Goal: Task Accomplishment & Management: Manage account settings

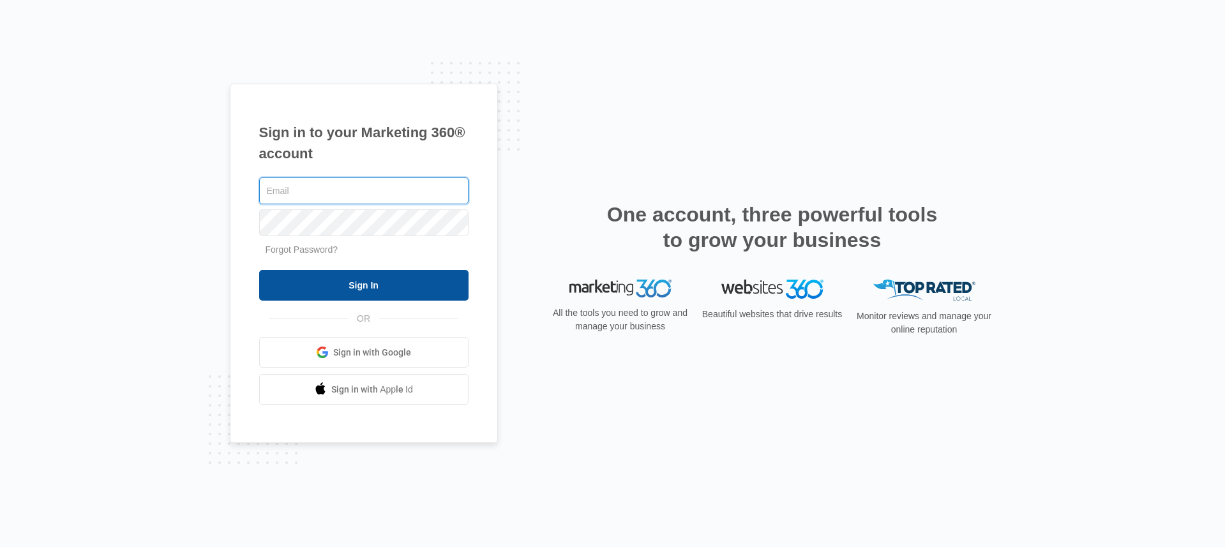
type input "[EMAIL_ADDRESS][DOMAIN_NAME]"
click at [438, 284] on input "Sign In" at bounding box center [363, 285] width 209 height 31
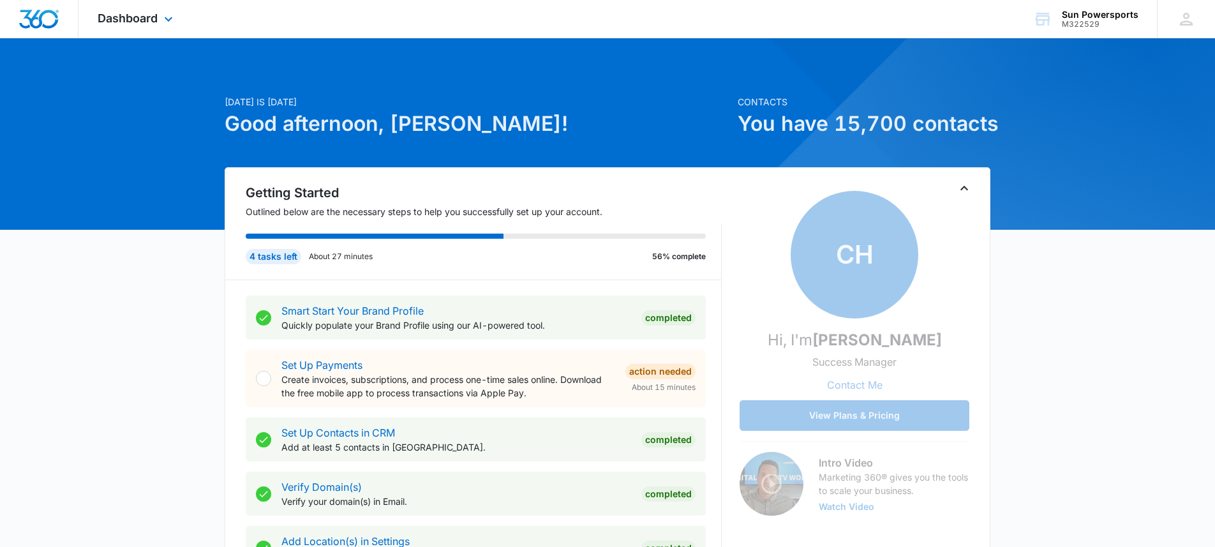
click at [132, 30] on div "Dashboard Apps Reputation Forms CRM Email Social Payments POS Content Ads Intel…" at bounding box center [136, 19] width 117 height 38
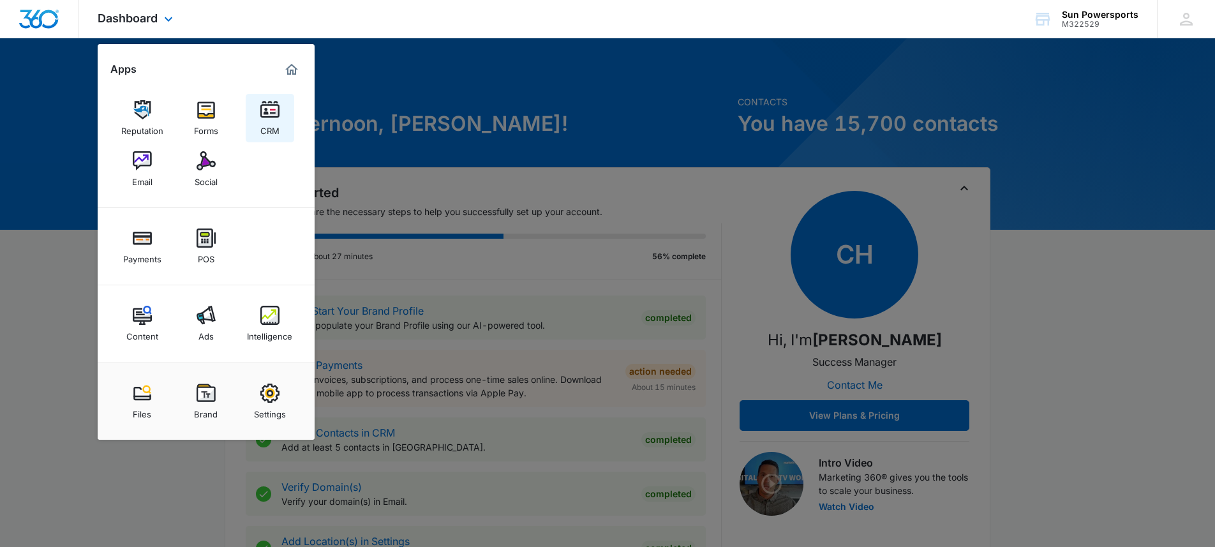
click at [270, 115] on img at bounding box center [269, 109] width 19 height 19
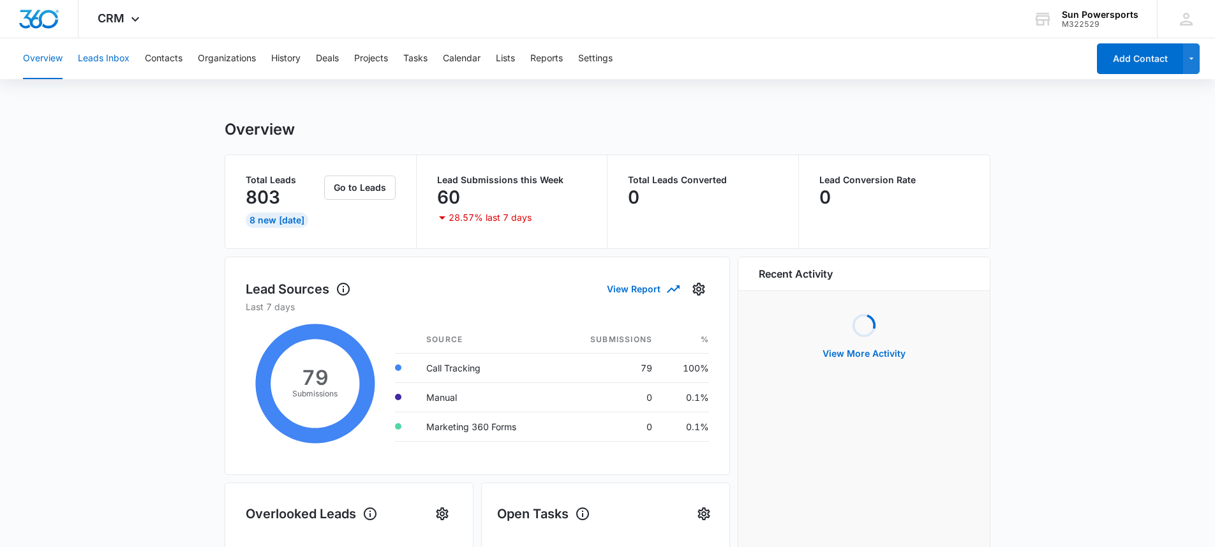
click at [114, 56] on button "Leads Inbox" at bounding box center [104, 58] width 52 height 41
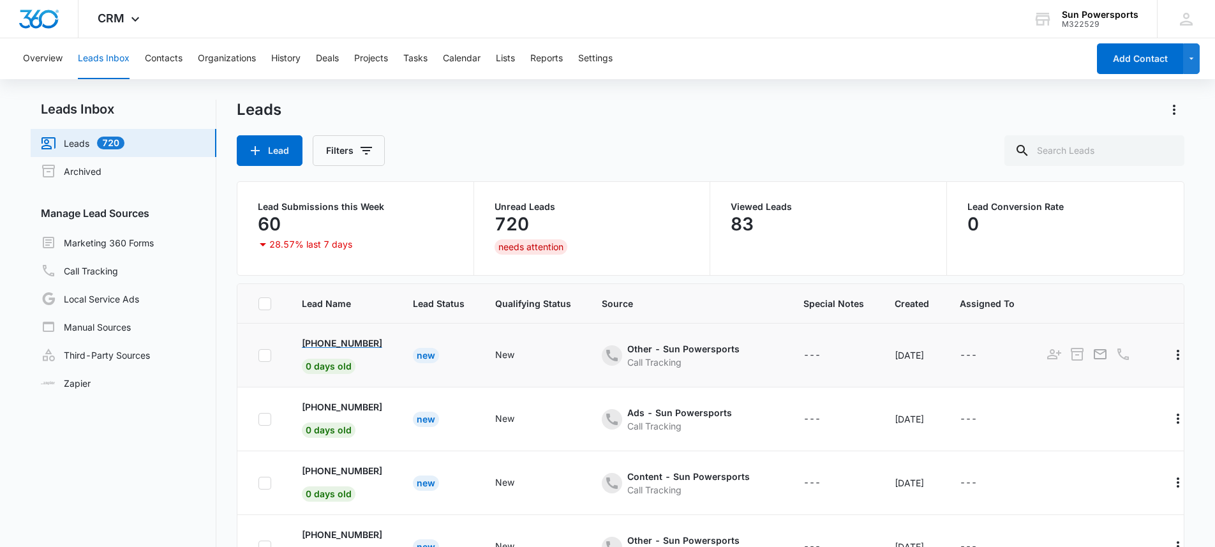
click at [322, 343] on p "[PHONE_NUMBER]" at bounding box center [342, 342] width 80 height 13
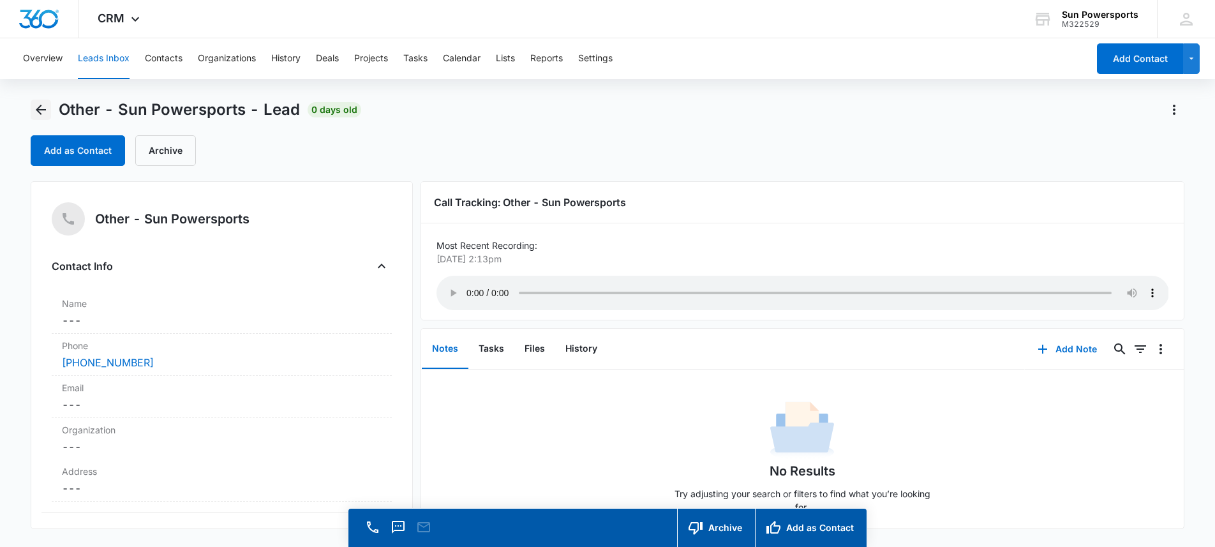
click at [35, 112] on icon "Back" at bounding box center [40, 109] width 15 height 15
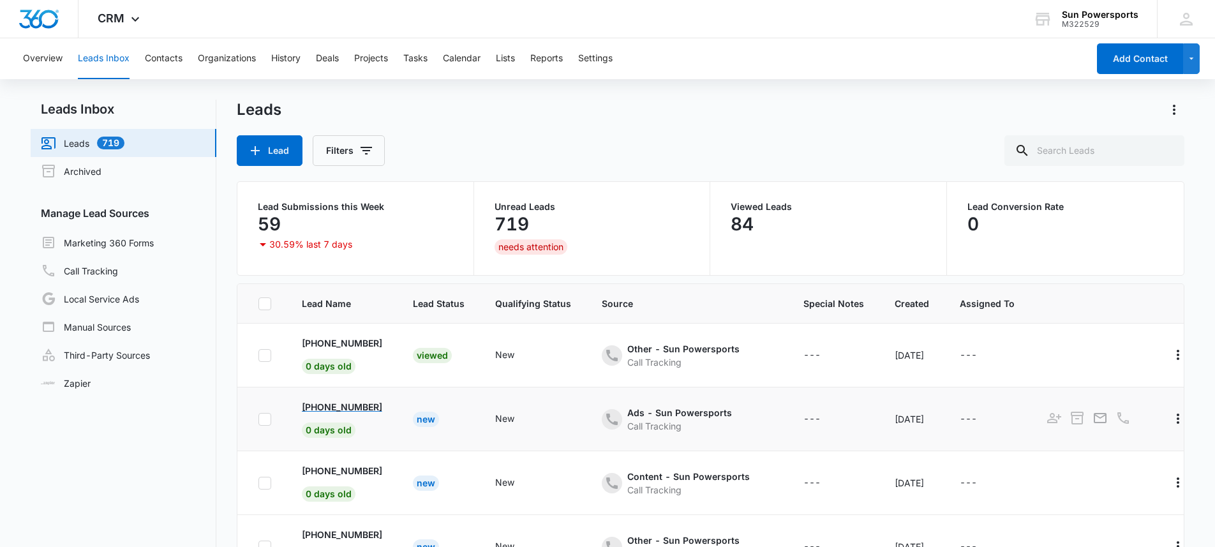
click at [338, 409] on p "[PHONE_NUMBER]" at bounding box center [342, 406] width 80 height 13
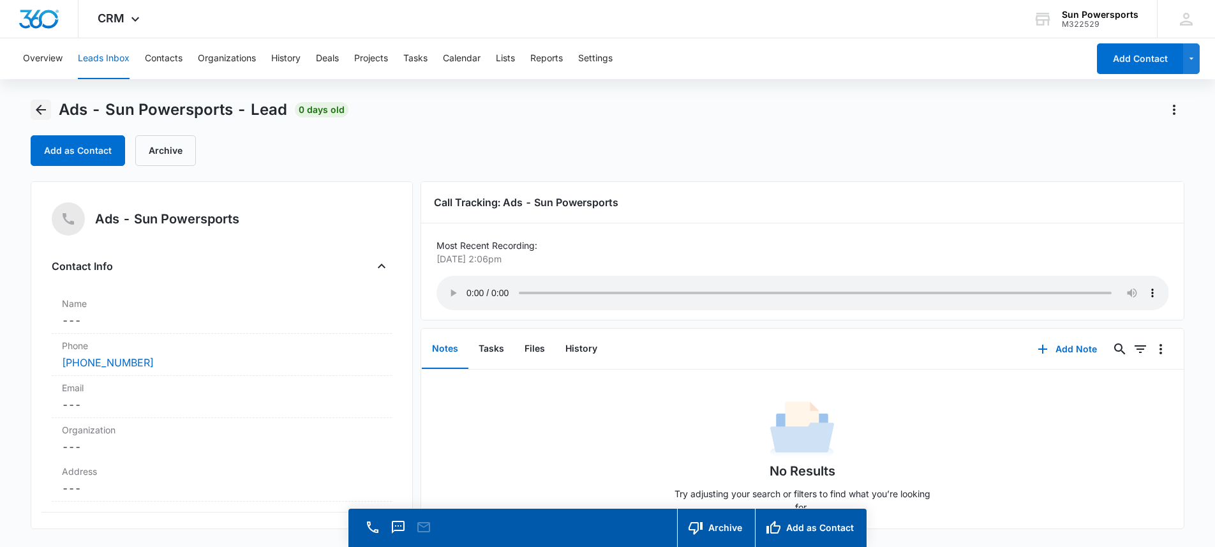
click at [36, 108] on icon "Back" at bounding box center [40, 109] width 15 height 15
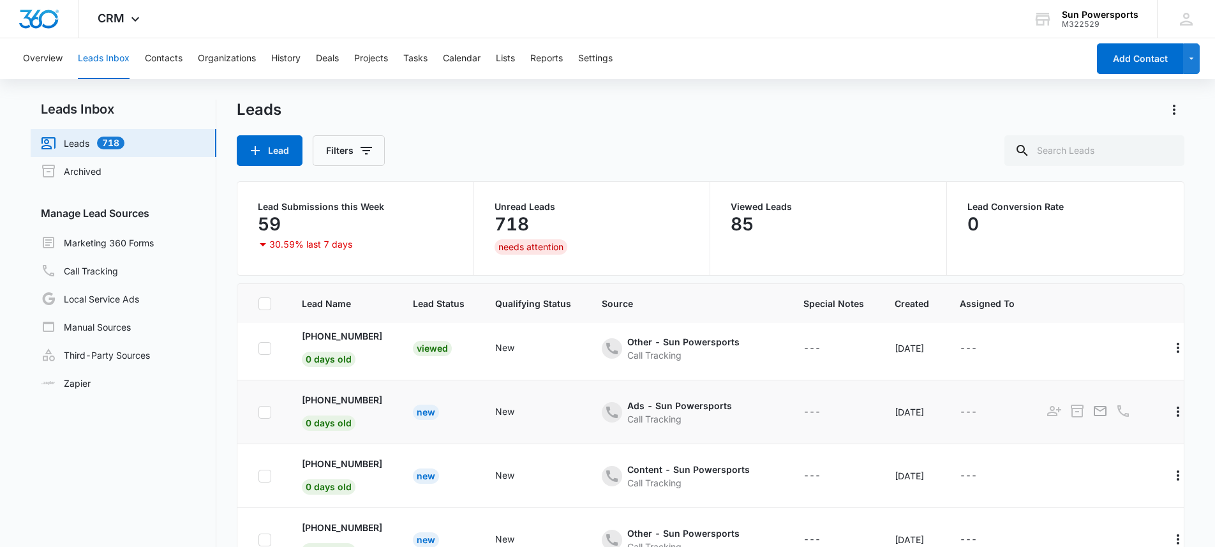
scroll to position [8, 0]
click at [376, 465] on p "[PHONE_NUMBER]" at bounding box center [342, 462] width 80 height 13
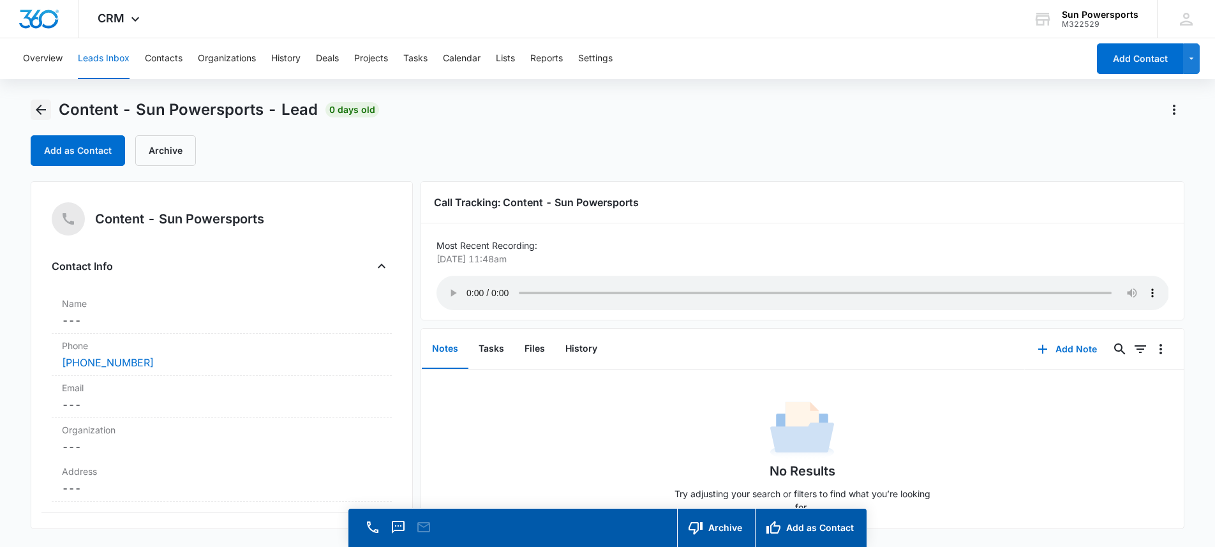
click at [36, 103] on icon "Back" at bounding box center [40, 109] width 15 height 15
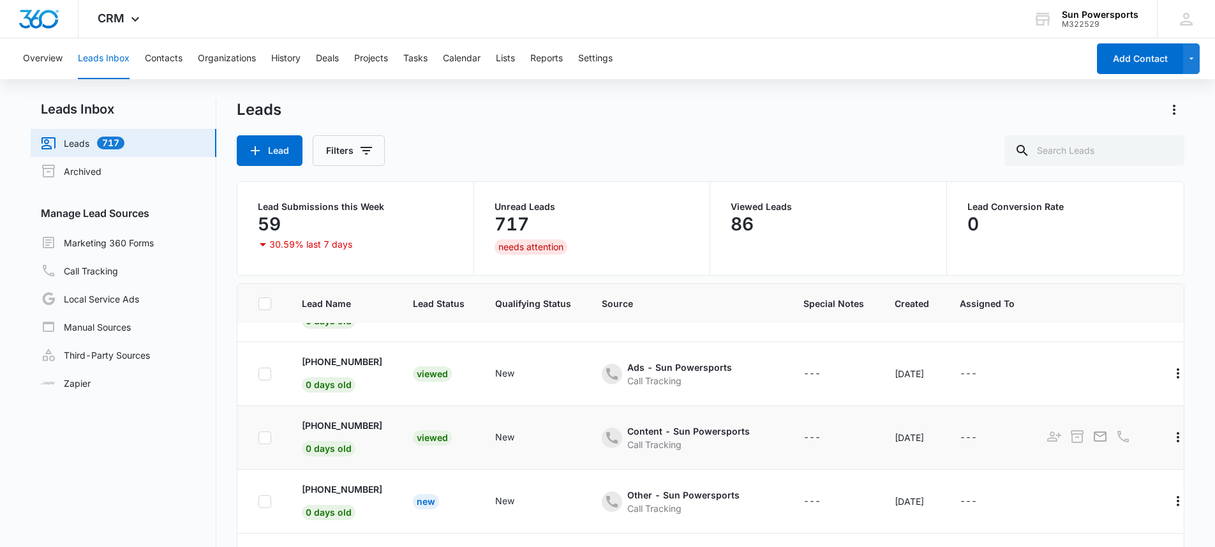
scroll to position [55, 0]
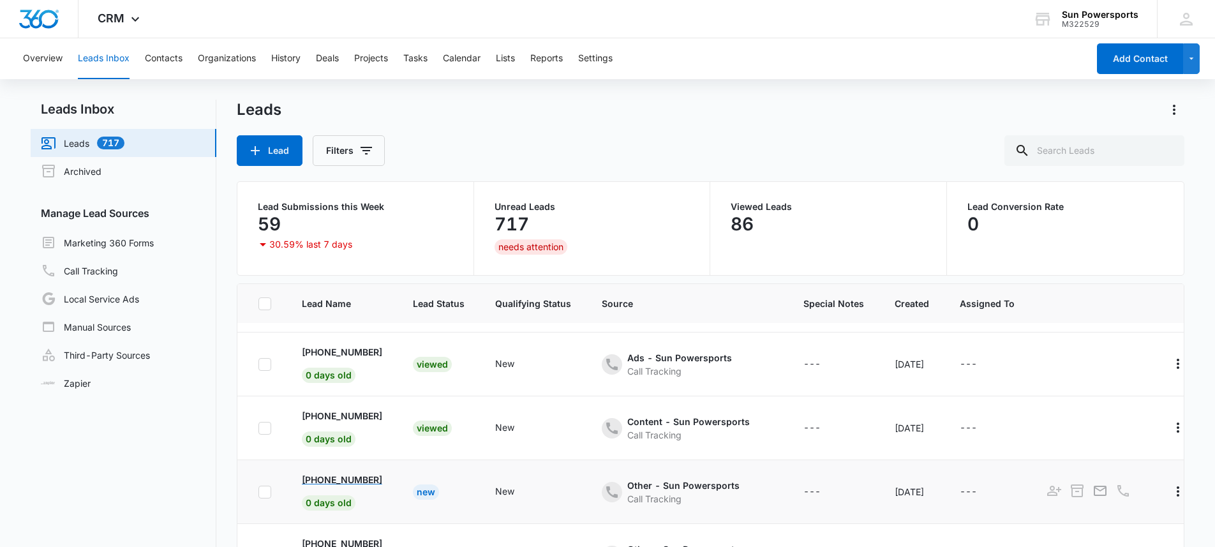
click at [368, 476] on p "[PHONE_NUMBER]" at bounding box center [342, 479] width 80 height 13
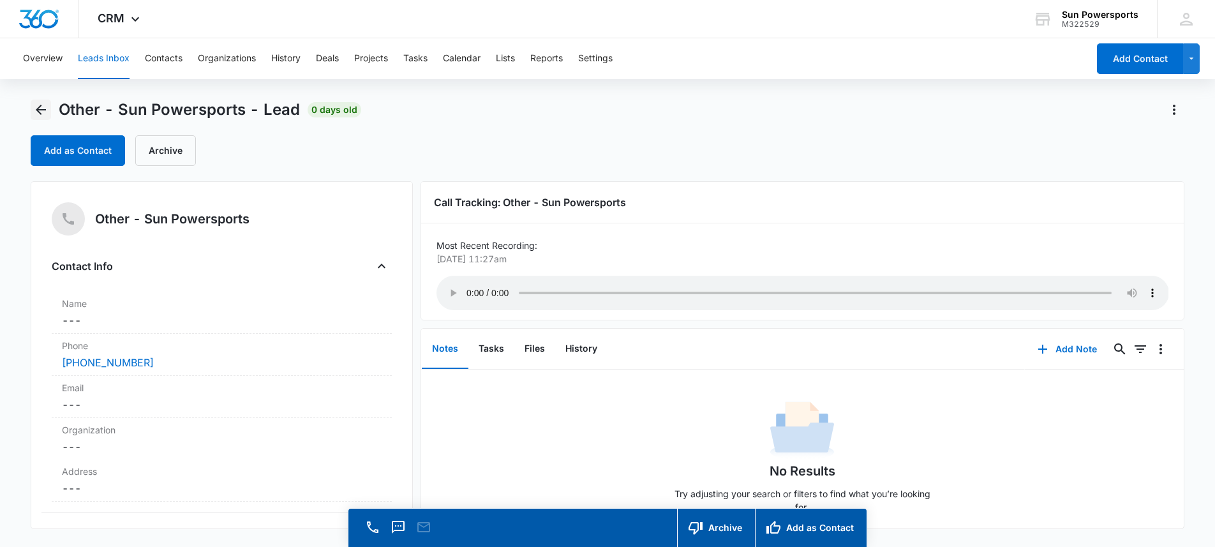
click at [44, 102] on icon "Back" at bounding box center [40, 109] width 15 height 15
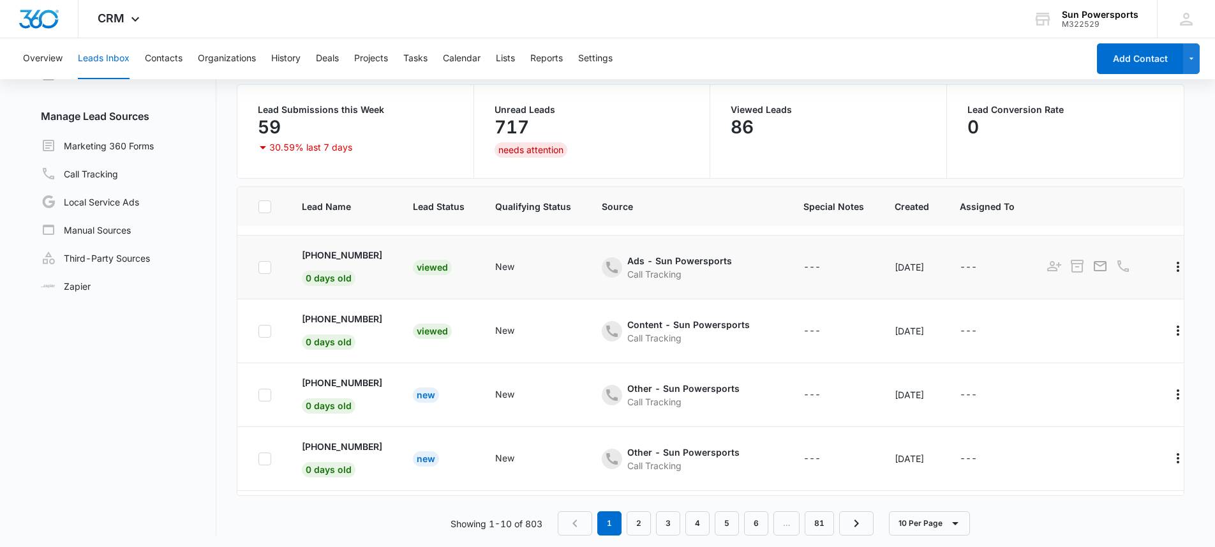
scroll to position [101, 0]
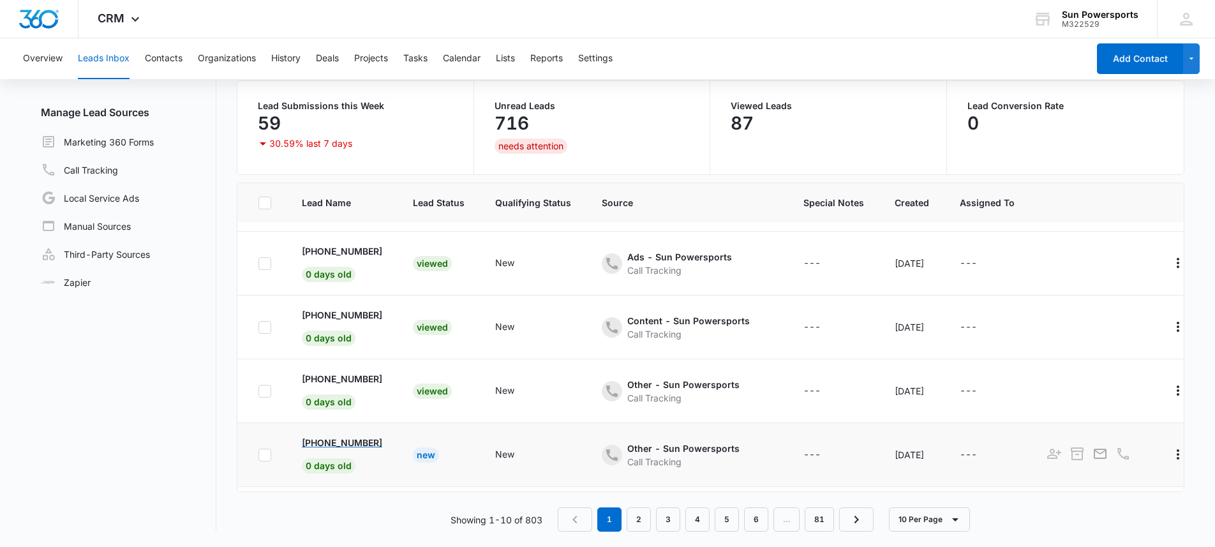
click at [342, 444] on p "[PHONE_NUMBER]" at bounding box center [342, 442] width 80 height 13
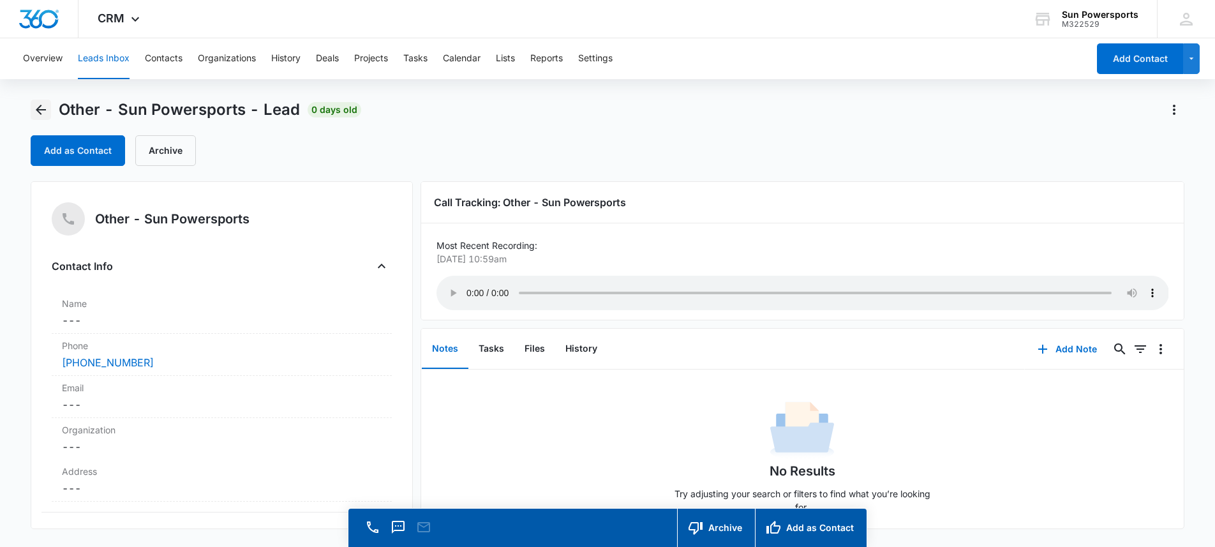
click at [41, 110] on icon "Back" at bounding box center [41, 110] width 10 height 10
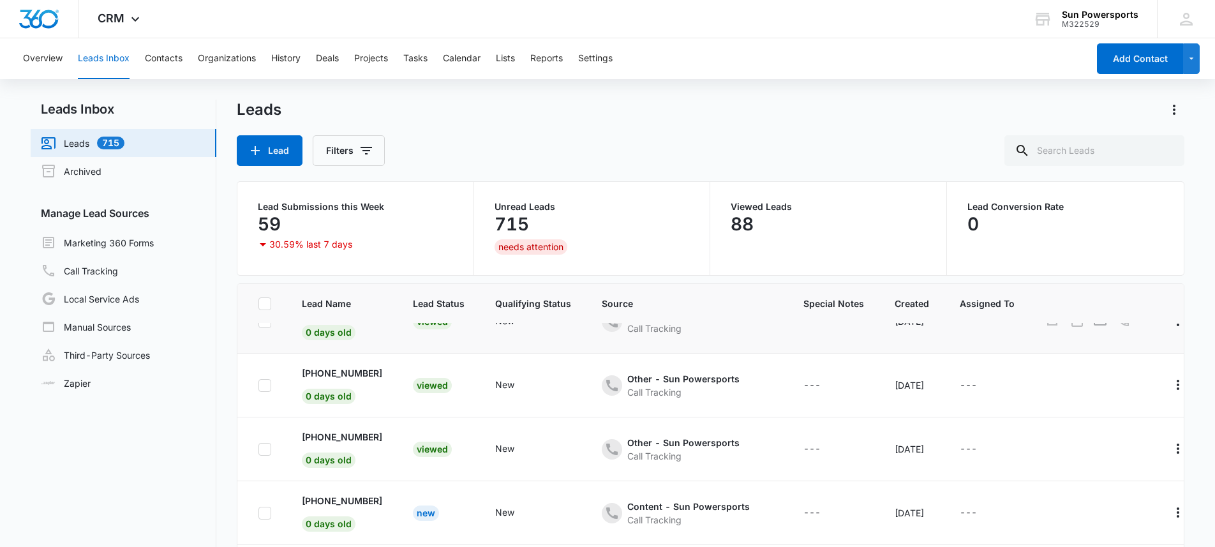
scroll to position [239, 0]
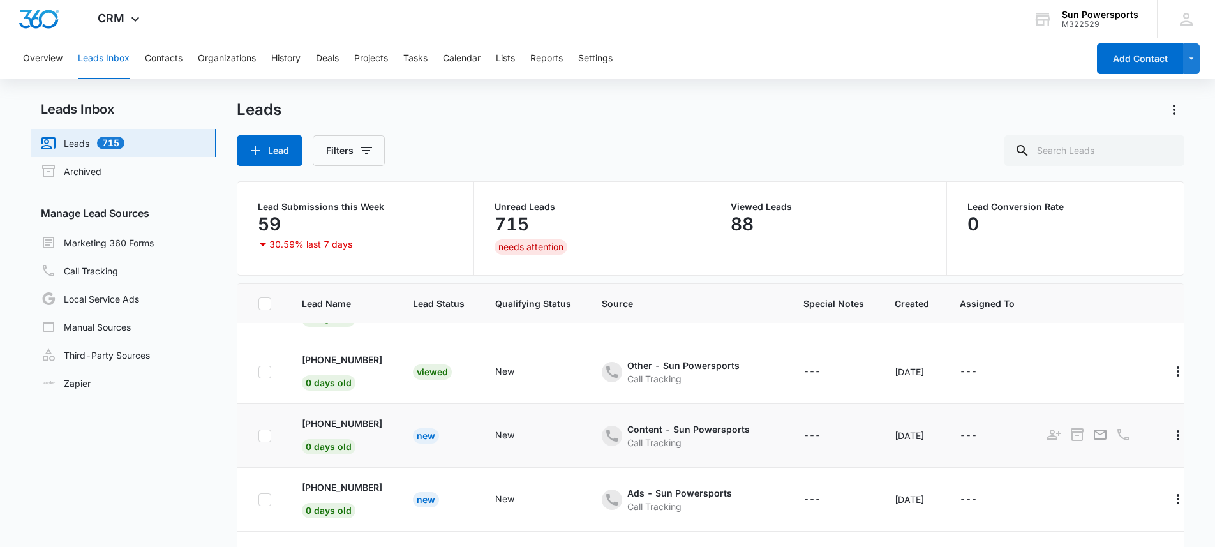
click at [375, 423] on p "[PHONE_NUMBER]" at bounding box center [342, 423] width 80 height 13
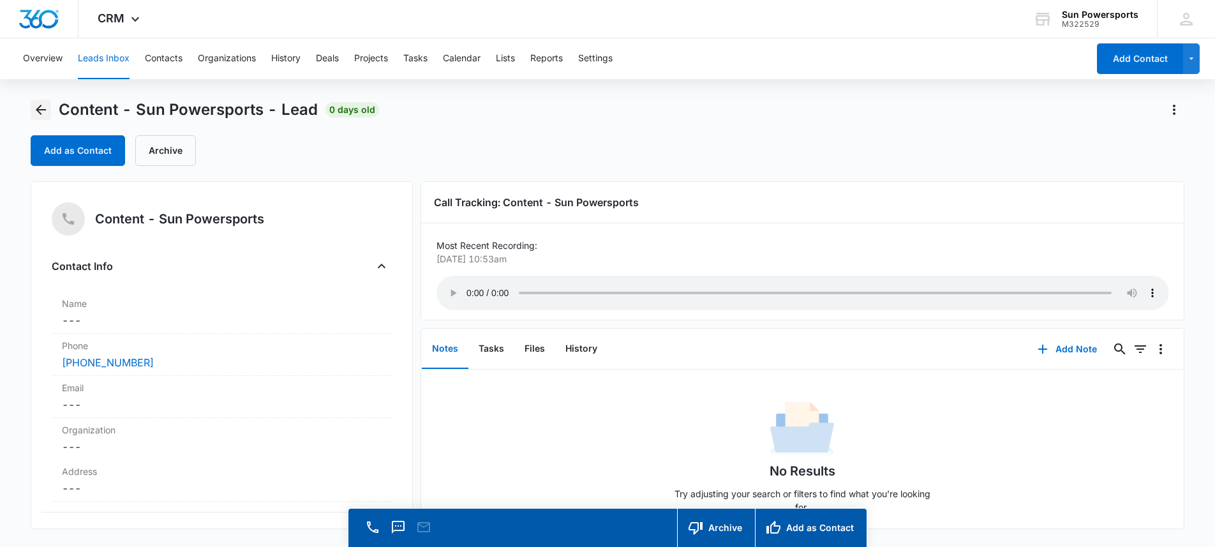
click at [47, 106] on icon "Back" at bounding box center [40, 109] width 15 height 15
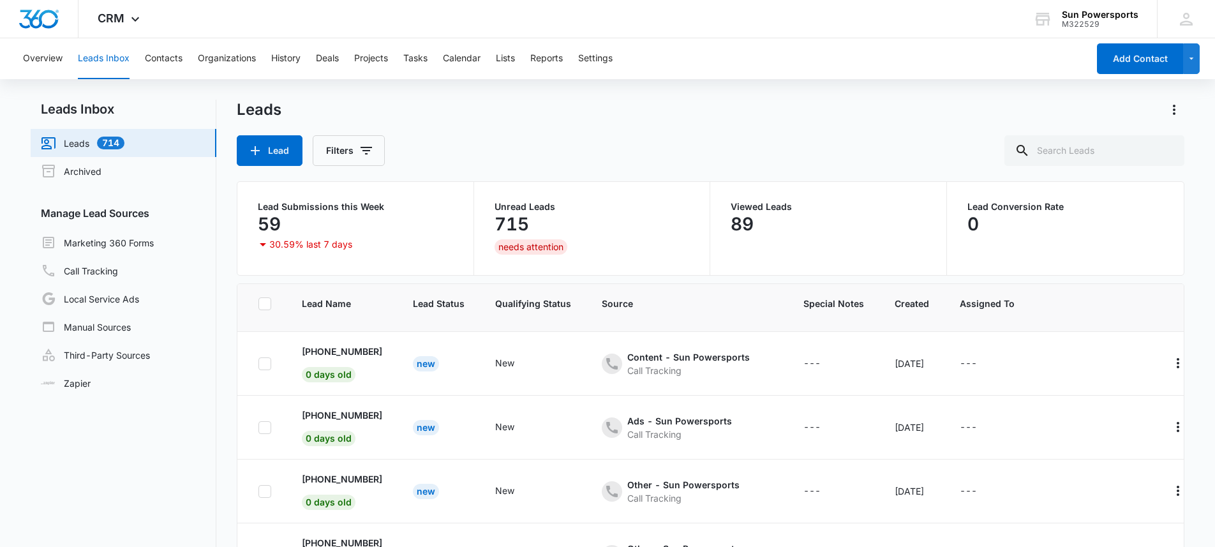
scroll to position [312, 0]
click at [347, 412] on p "[PHONE_NUMBER]" at bounding box center [342, 413] width 80 height 13
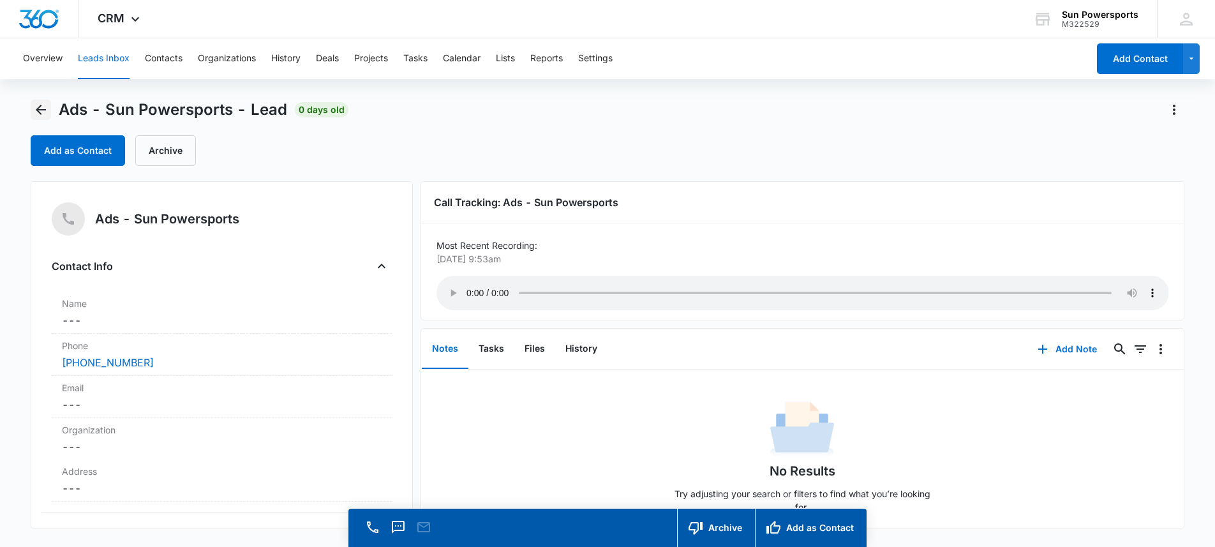
click at [40, 110] on icon "Back" at bounding box center [41, 110] width 10 height 10
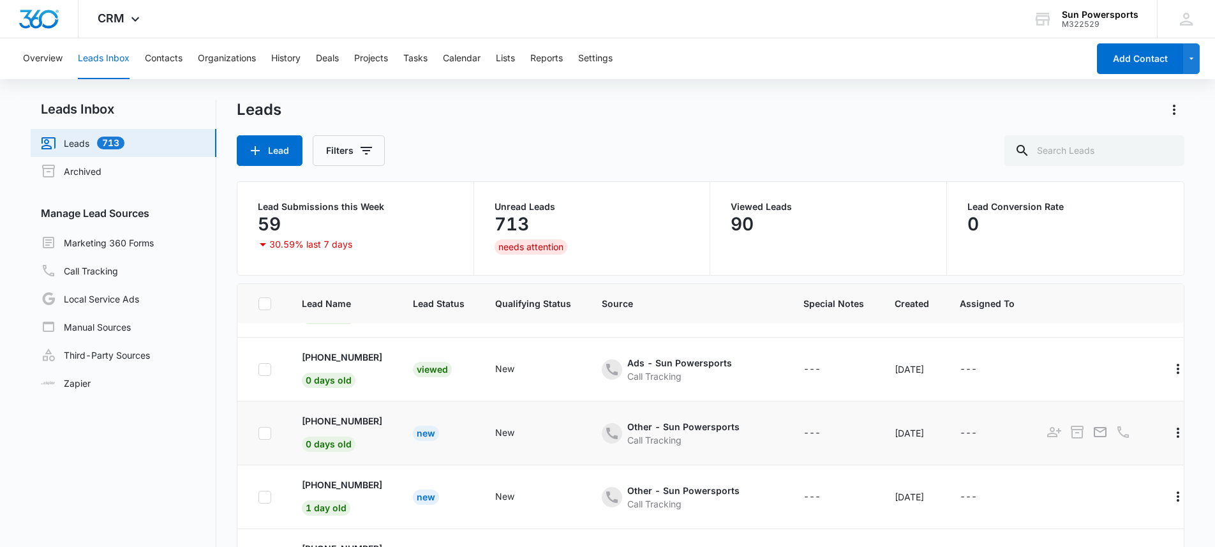
scroll to position [378, 0]
click at [352, 414] on p "[PHONE_NUMBER]" at bounding box center [342, 420] width 80 height 13
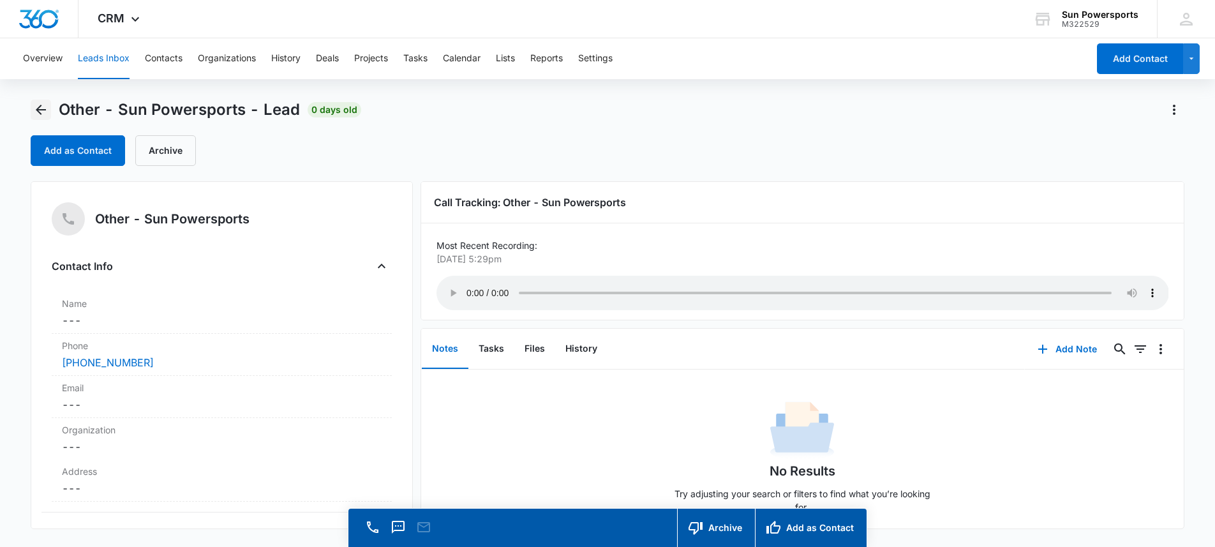
click at [44, 110] on icon "Back" at bounding box center [40, 109] width 15 height 15
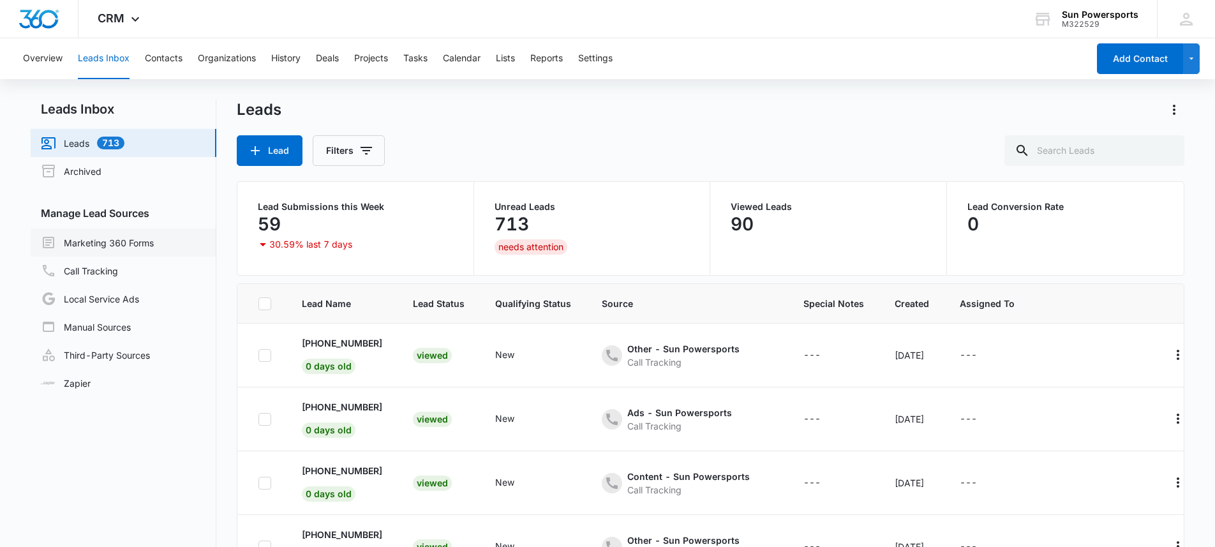
scroll to position [378, 0]
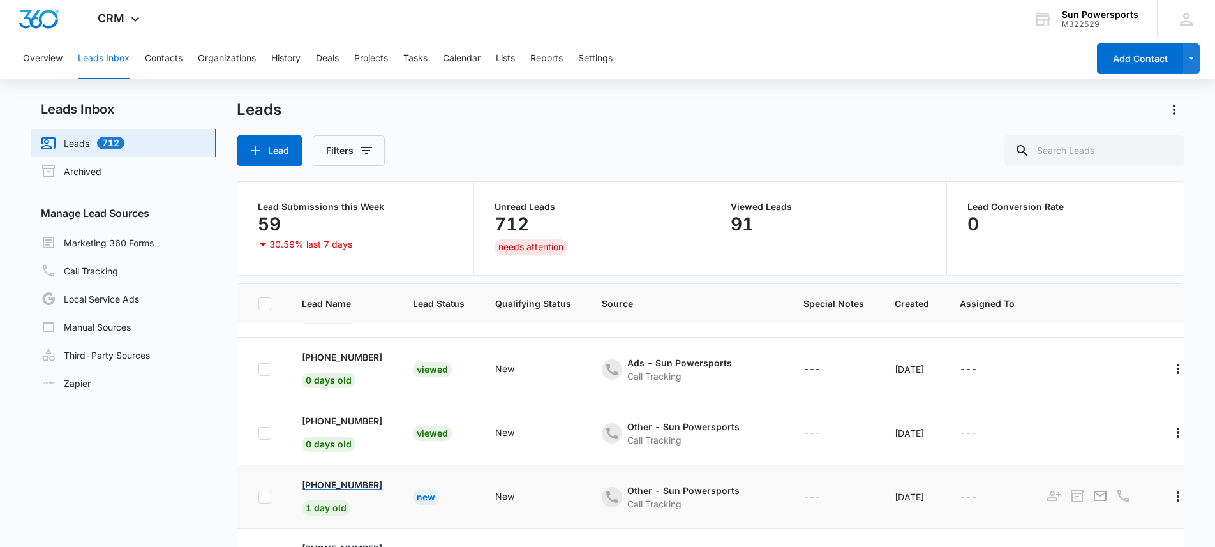
click at [376, 478] on p "[PHONE_NUMBER]" at bounding box center [342, 484] width 80 height 13
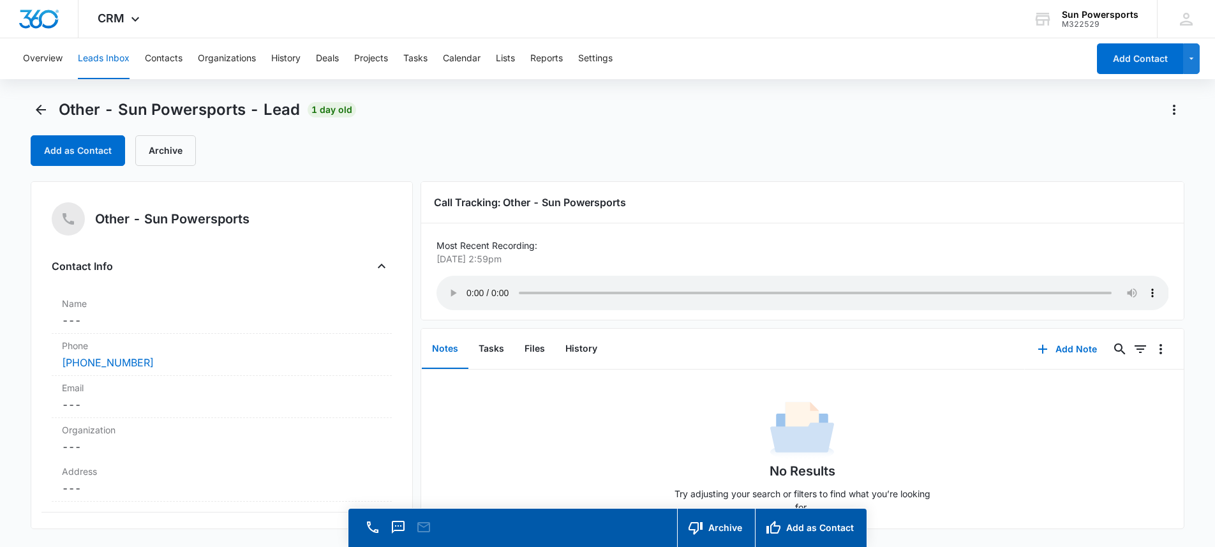
click at [481, 295] on div "Most Recent Recording: [DATE] 2:59pm Your browser does not support the audio ta…" at bounding box center [803, 276] width 733 height 75
click at [36, 110] on icon "Back" at bounding box center [41, 110] width 10 height 10
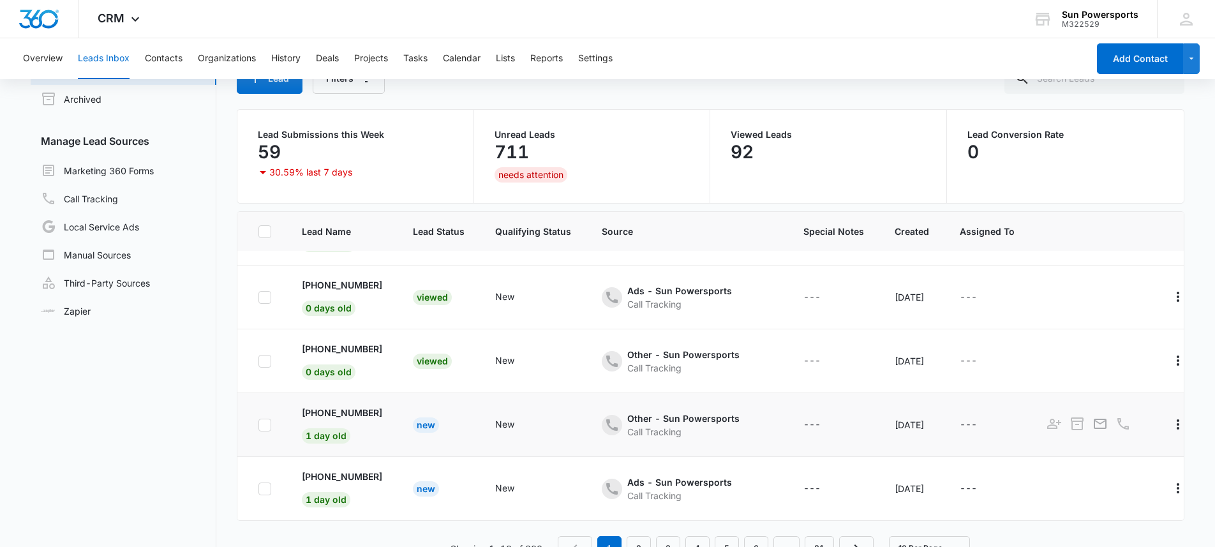
scroll to position [101, 0]
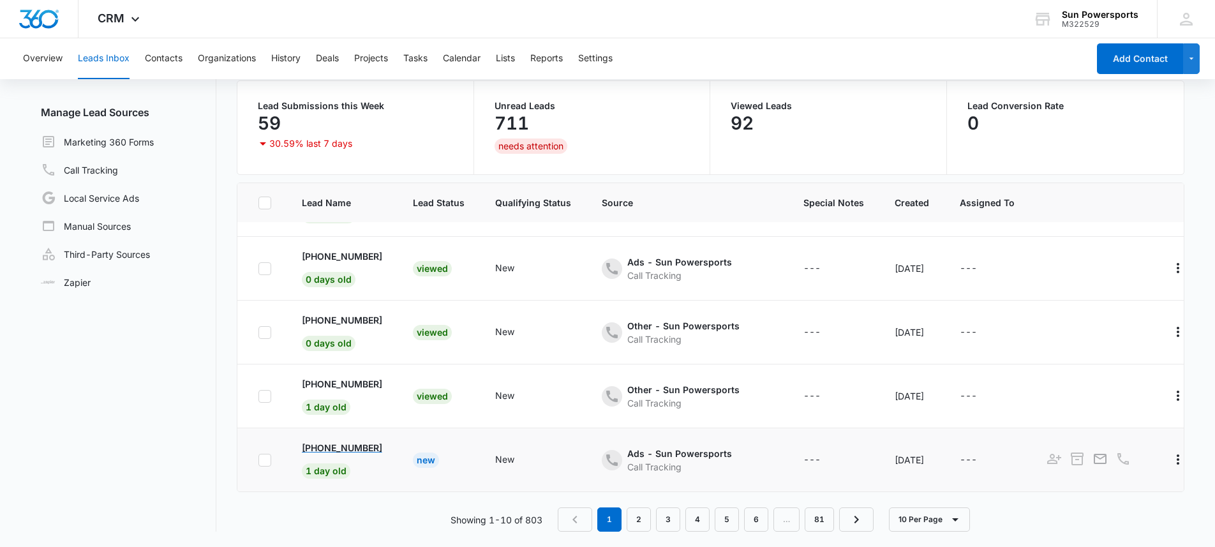
click at [343, 441] on p "[PHONE_NUMBER]" at bounding box center [342, 447] width 80 height 13
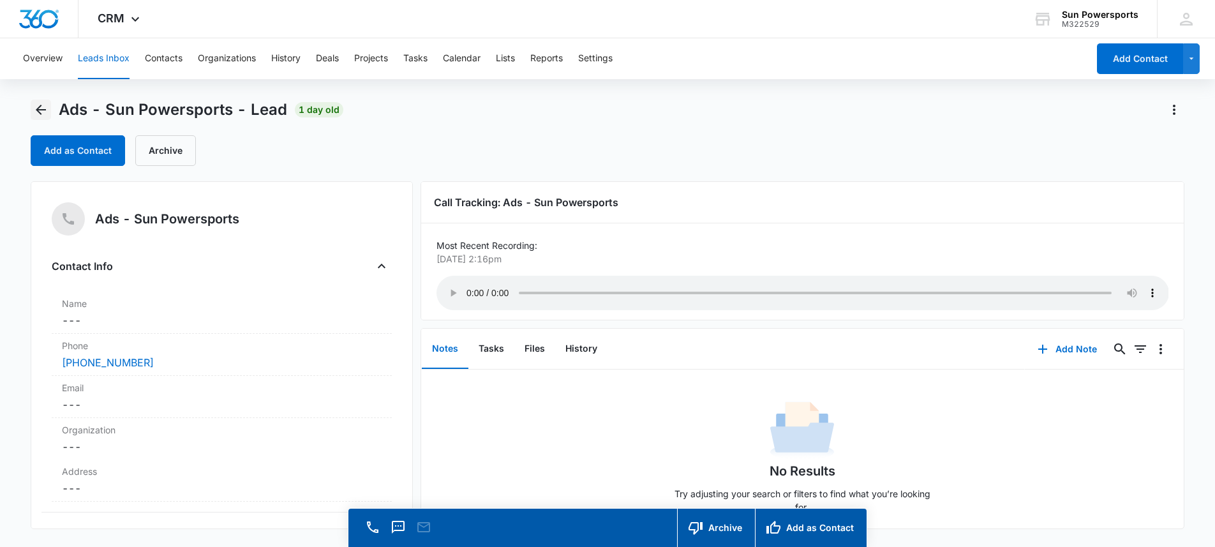
click at [38, 100] on button "Back" at bounding box center [41, 110] width 20 height 20
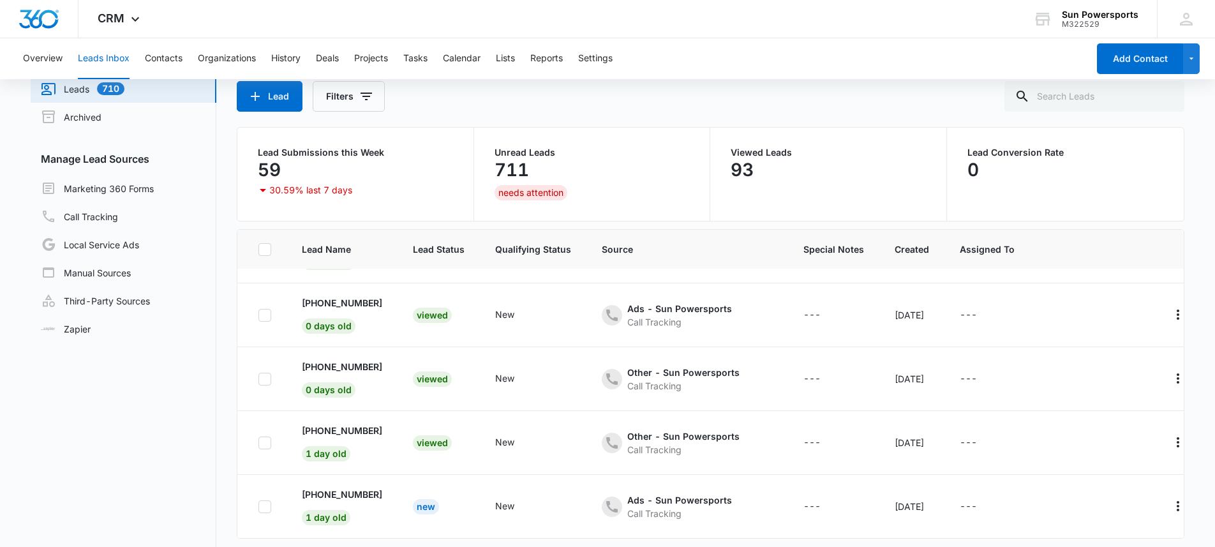
scroll to position [101, 0]
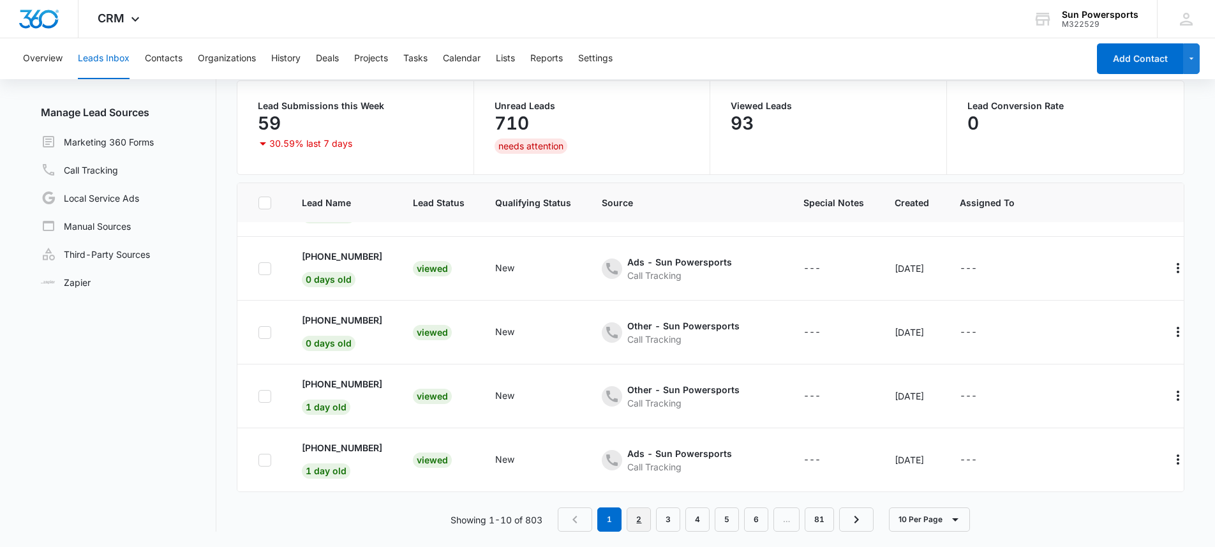
click at [643, 517] on link "2" at bounding box center [639, 519] width 24 height 24
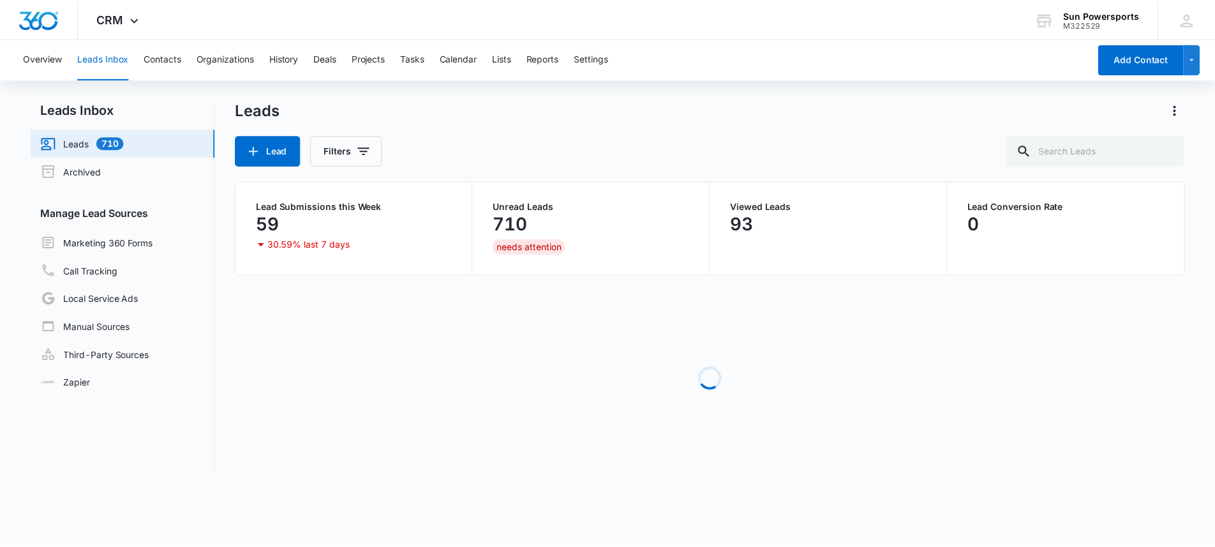
scroll to position [0, 0]
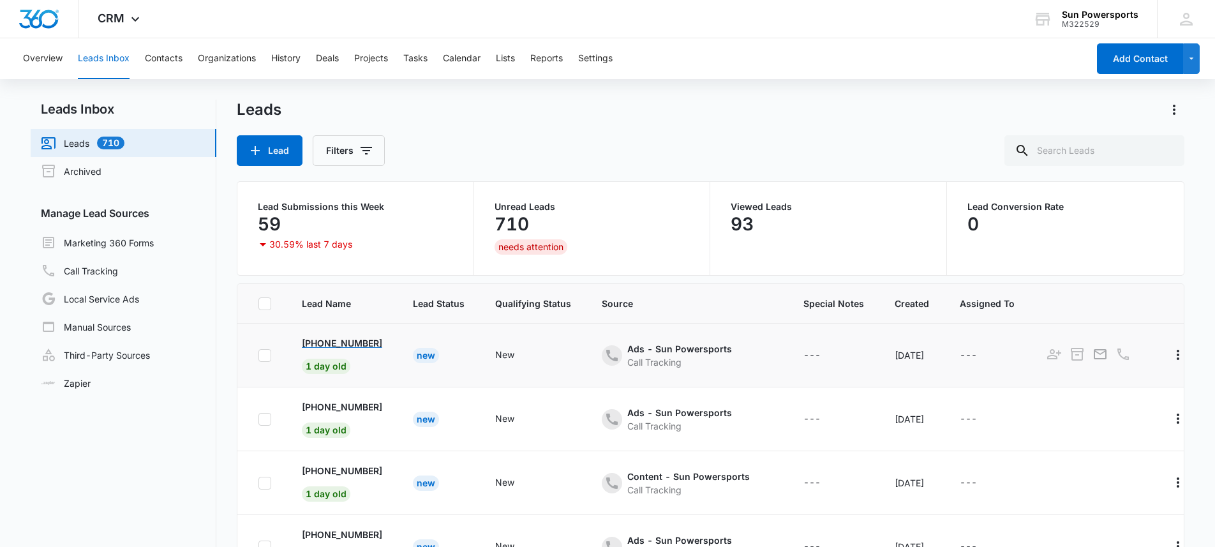
click at [359, 345] on p "[PHONE_NUMBER]" at bounding box center [342, 342] width 80 height 13
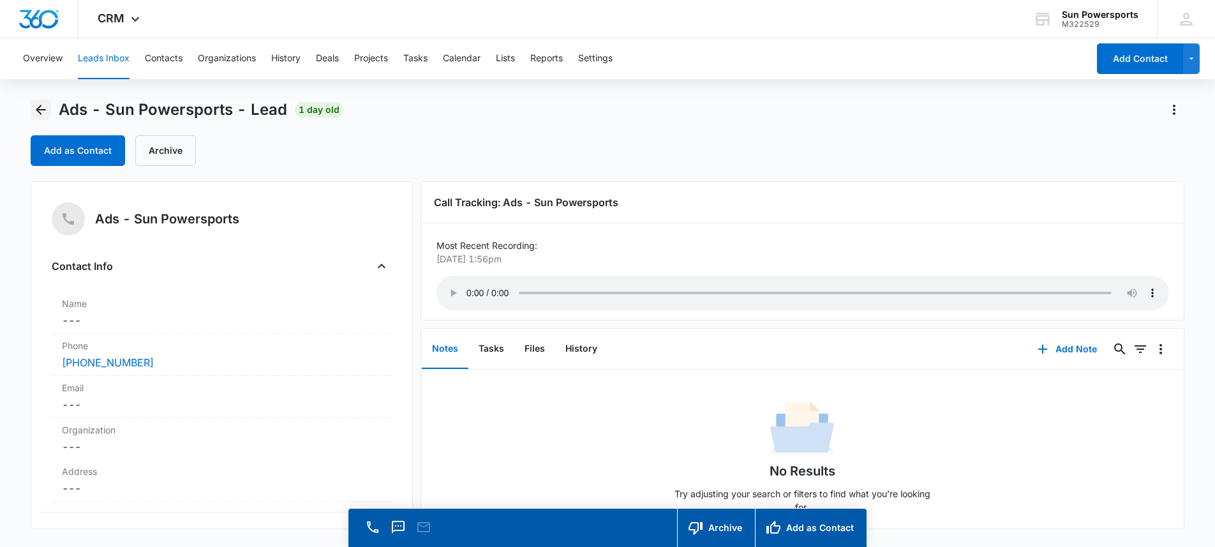
click at [47, 106] on icon "Back" at bounding box center [40, 109] width 15 height 15
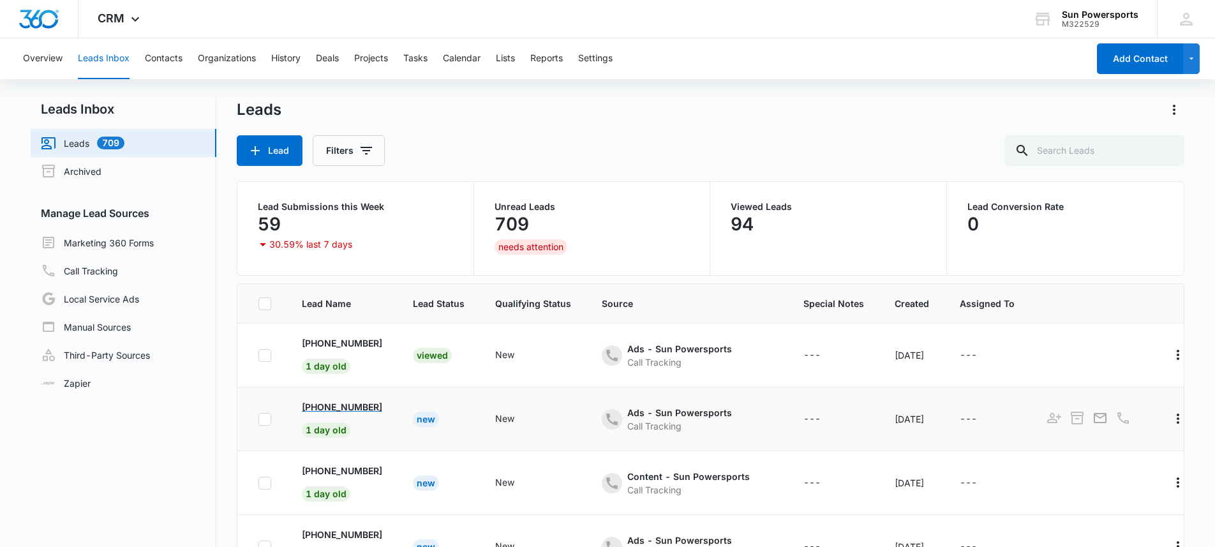
click at [375, 406] on p "[PHONE_NUMBER]" at bounding box center [342, 406] width 80 height 13
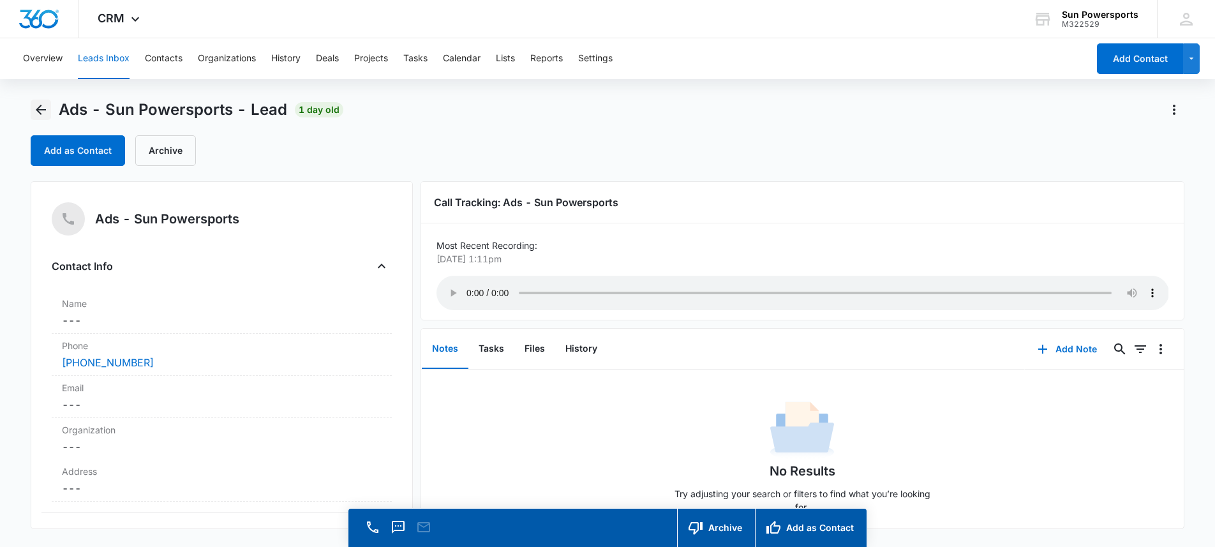
click at [31, 110] on button "Back" at bounding box center [41, 110] width 20 height 20
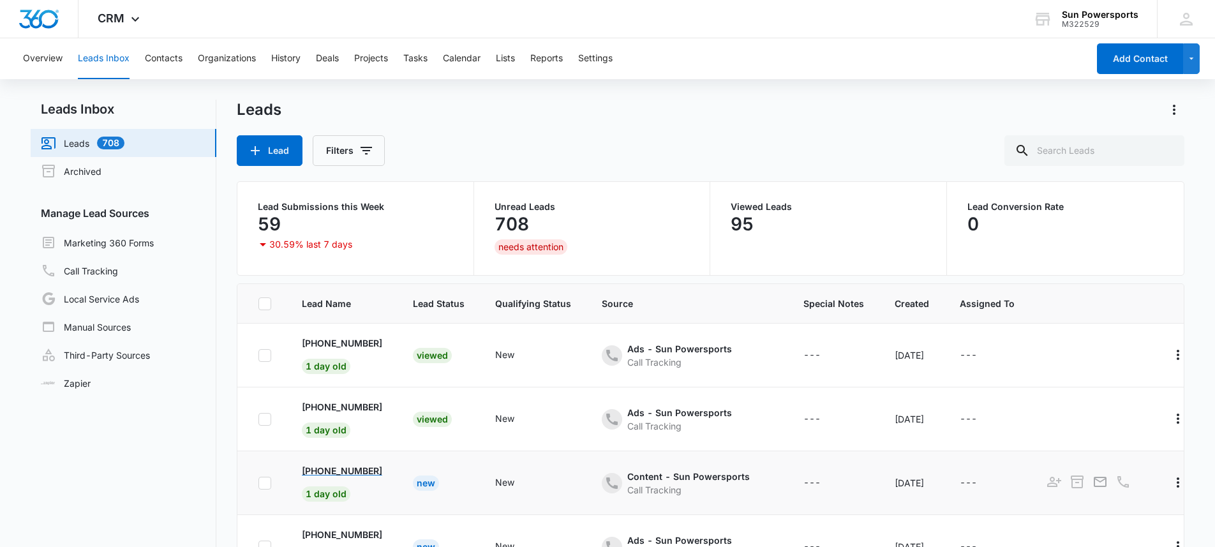
click at [341, 473] on p "[PHONE_NUMBER]" at bounding box center [342, 470] width 80 height 13
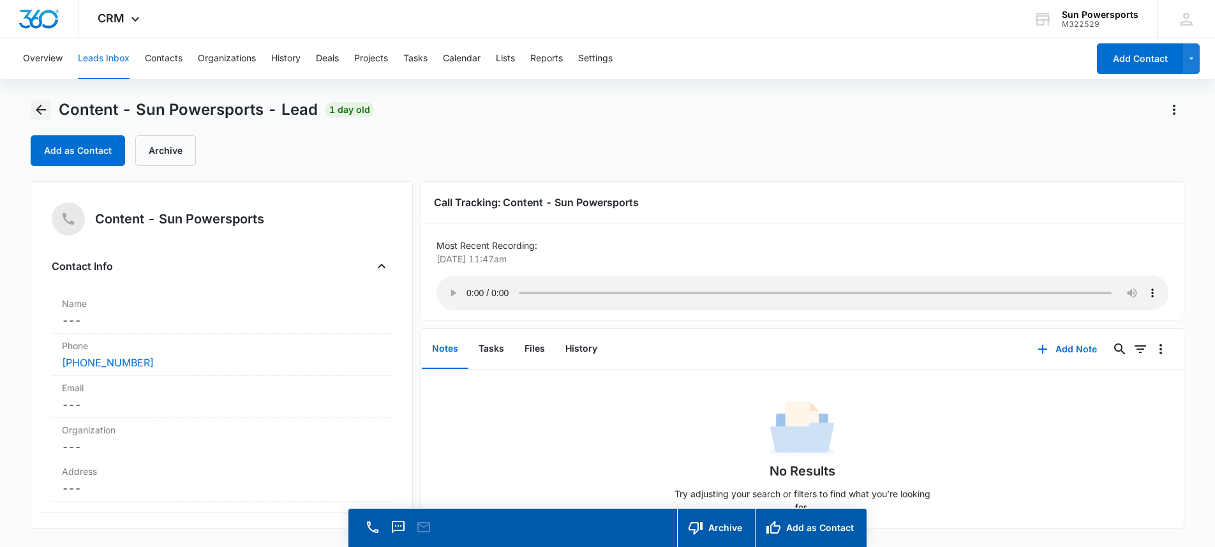
click at [41, 104] on icon "Back" at bounding box center [40, 109] width 15 height 15
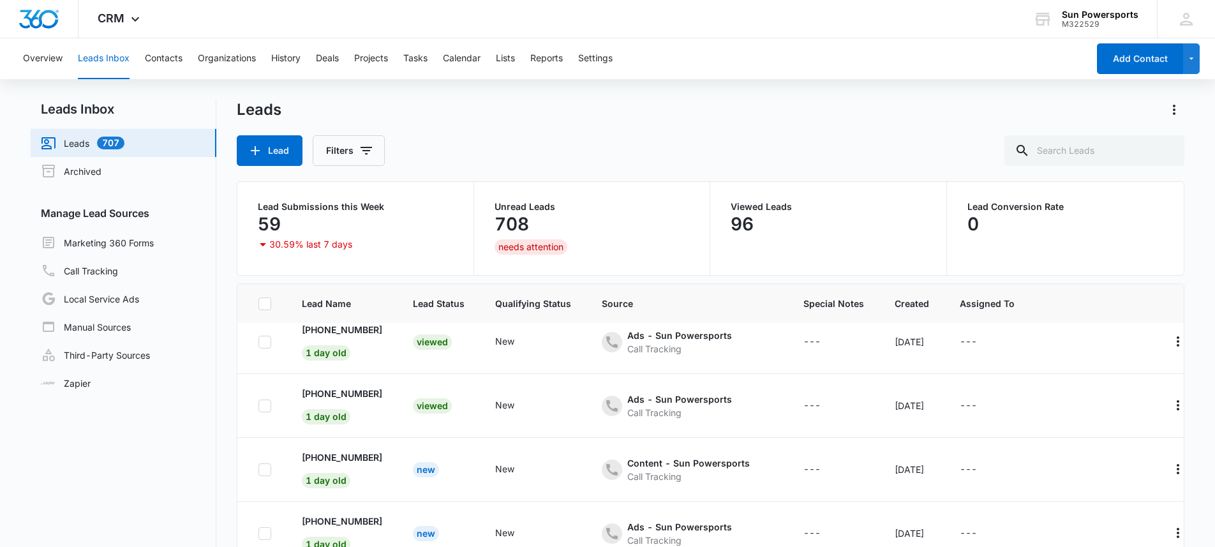
scroll to position [36, 0]
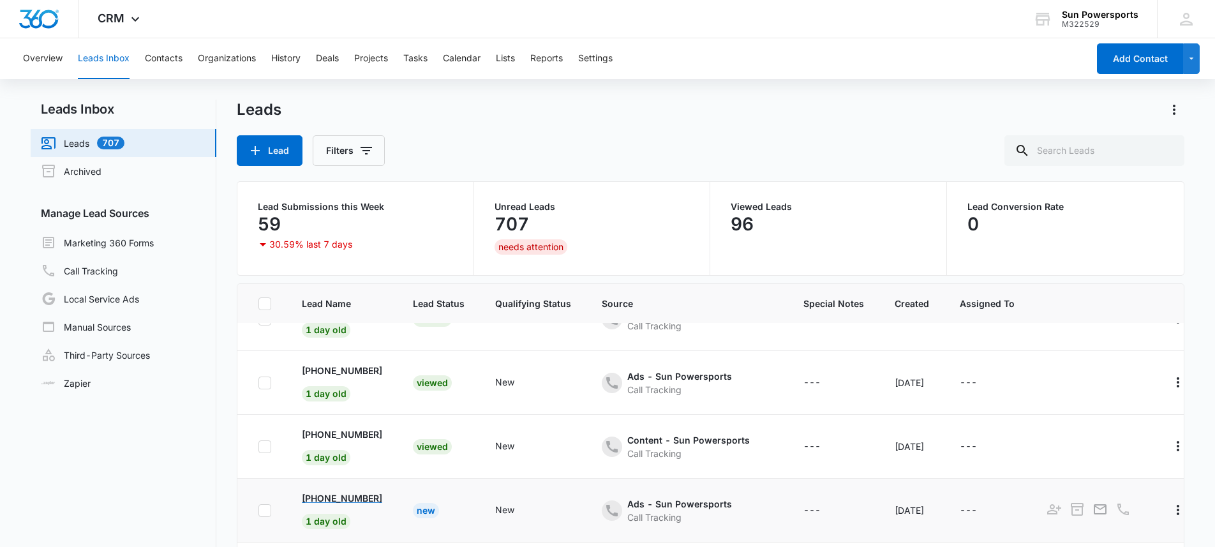
click at [364, 496] on p "[PHONE_NUMBER]" at bounding box center [342, 497] width 80 height 13
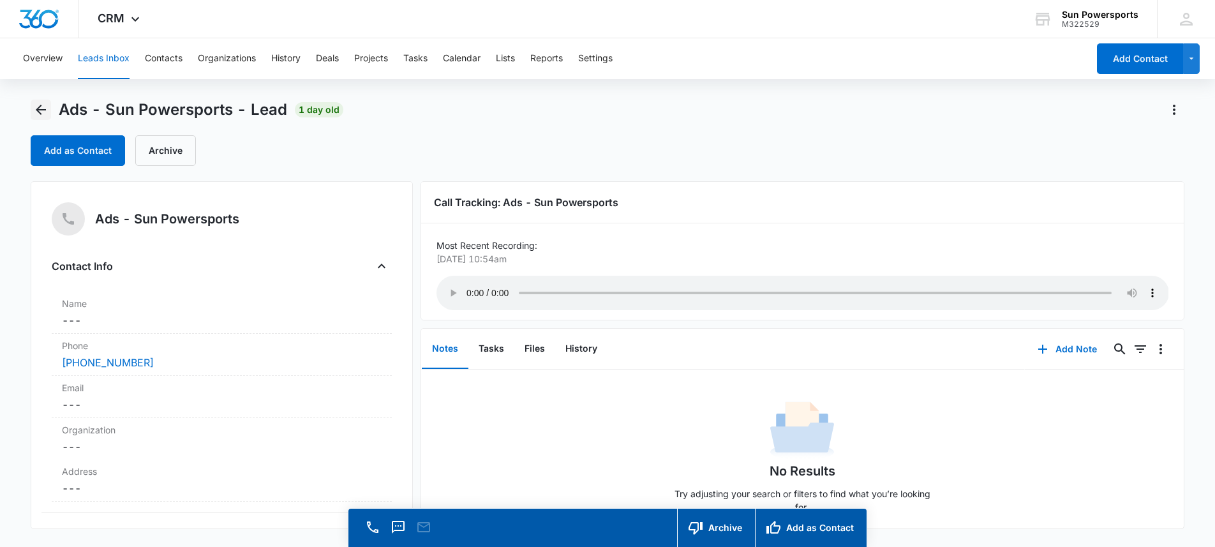
click at [35, 105] on icon "Back" at bounding box center [40, 109] width 15 height 15
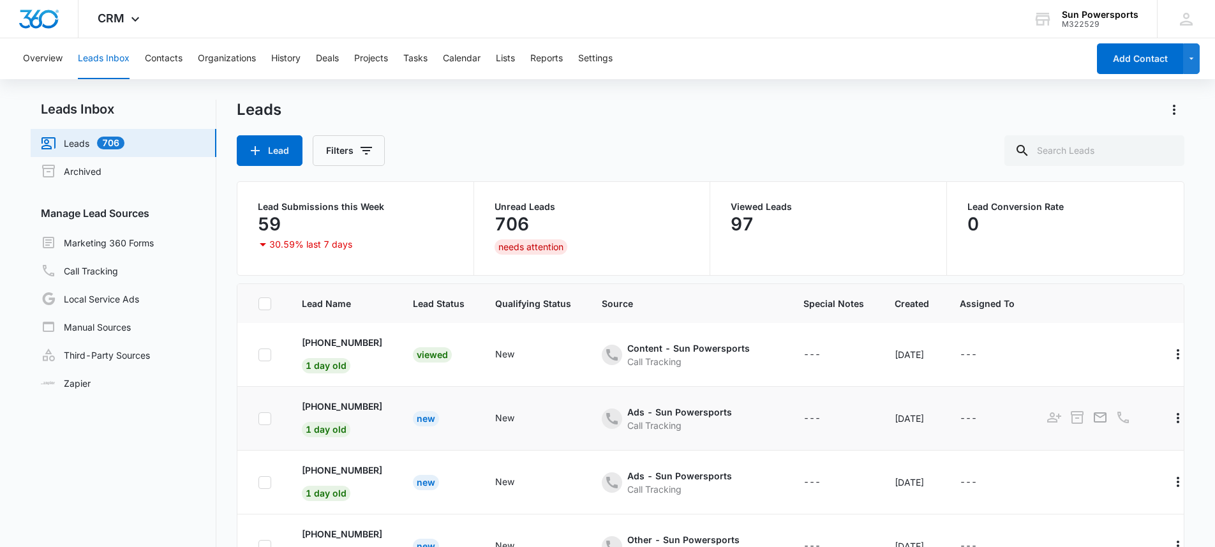
scroll to position [150, 0]
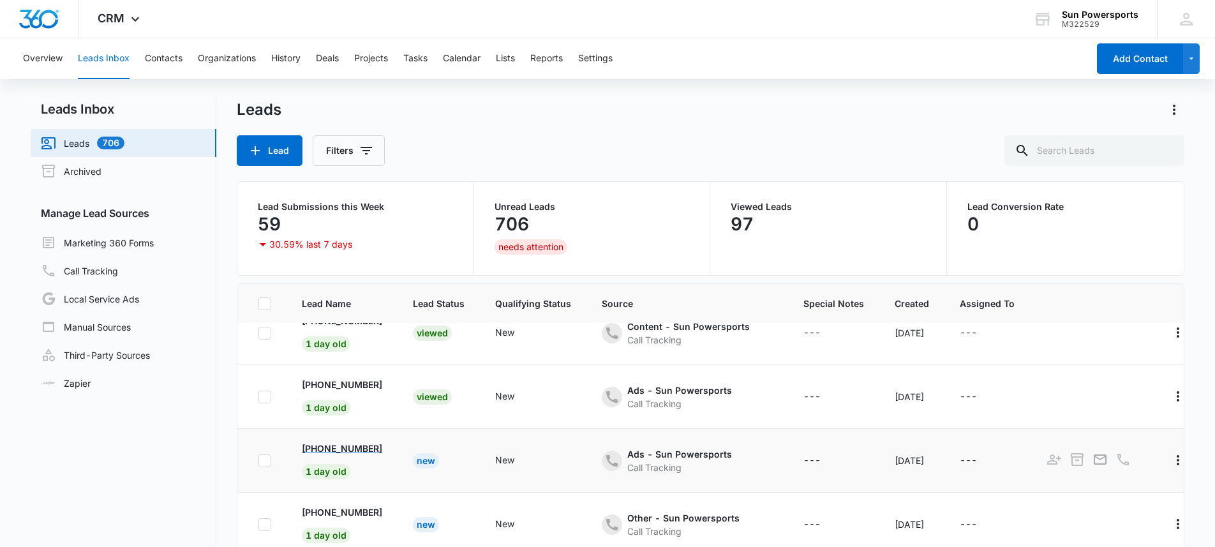
click at [357, 452] on p "[PHONE_NUMBER]" at bounding box center [342, 448] width 80 height 13
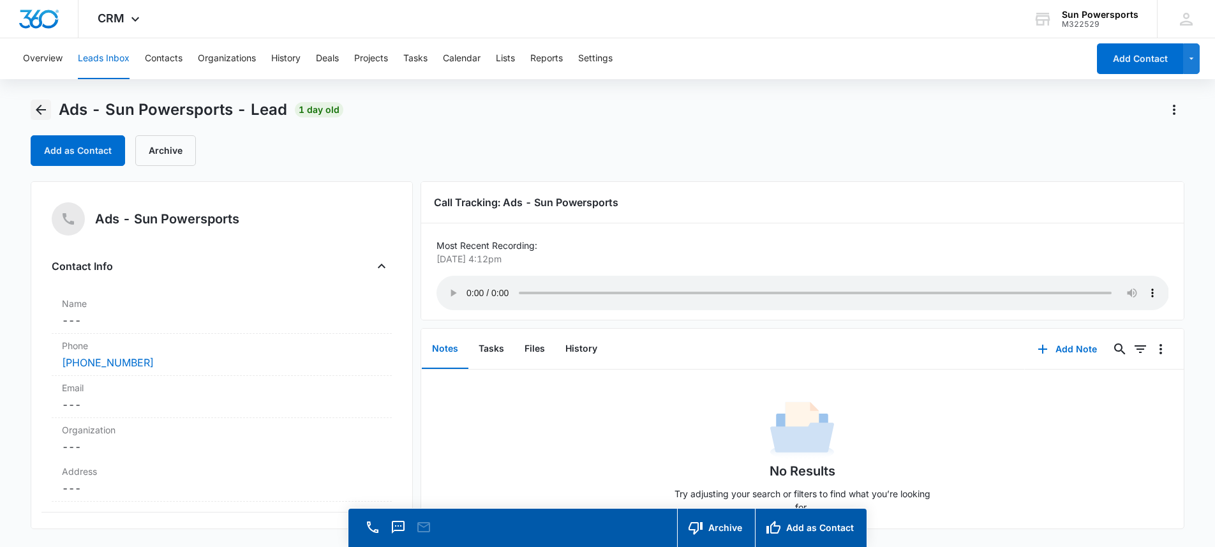
click at [36, 109] on icon "Back" at bounding box center [41, 110] width 10 height 10
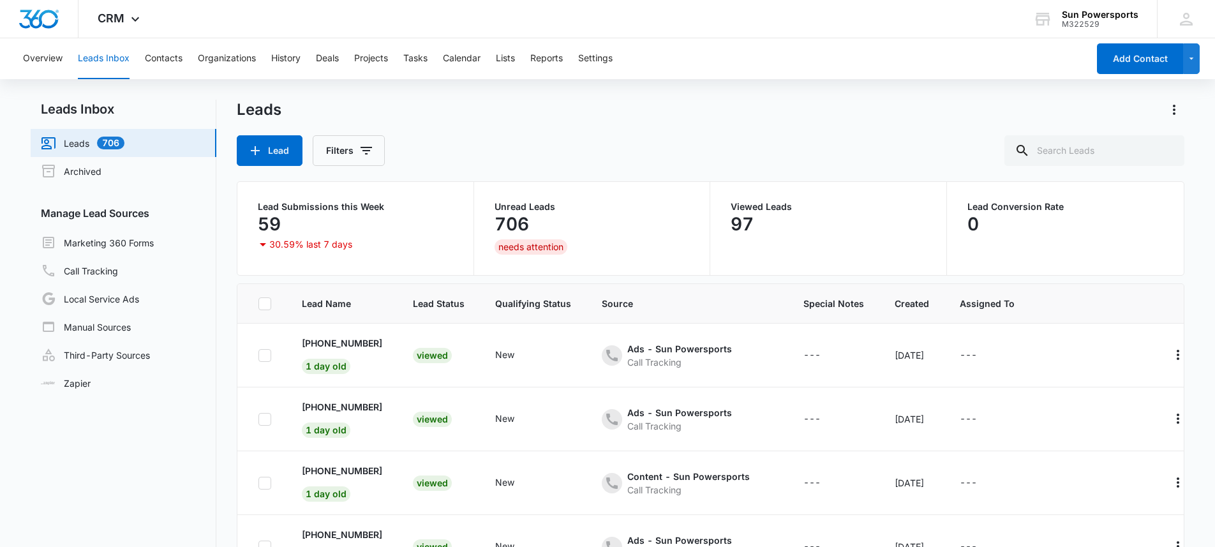
scroll to position [150, 0]
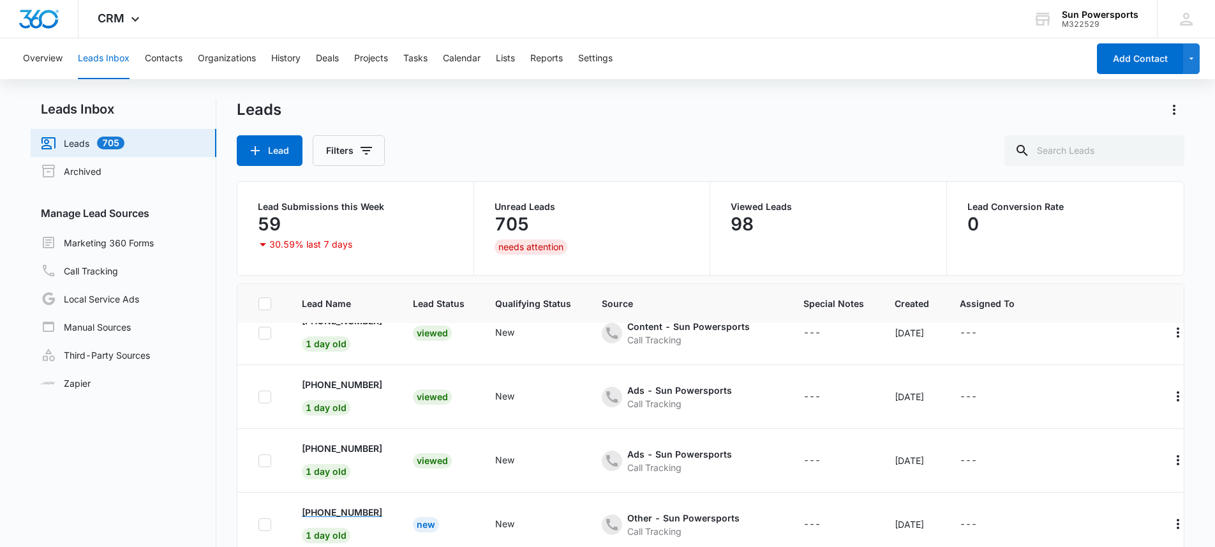
click at [369, 511] on p "[PHONE_NUMBER]" at bounding box center [342, 511] width 80 height 13
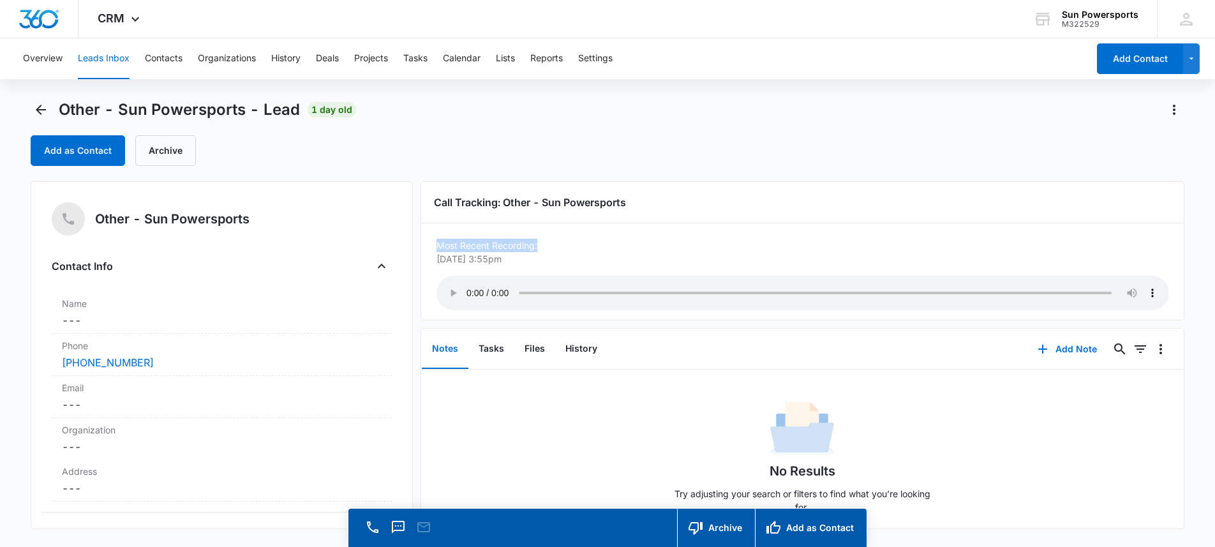
drag, startPoint x: 437, startPoint y: 246, endPoint x: 537, endPoint y: 249, distance: 99.6
click at [537, 249] on p "Most Recent Recording:" at bounding box center [803, 245] width 733 height 13
click at [532, 248] on p "Most Recent Recording:" at bounding box center [803, 245] width 733 height 13
click at [450, 248] on p "Most Recent Recording:" at bounding box center [803, 245] width 733 height 13
click at [441, 246] on p "Most Recent Recording:" at bounding box center [803, 245] width 733 height 13
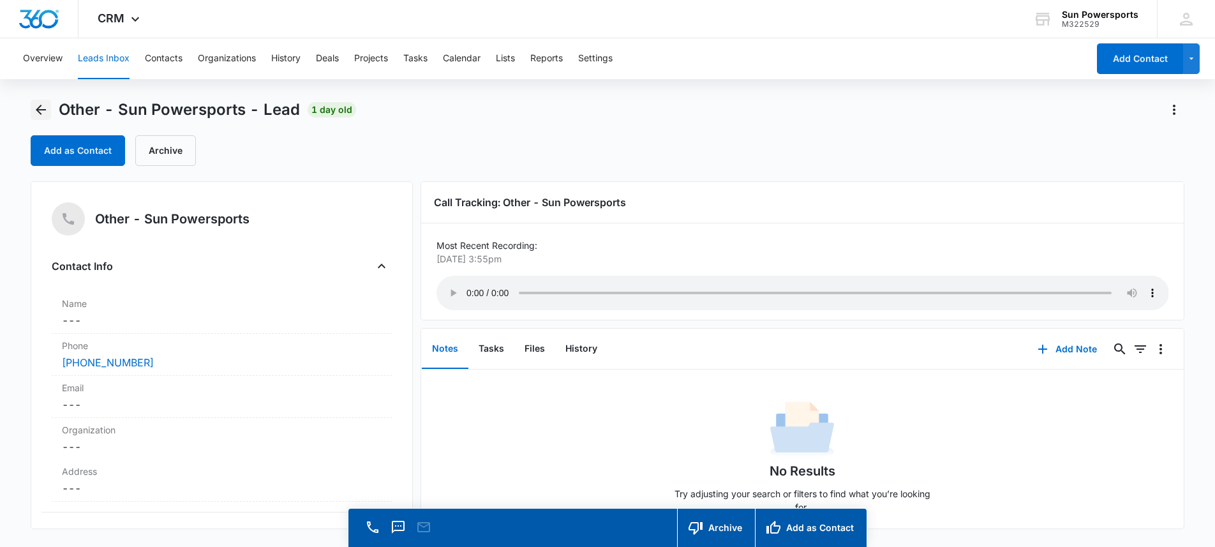
click at [43, 108] on icon "Back" at bounding box center [40, 109] width 15 height 15
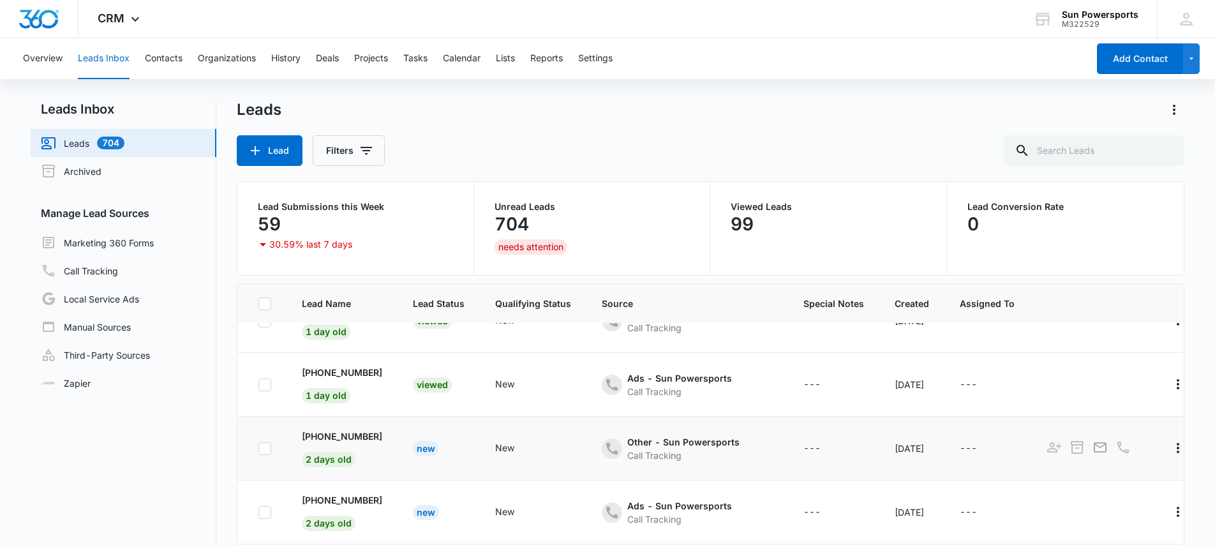
scroll to position [242, 0]
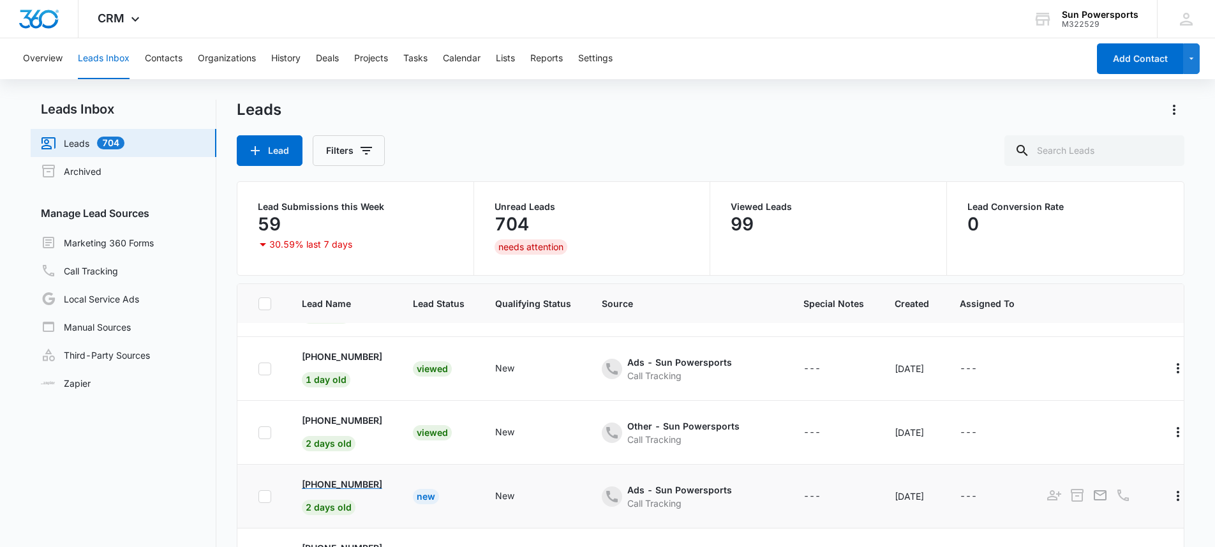
click at [380, 484] on p "[PHONE_NUMBER]" at bounding box center [342, 483] width 80 height 13
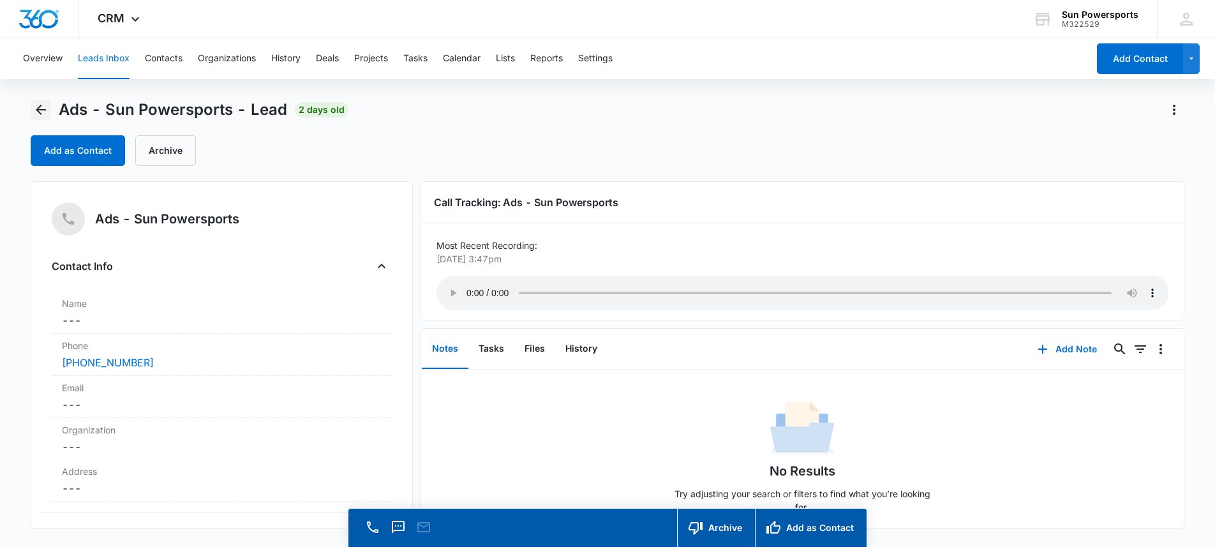
click at [47, 113] on icon "Back" at bounding box center [40, 109] width 15 height 15
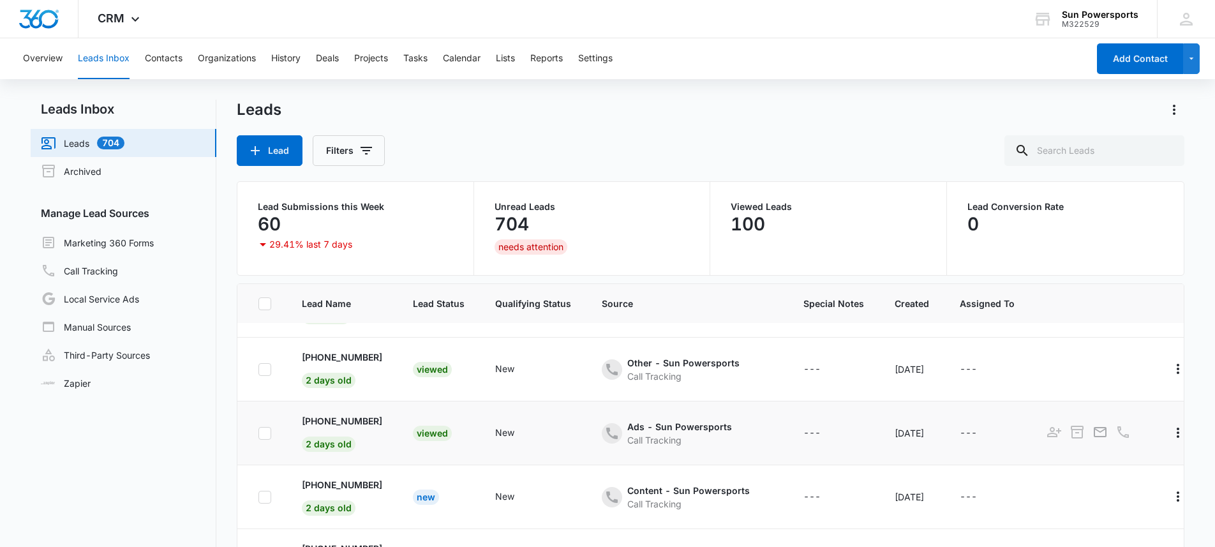
scroll to position [378, 0]
click at [380, 478] on p "[PHONE_NUMBER]" at bounding box center [342, 484] width 80 height 13
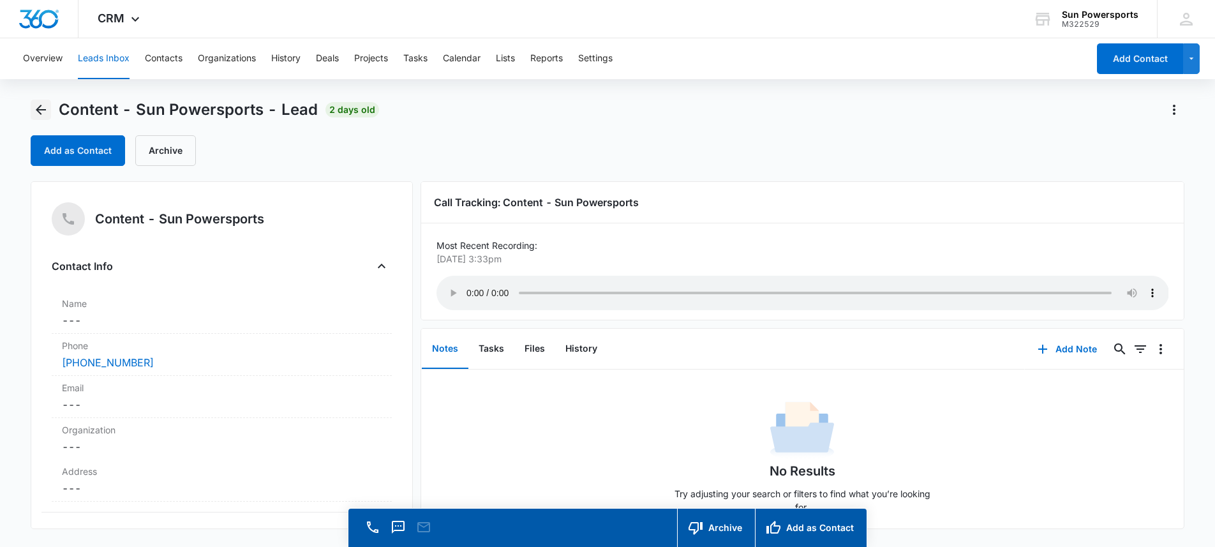
click at [48, 106] on button "Back" at bounding box center [41, 110] width 20 height 20
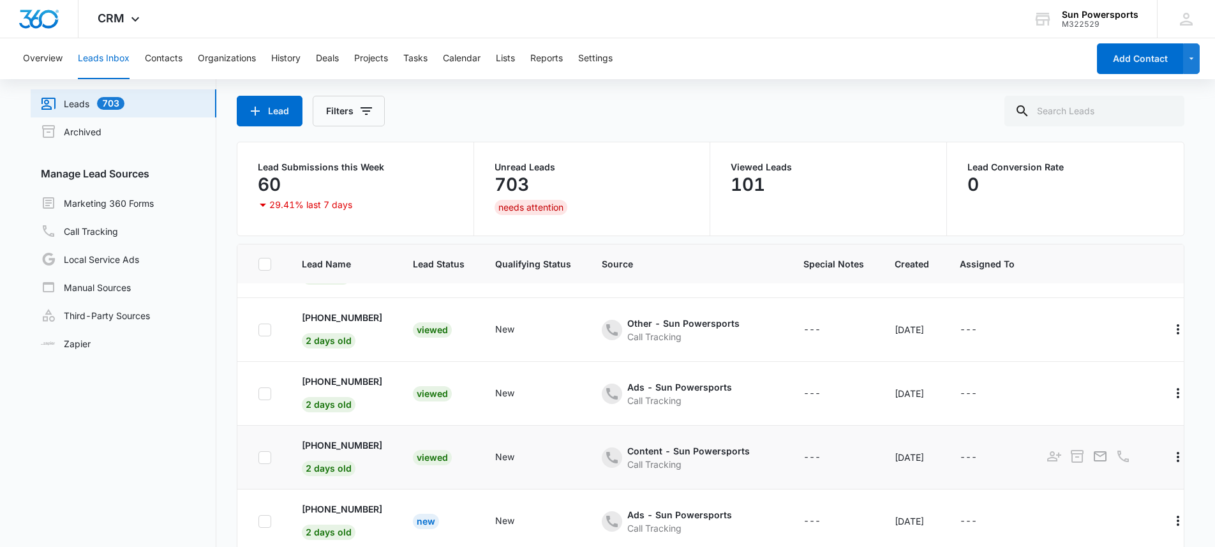
scroll to position [101, 0]
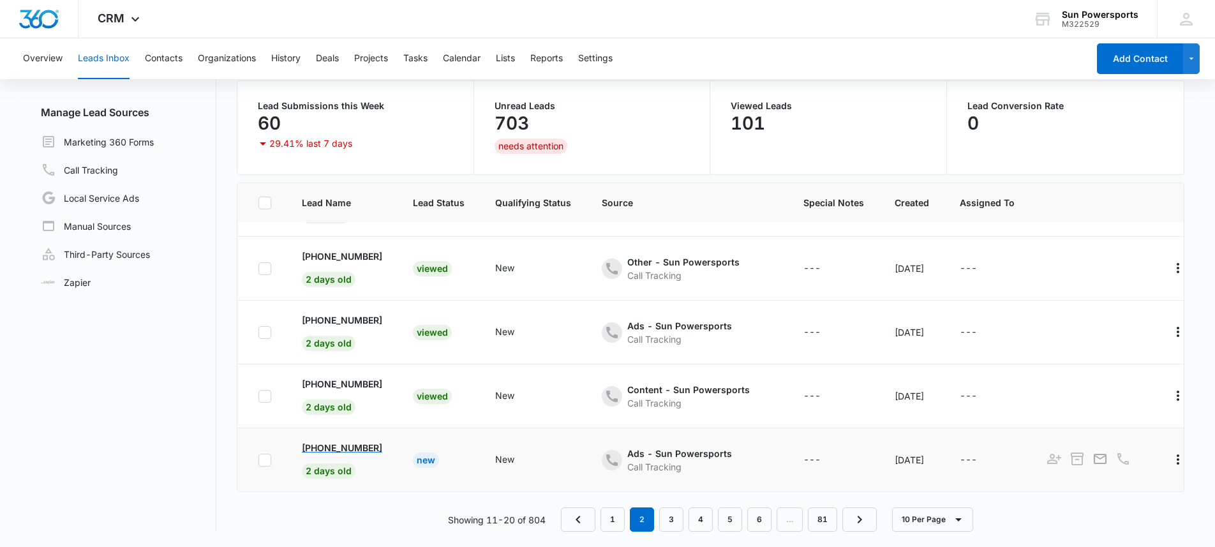
click at [353, 441] on p "[PHONE_NUMBER]" at bounding box center [342, 447] width 80 height 13
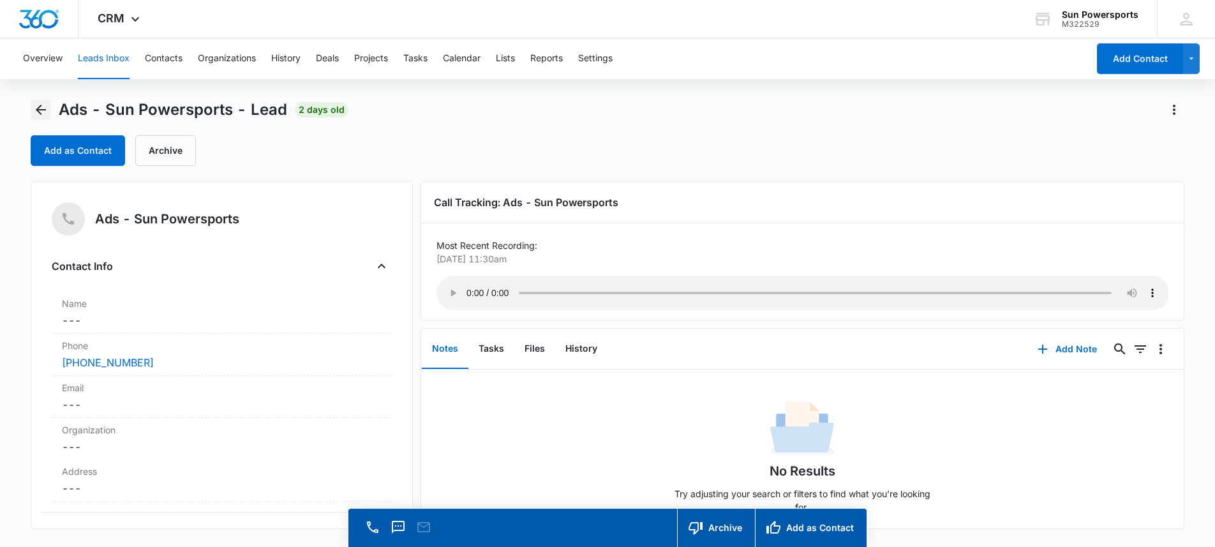
click at [39, 105] on icon "Back" at bounding box center [40, 109] width 15 height 15
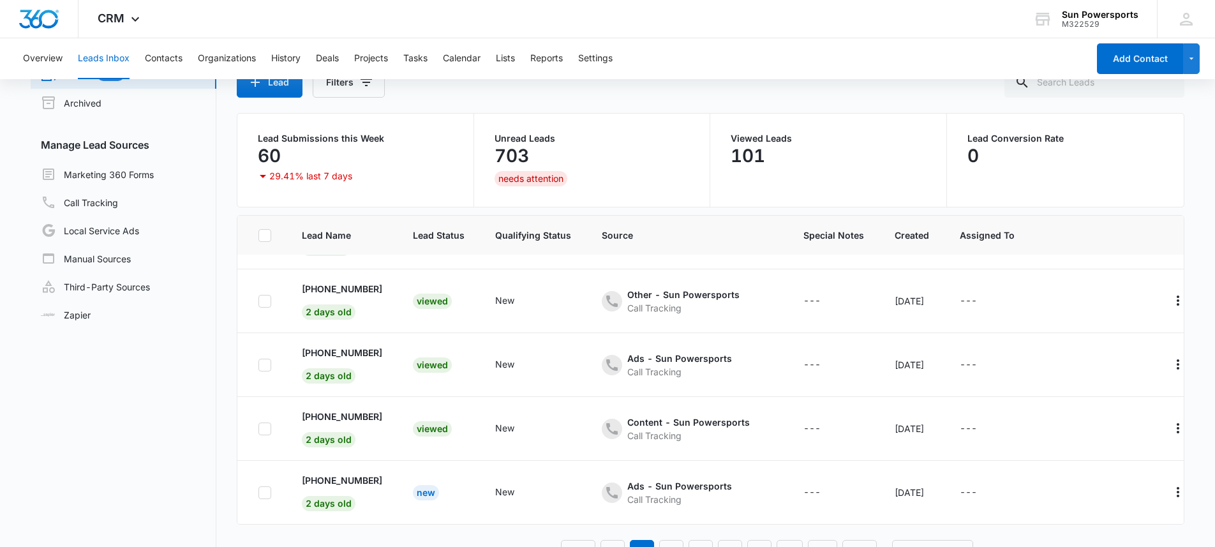
scroll to position [101, 0]
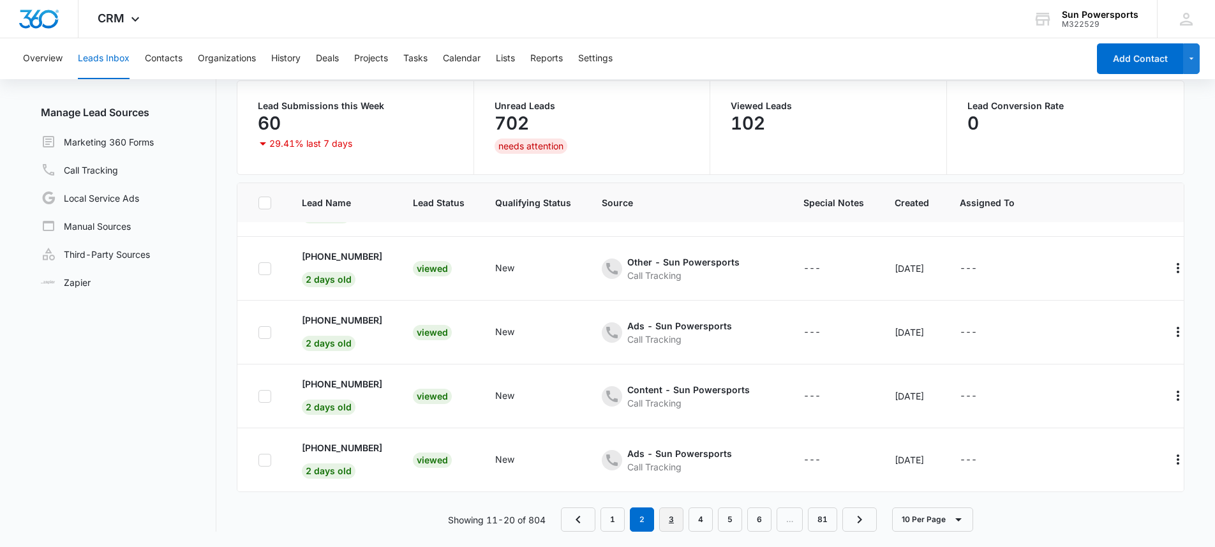
click at [675, 520] on link "3" at bounding box center [671, 519] width 24 height 24
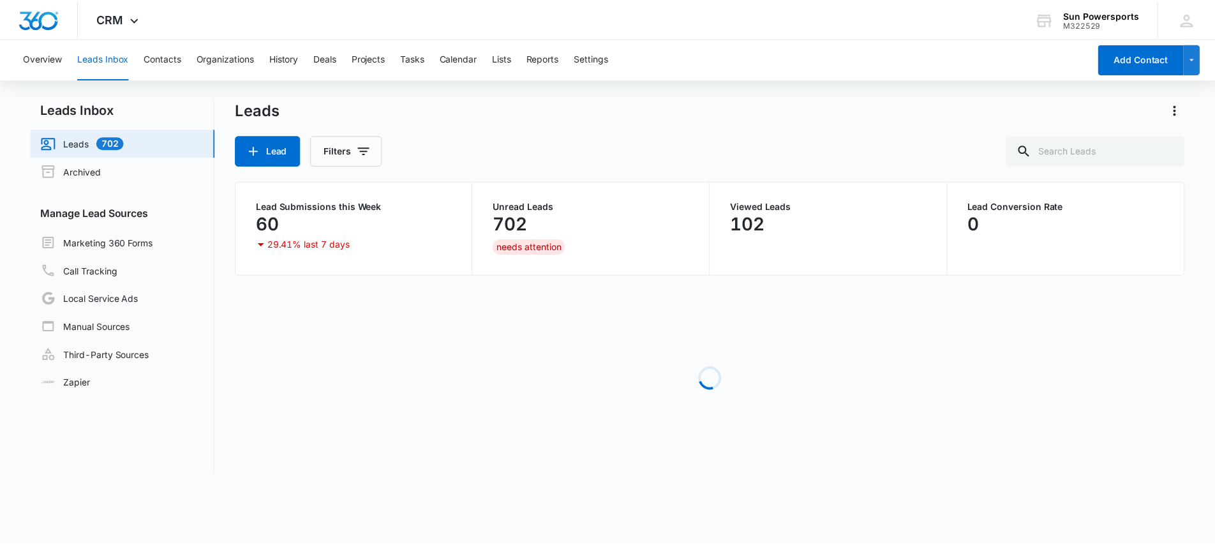
scroll to position [0, 0]
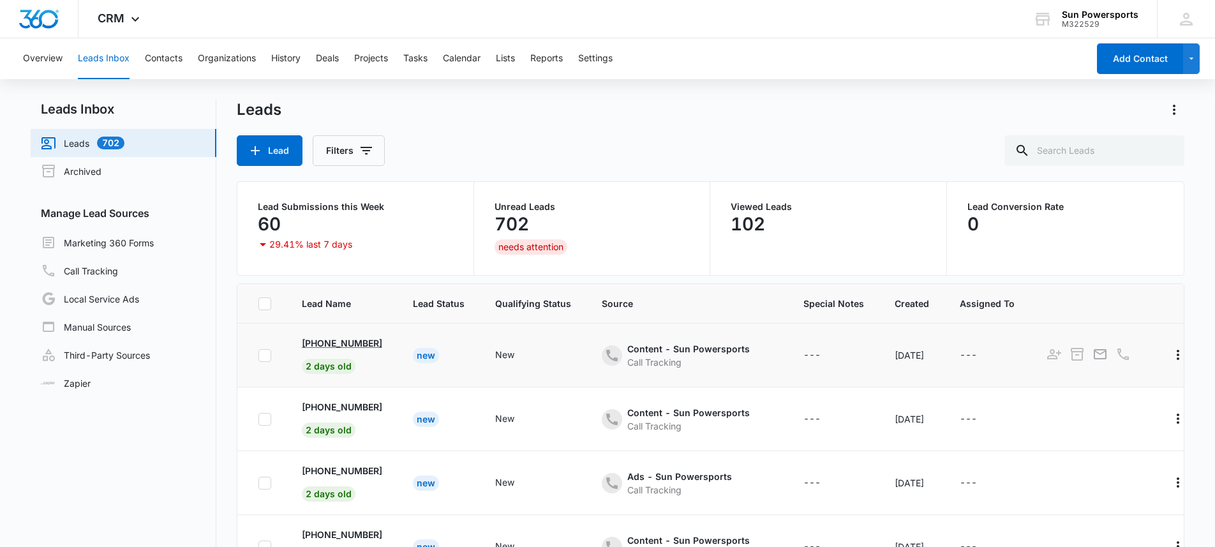
click at [352, 342] on p "[PHONE_NUMBER]" at bounding box center [342, 342] width 80 height 13
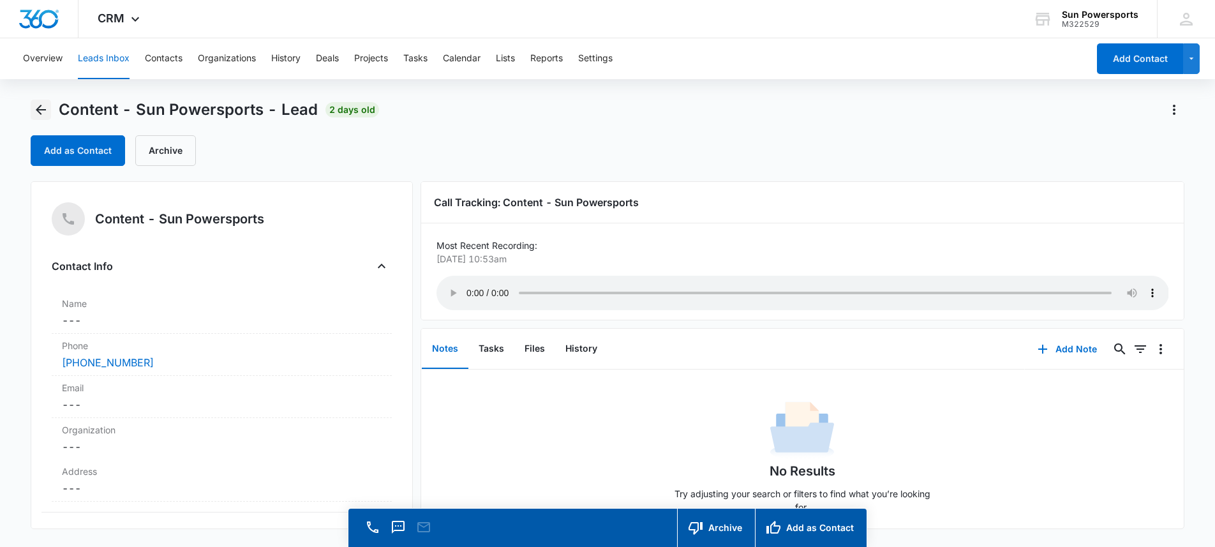
click at [40, 108] on icon "Back" at bounding box center [40, 109] width 15 height 15
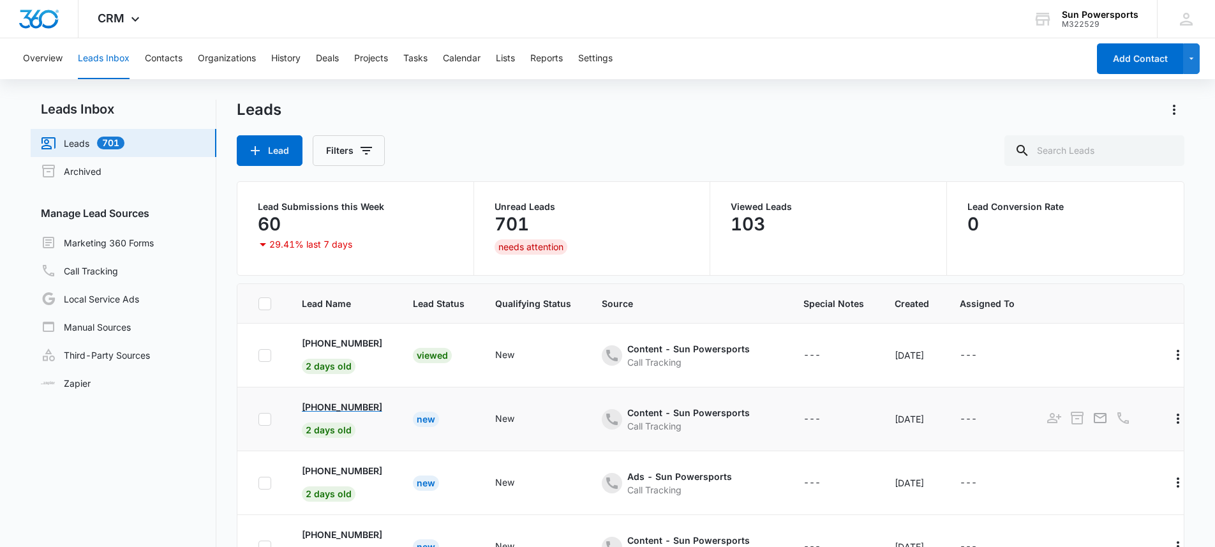
click at [342, 405] on p "[PHONE_NUMBER]" at bounding box center [342, 406] width 80 height 13
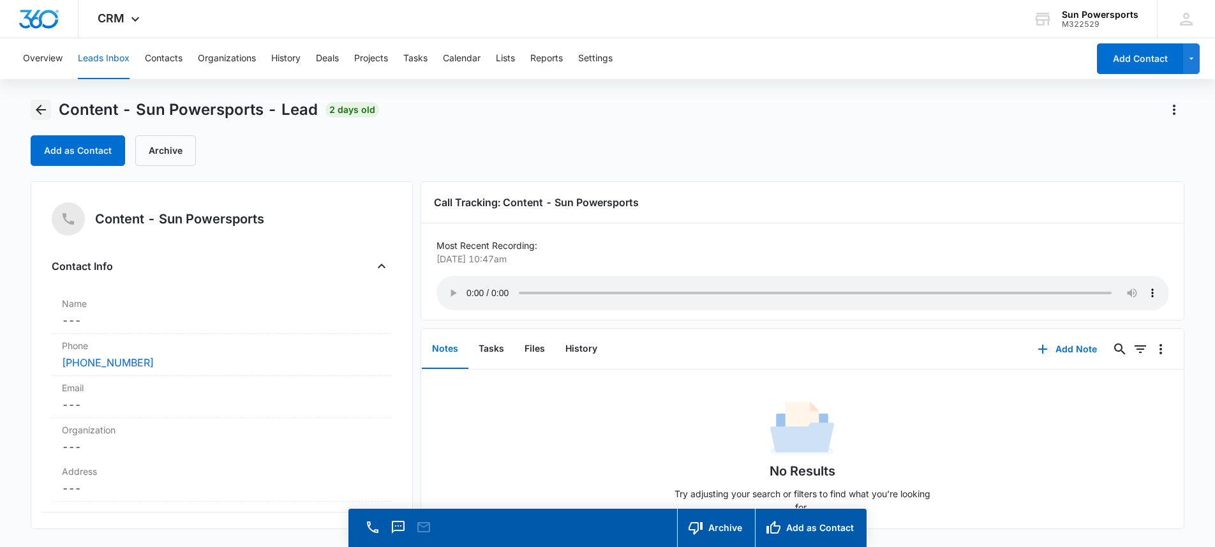
click at [45, 109] on icon "Back" at bounding box center [41, 110] width 10 height 10
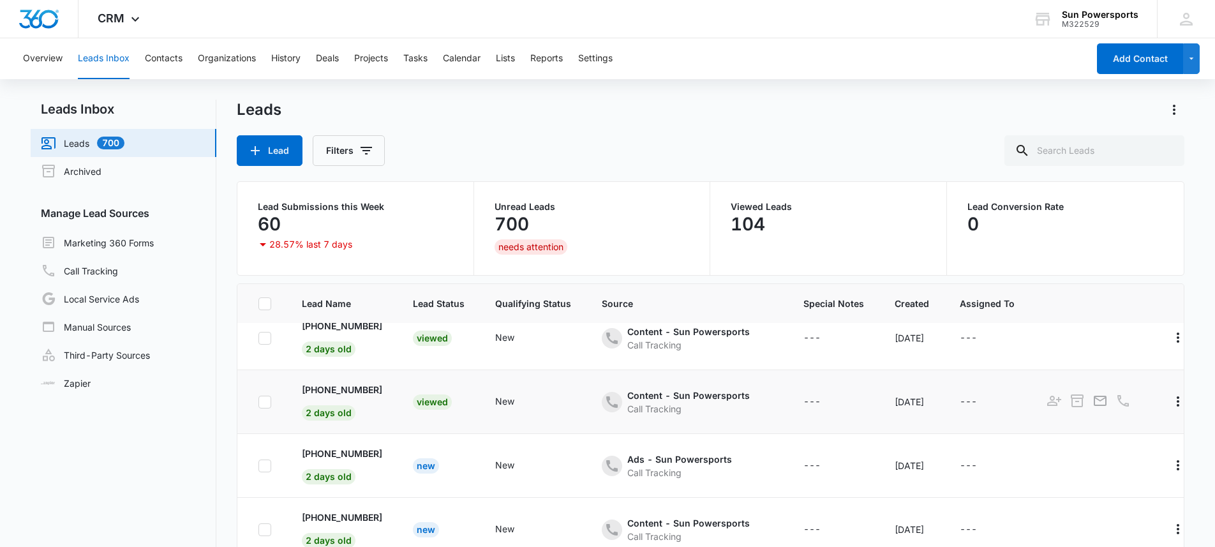
scroll to position [19, 0]
click at [324, 455] on p "[PHONE_NUMBER]" at bounding box center [342, 451] width 80 height 13
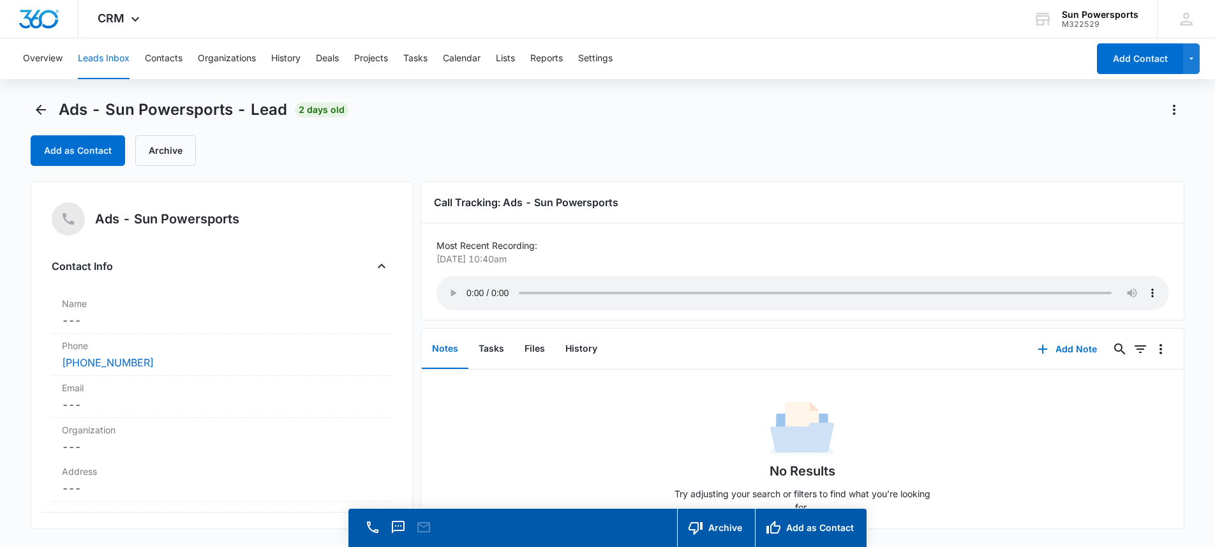
drag, startPoint x: 52, startPoint y: 128, endPoint x: 47, endPoint y: 120, distance: 9.4
click at [47, 122] on div "Ads - Sun Powersports - Lead 2 days old Add as Contact Archive" at bounding box center [608, 133] width 1155 height 66
click at [45, 112] on icon "Back" at bounding box center [40, 109] width 15 height 15
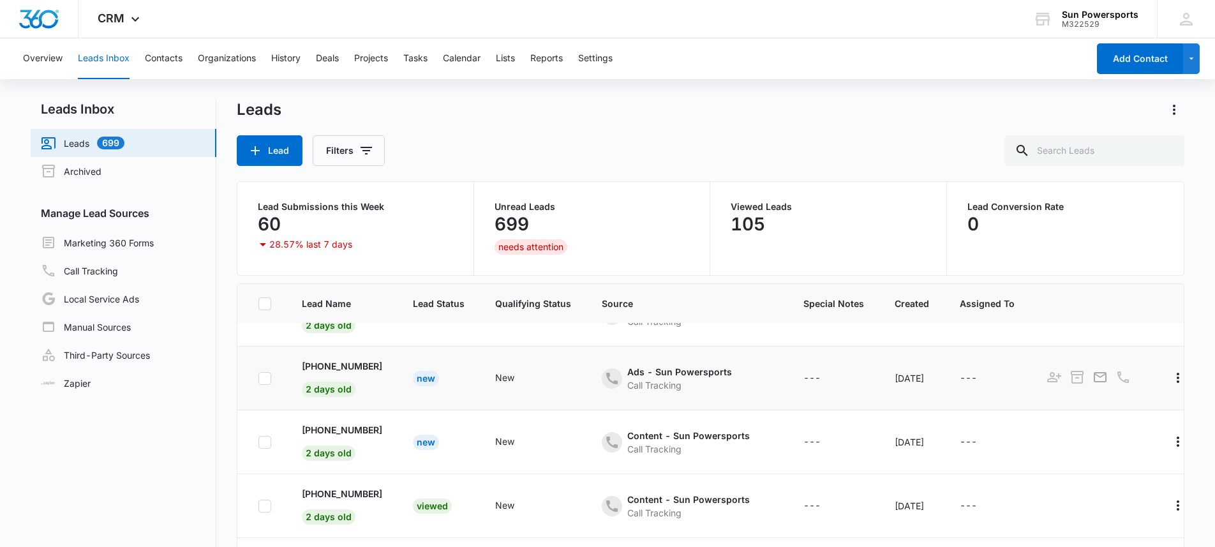
scroll to position [108, 0]
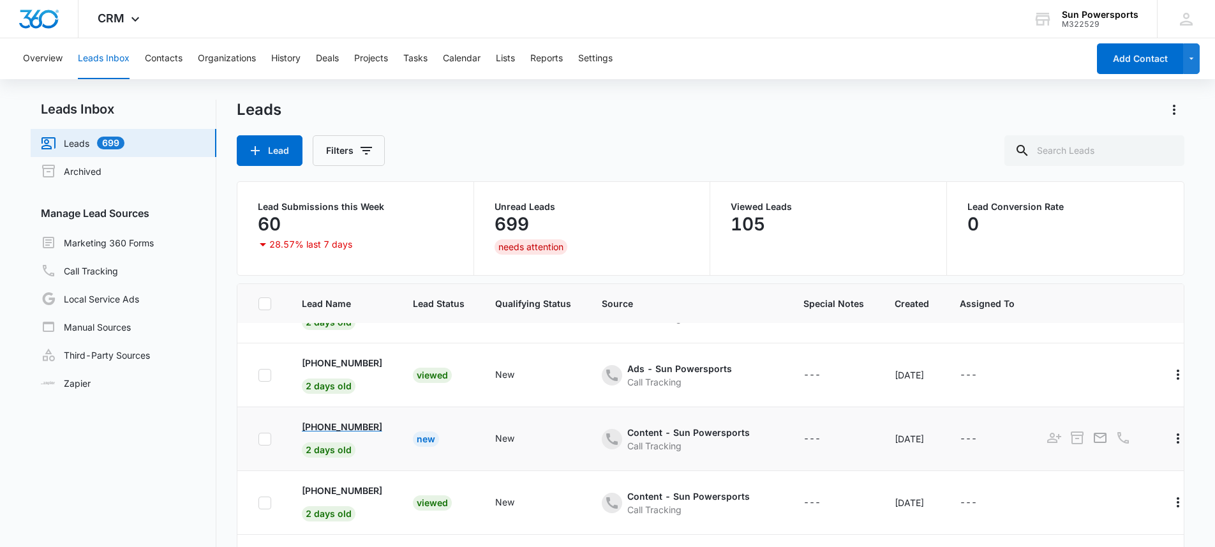
click p "[PHONE_NUMBER]"
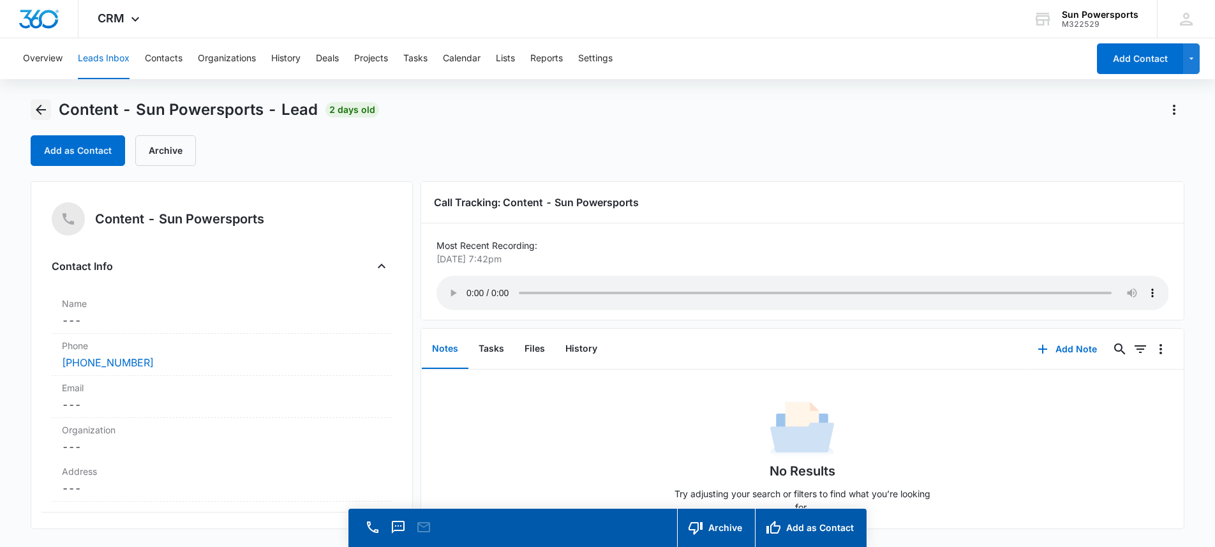
click icon "Back"
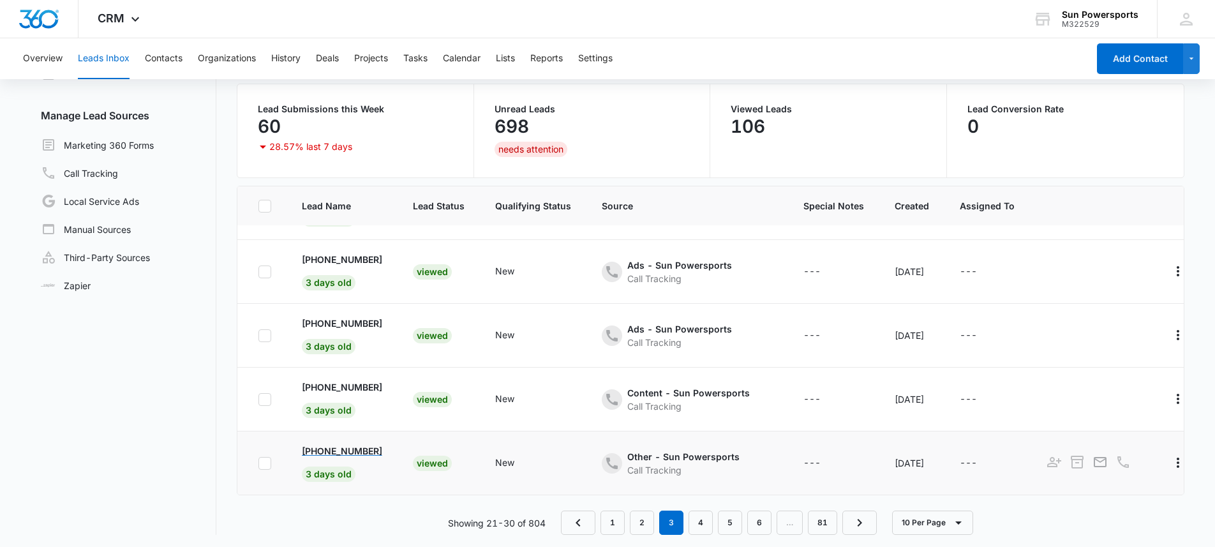
scroll to position [101, 0]
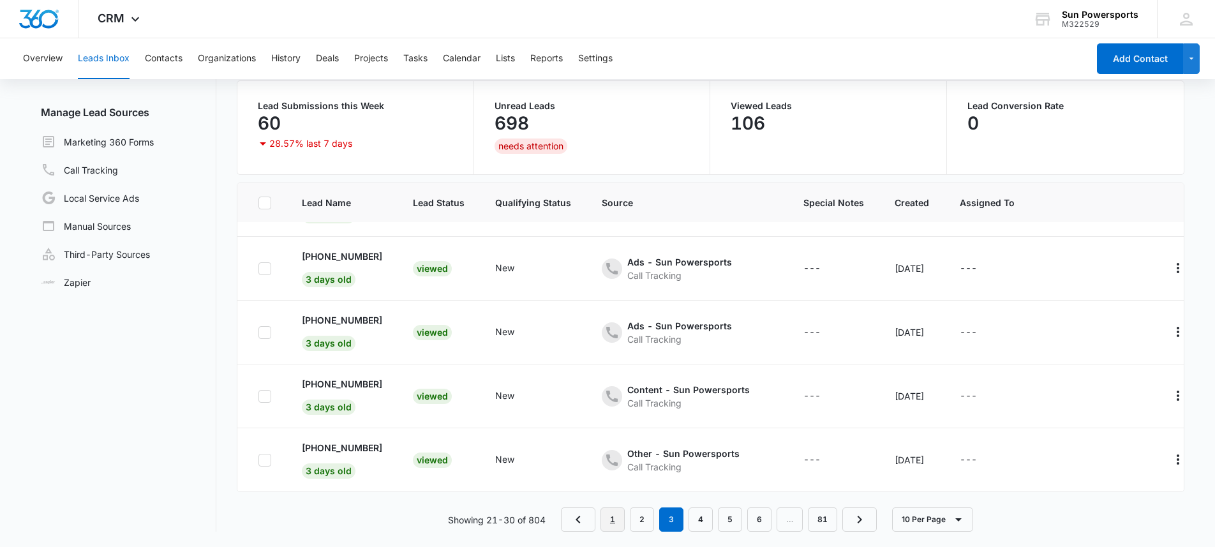
click link "1"
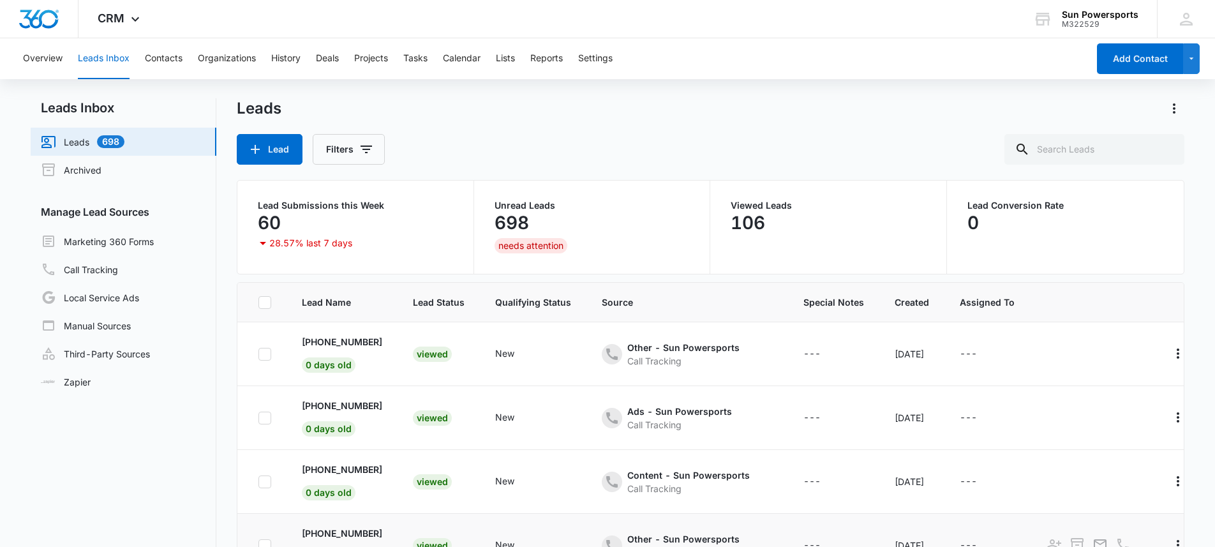
scroll to position [0, 0]
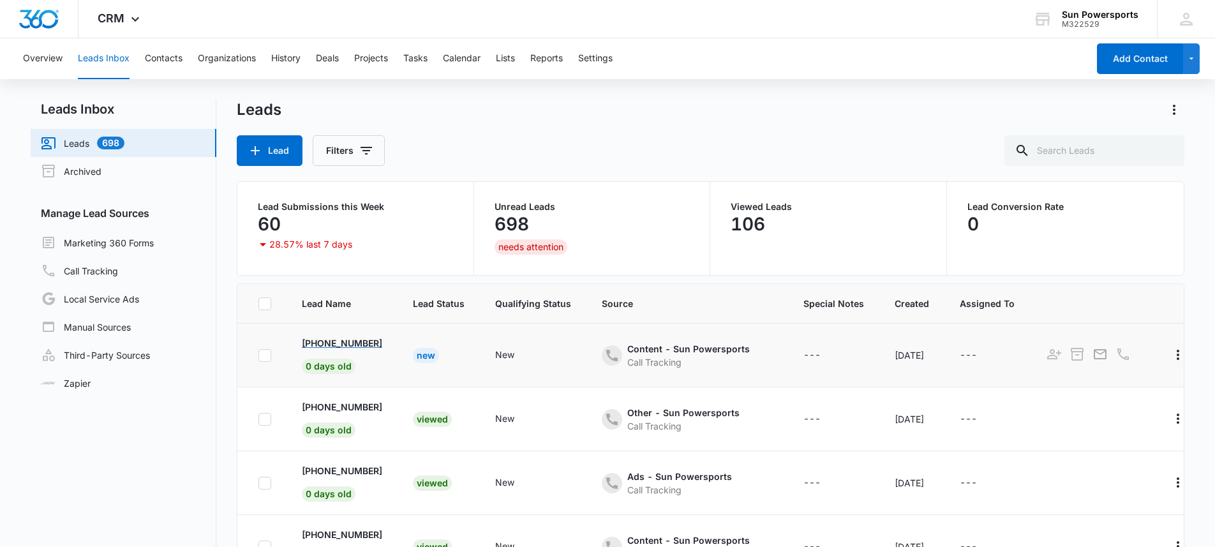
click at [358, 340] on p "[PHONE_NUMBER]" at bounding box center [342, 342] width 80 height 13
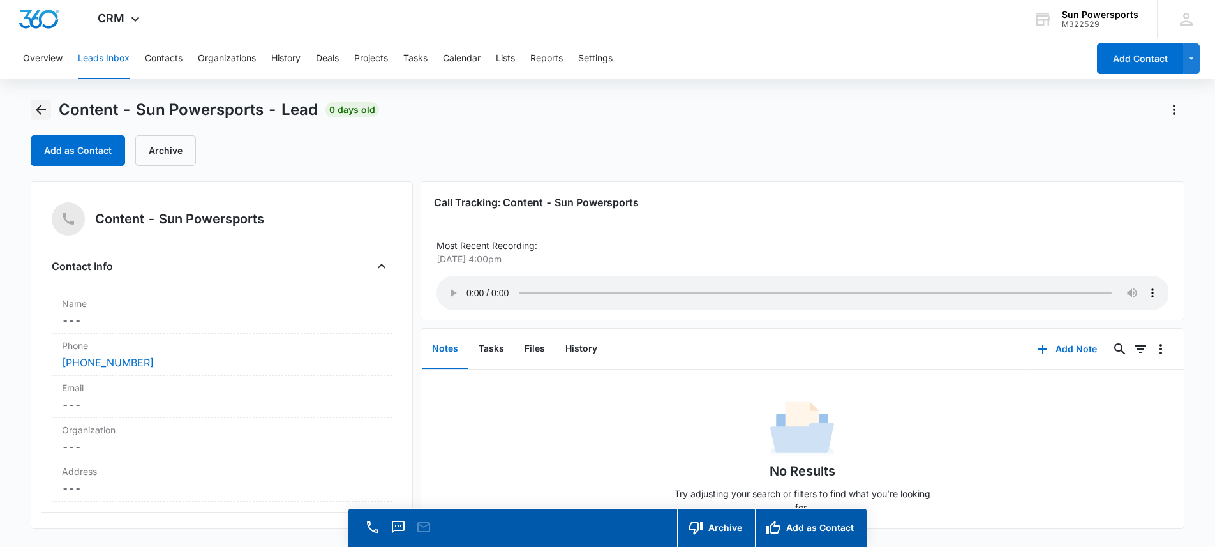
click at [42, 118] on button "Back" at bounding box center [41, 110] width 20 height 20
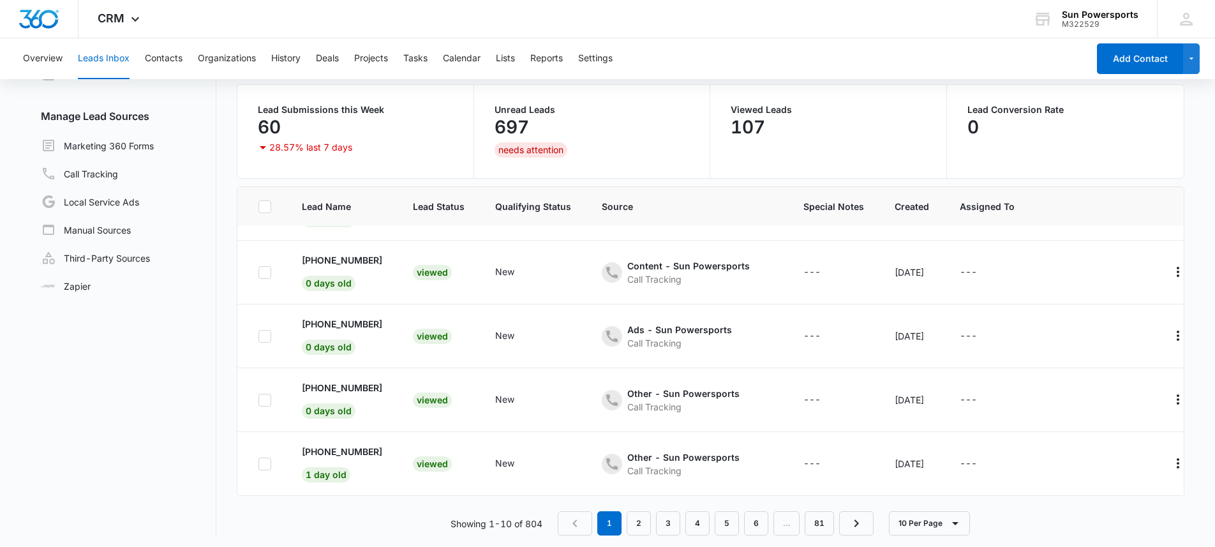
scroll to position [101, 0]
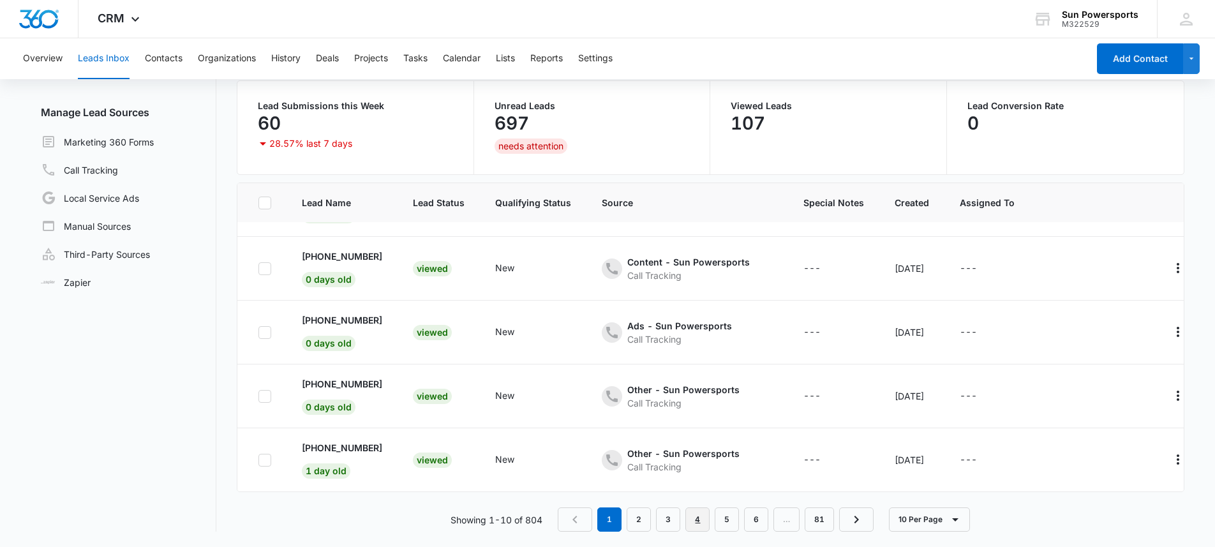
click at [694, 521] on link "4" at bounding box center [697, 519] width 24 height 24
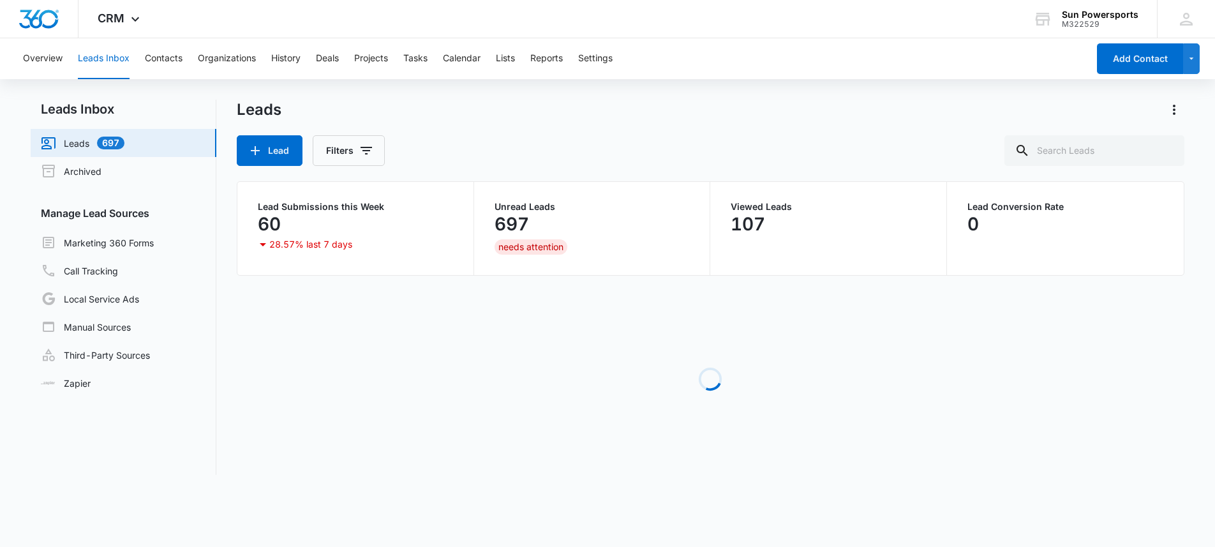
scroll to position [0, 0]
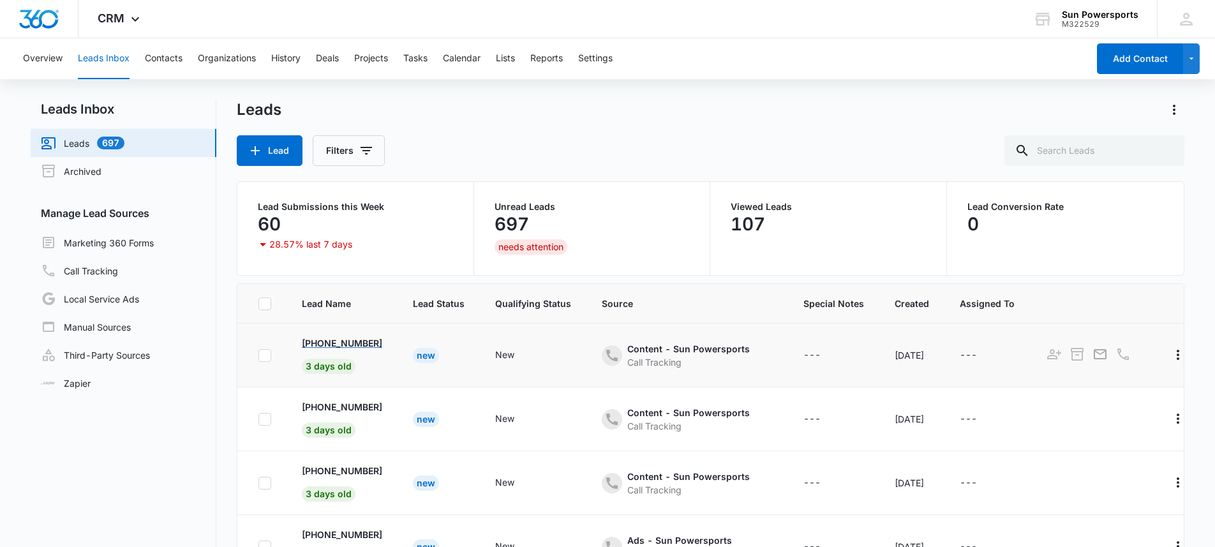
click at [341, 340] on p "+1 (720) 576-6855" at bounding box center [342, 342] width 80 height 13
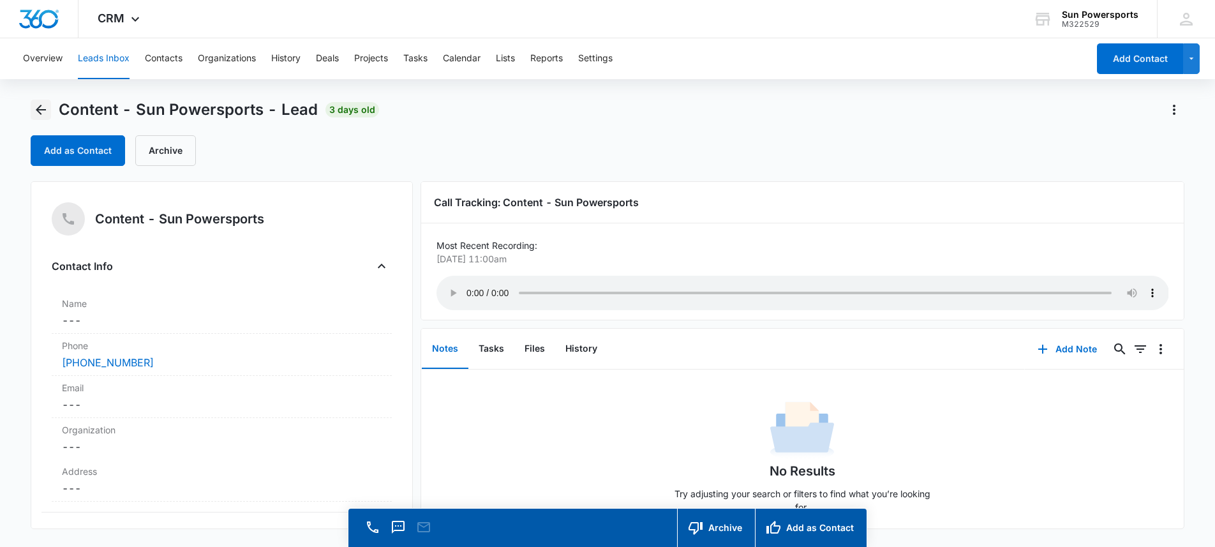
click at [43, 112] on icon "Back" at bounding box center [40, 109] width 15 height 15
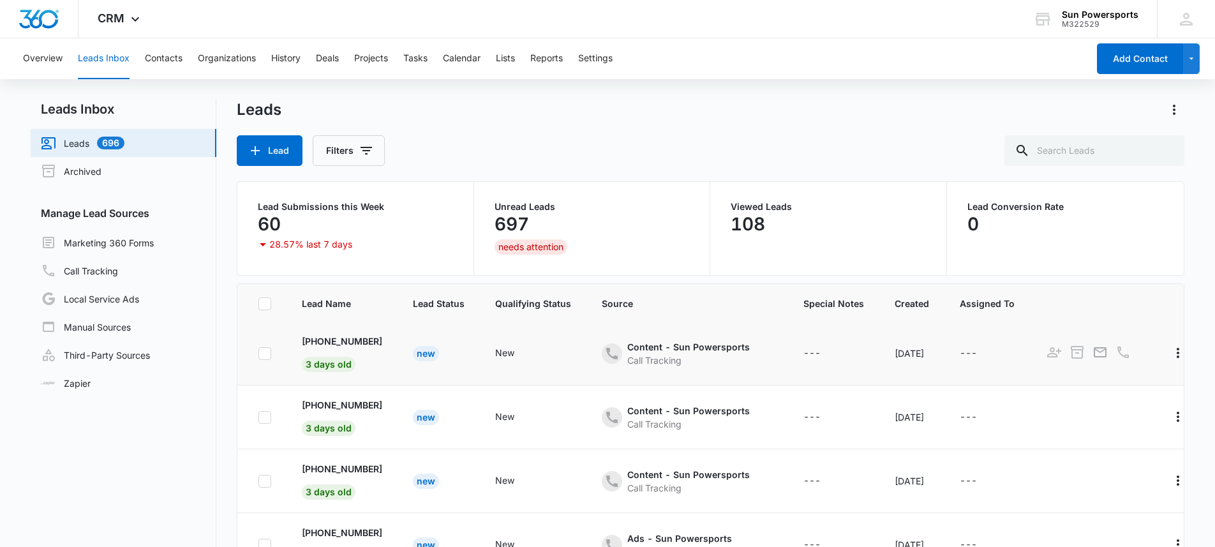
scroll to position [3, 0]
click at [338, 398] on p "+1 (303) 916-6663" at bounding box center [342, 404] width 80 height 13
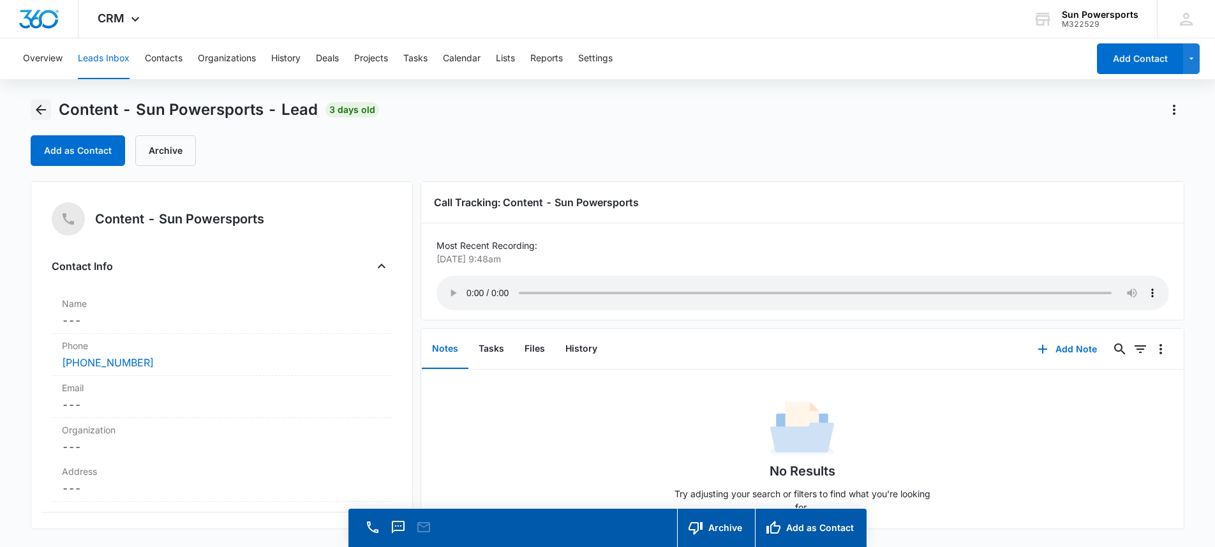
click at [49, 109] on button "Back" at bounding box center [41, 110] width 20 height 20
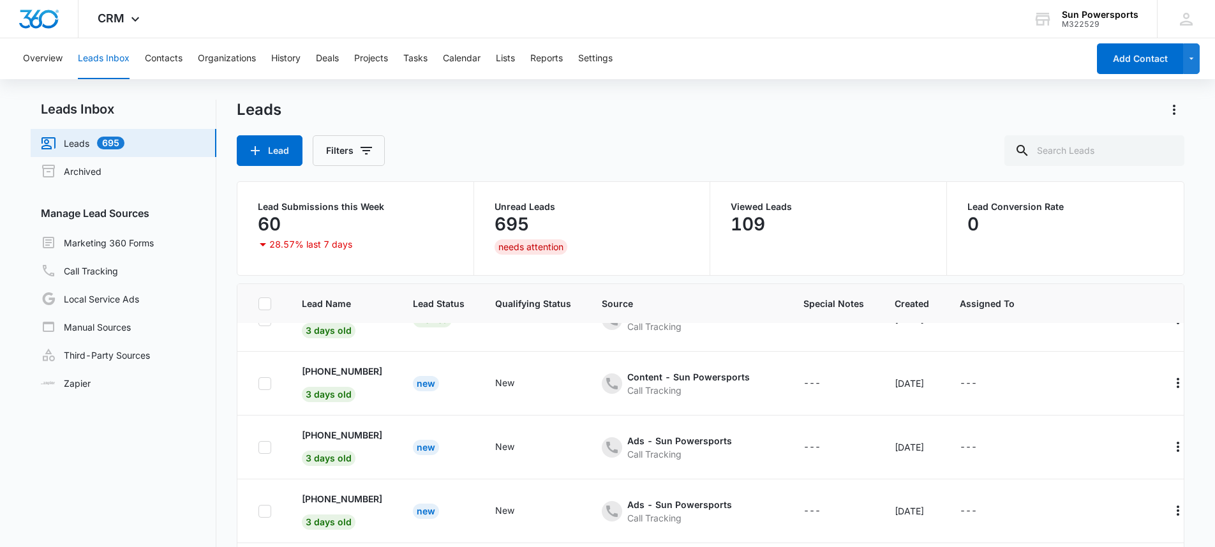
scroll to position [99, 0]
click at [364, 369] on p "+1 (719) 639-3127" at bounding box center [342, 371] width 80 height 13
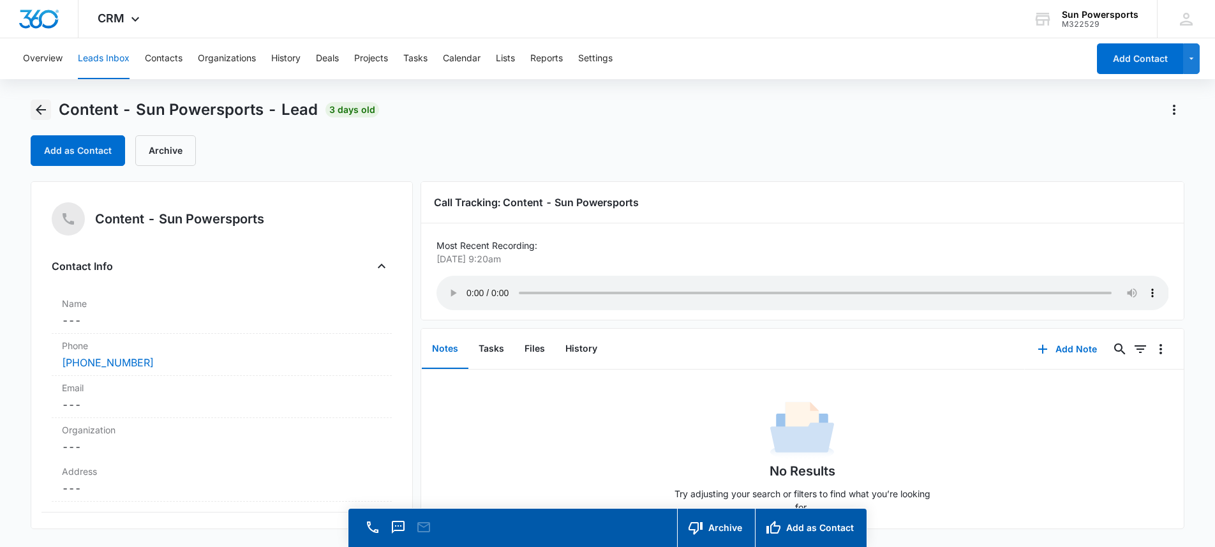
click at [34, 103] on icon "Back" at bounding box center [40, 109] width 15 height 15
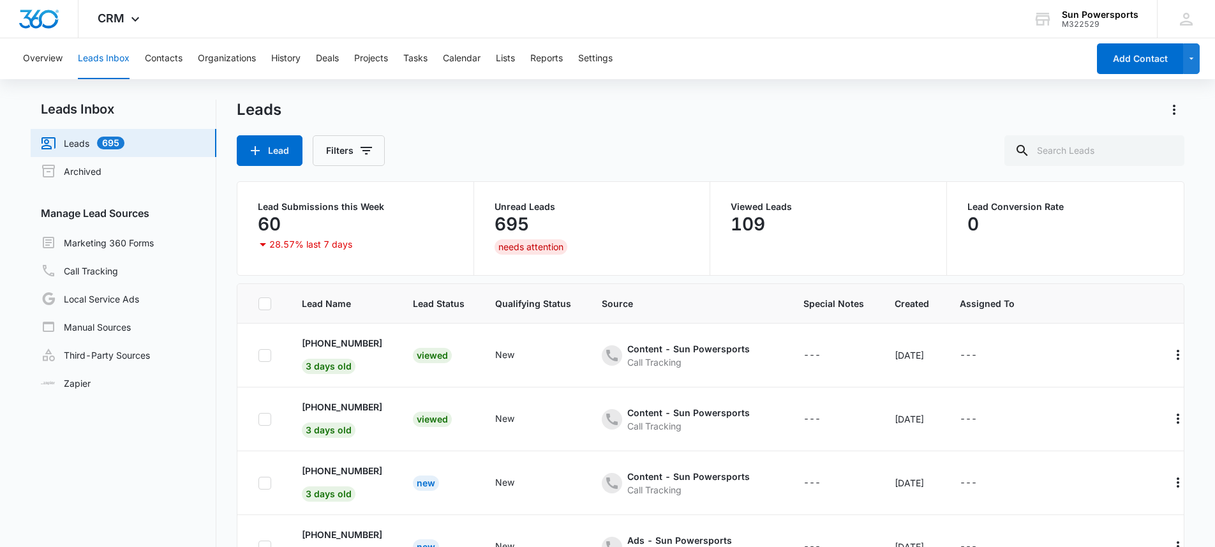
scroll to position [99, 0]
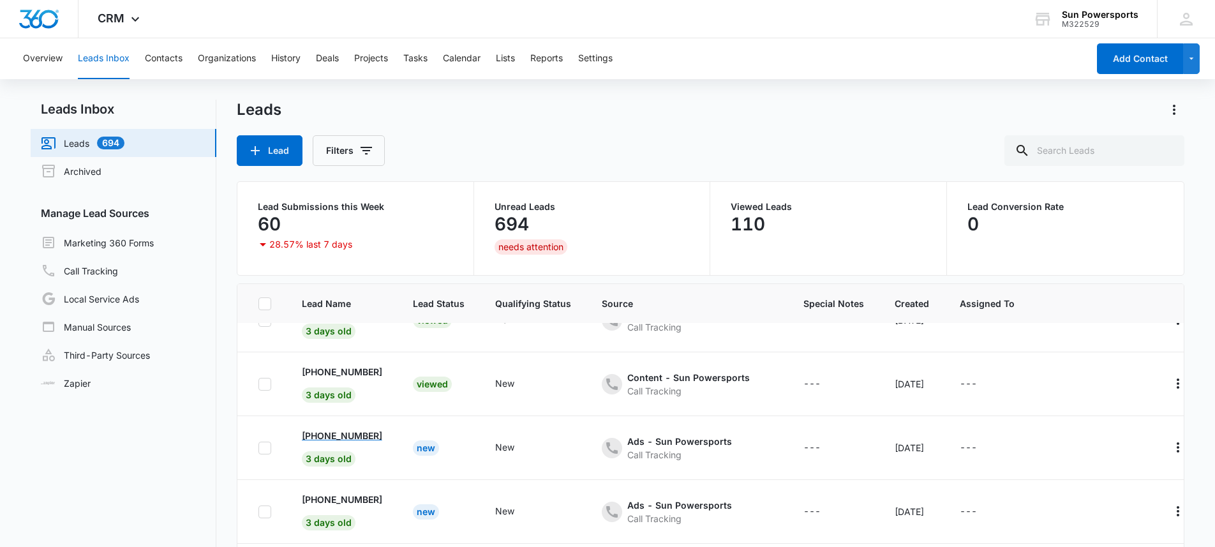
click at [375, 435] on p "+1 (303) 946-7176" at bounding box center [342, 435] width 80 height 13
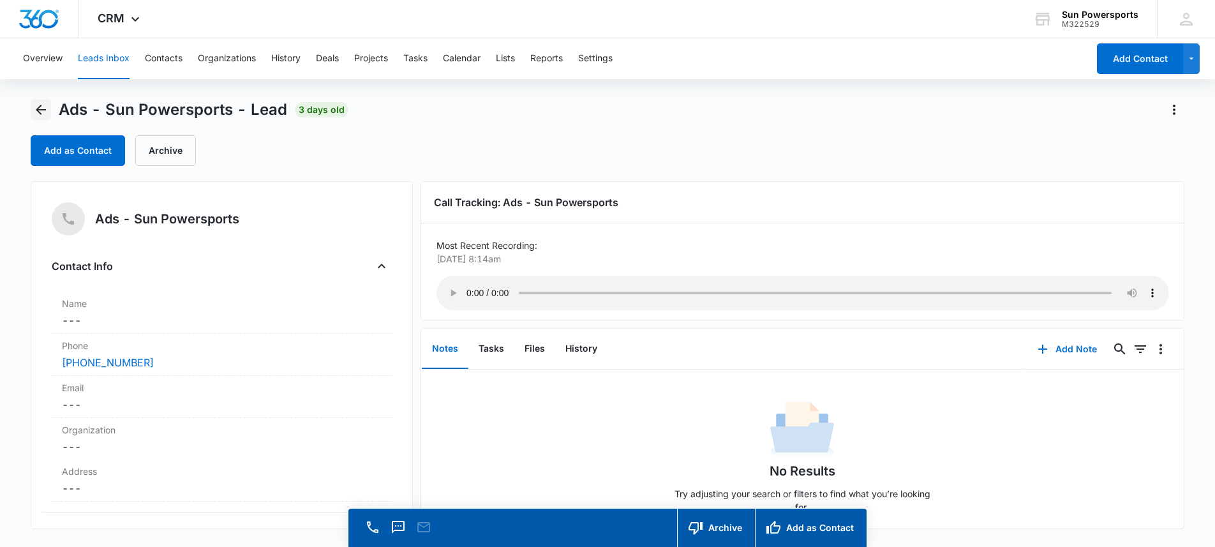
click at [40, 100] on button "Back" at bounding box center [41, 110] width 20 height 20
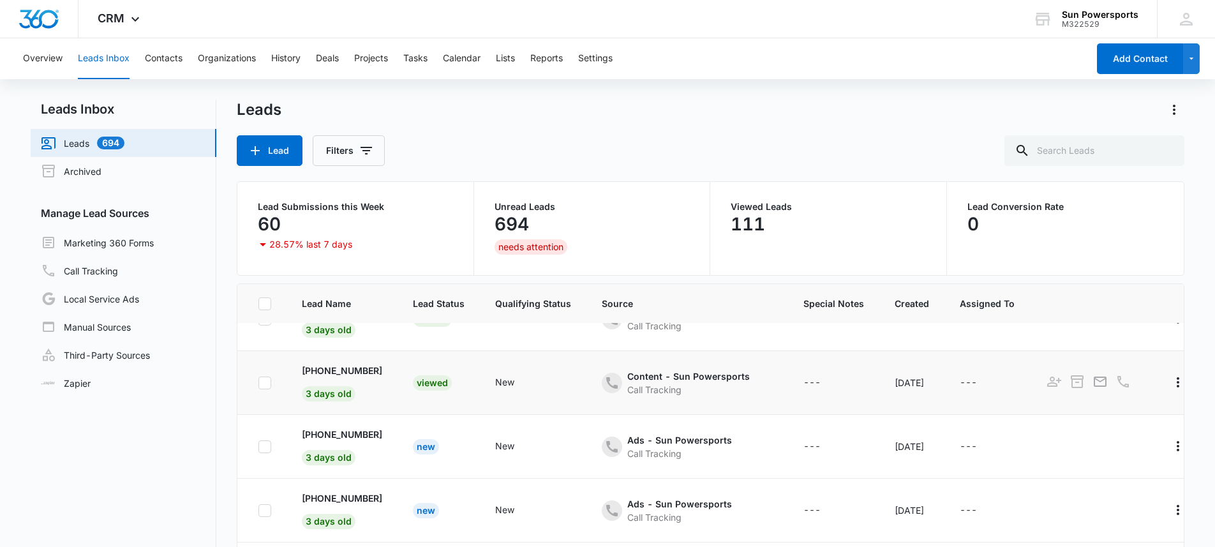
scroll to position [104, 0]
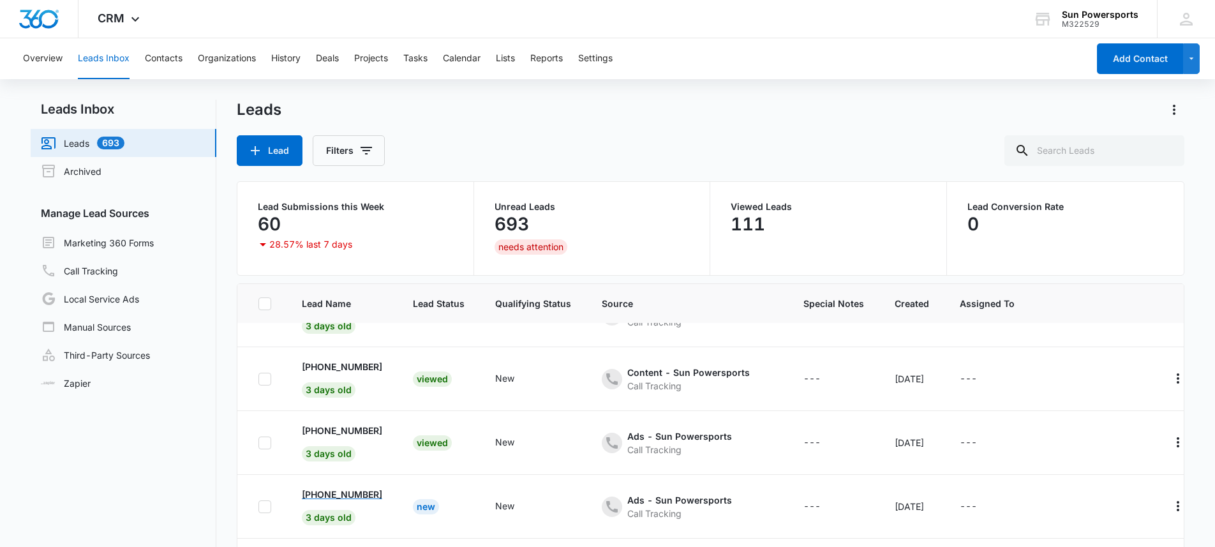
click at [348, 491] on p "+1 (719) 502-1812" at bounding box center [342, 494] width 80 height 13
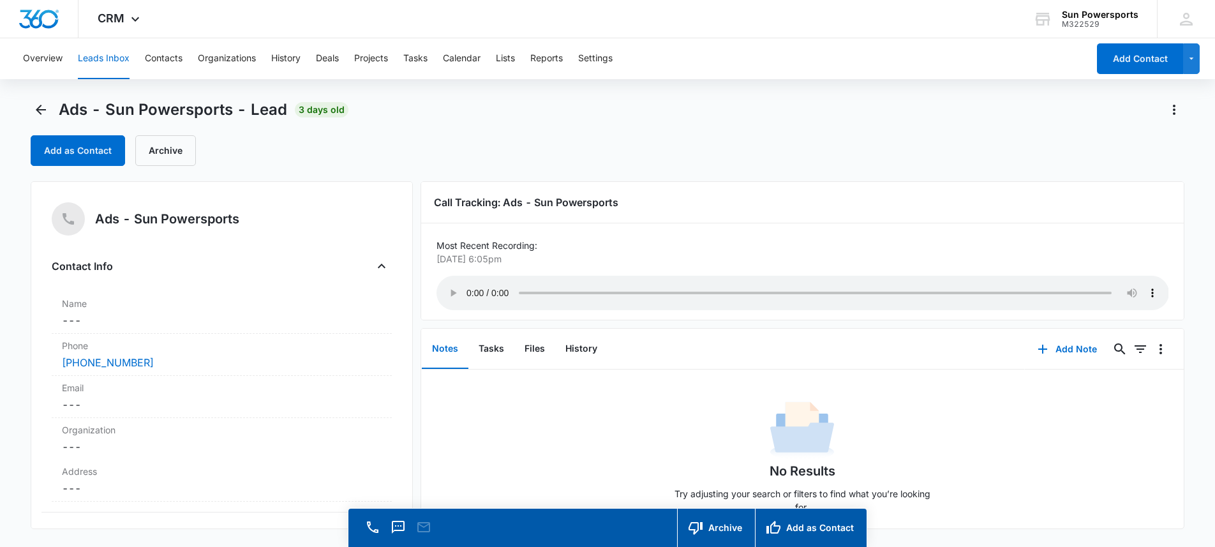
click at [48, 120] on div "Ads - Sun Powersports - Lead 3 days old Add as Contact Archive" at bounding box center [608, 133] width 1155 height 66
click at [45, 102] on icon "Back" at bounding box center [40, 109] width 15 height 15
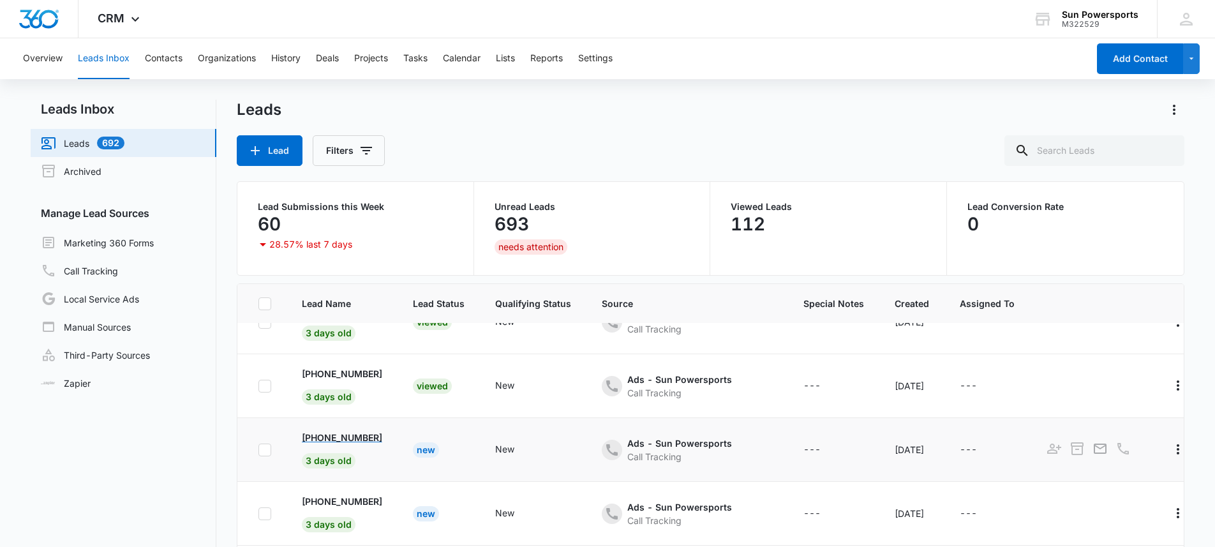
scroll to position [161, 0]
click at [357, 435] on p "+1 (719) 502-1812" at bounding box center [342, 436] width 80 height 13
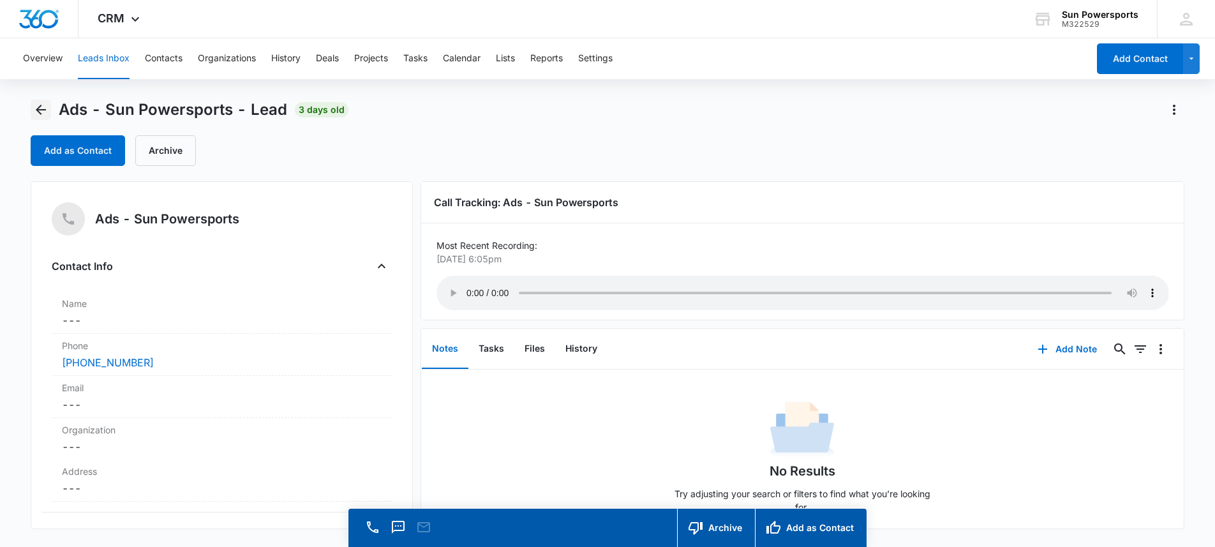
click at [43, 106] on icon "Back" at bounding box center [40, 109] width 15 height 15
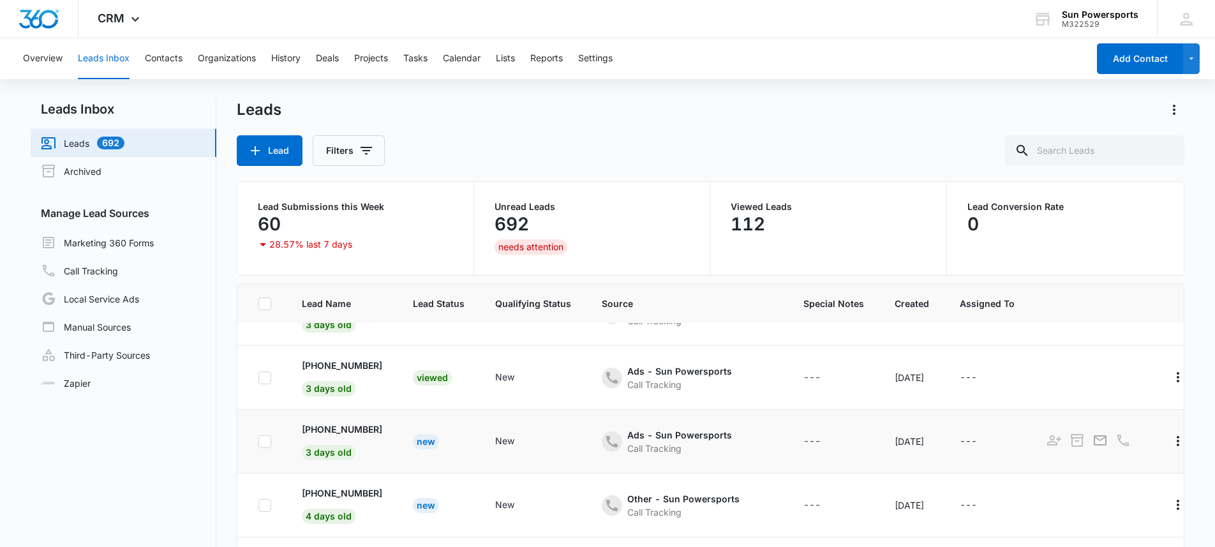
scroll to position [237, 0]
click at [375, 424] on p "+1 (405) 822-1548" at bounding box center [342, 425] width 80 height 13
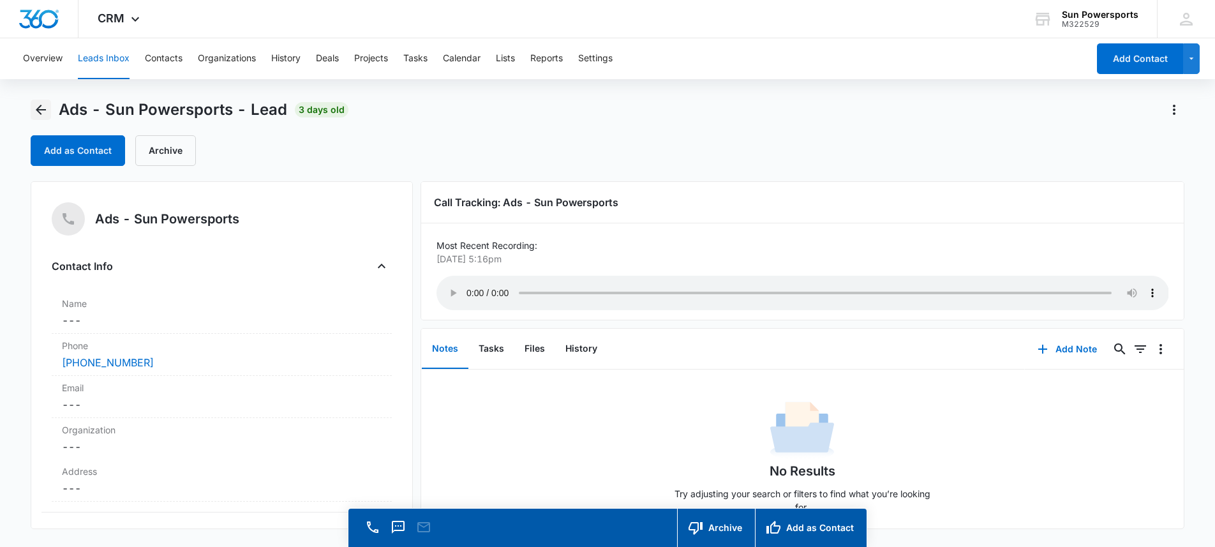
click at [39, 115] on icon "Back" at bounding box center [40, 109] width 15 height 15
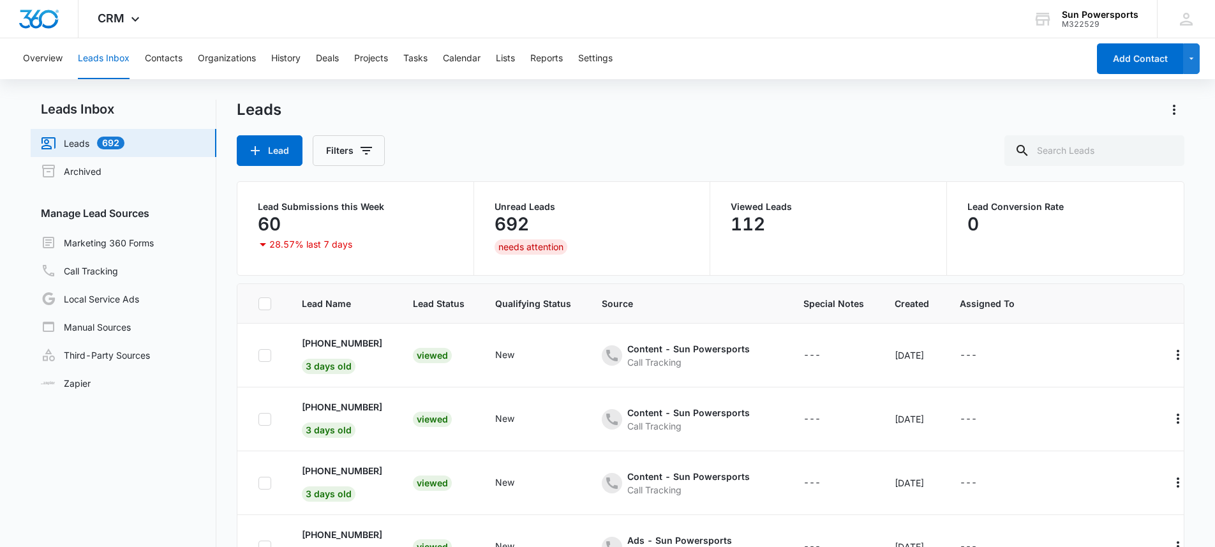
scroll to position [237, 0]
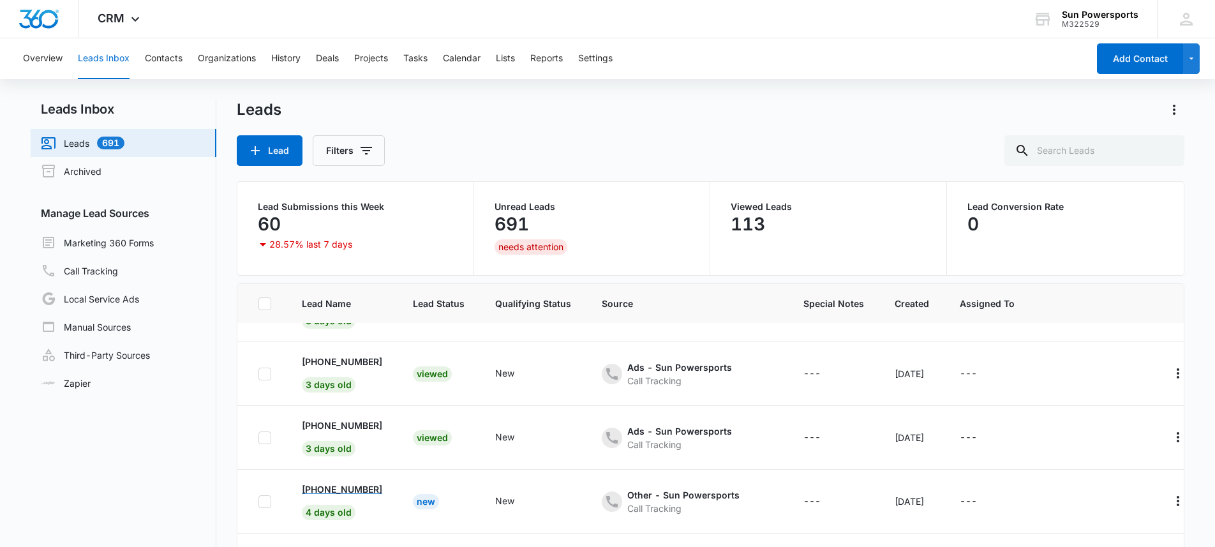
click at [368, 490] on p "+1 (501) 864-1039" at bounding box center [342, 488] width 80 height 13
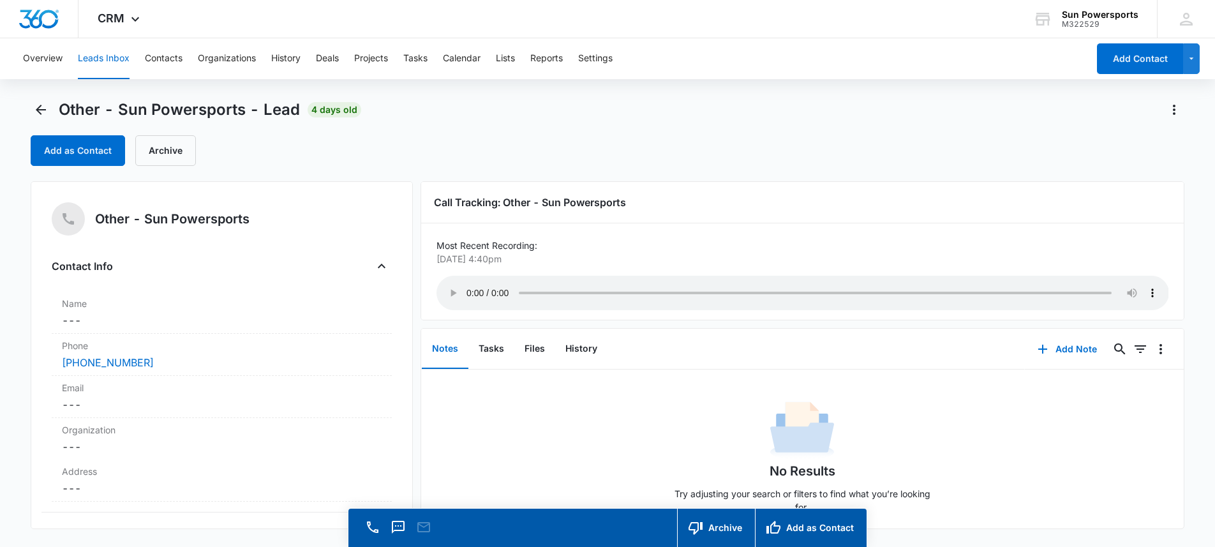
click at [51, 110] on div "Other - Sun Powersports - Lead 4 days old" at bounding box center [196, 110] width 331 height 20
click at [37, 105] on icon "Back" at bounding box center [40, 109] width 15 height 15
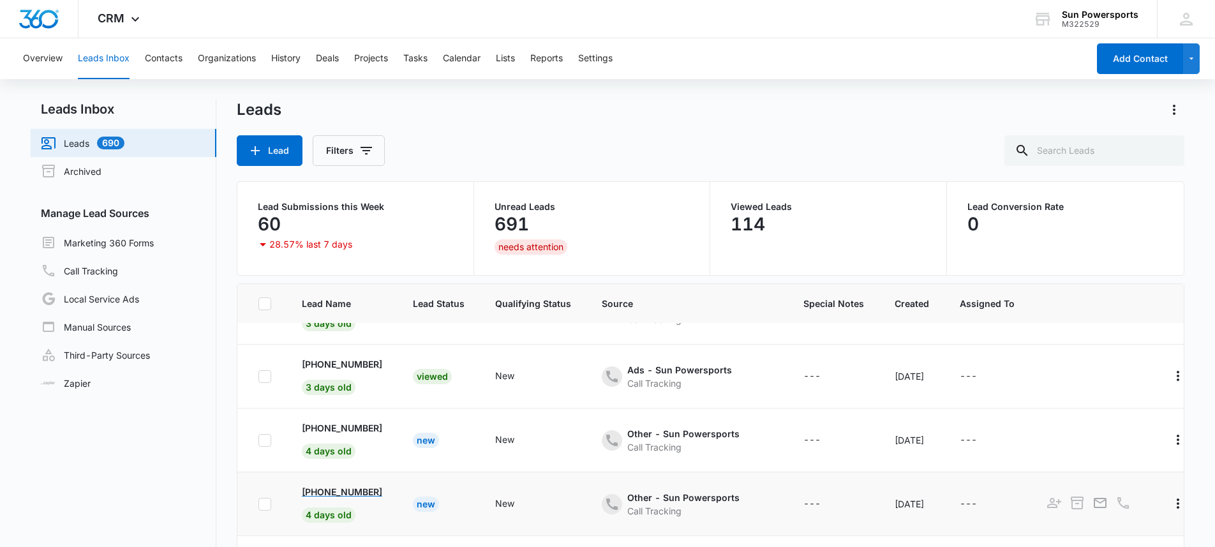
scroll to position [303, 0]
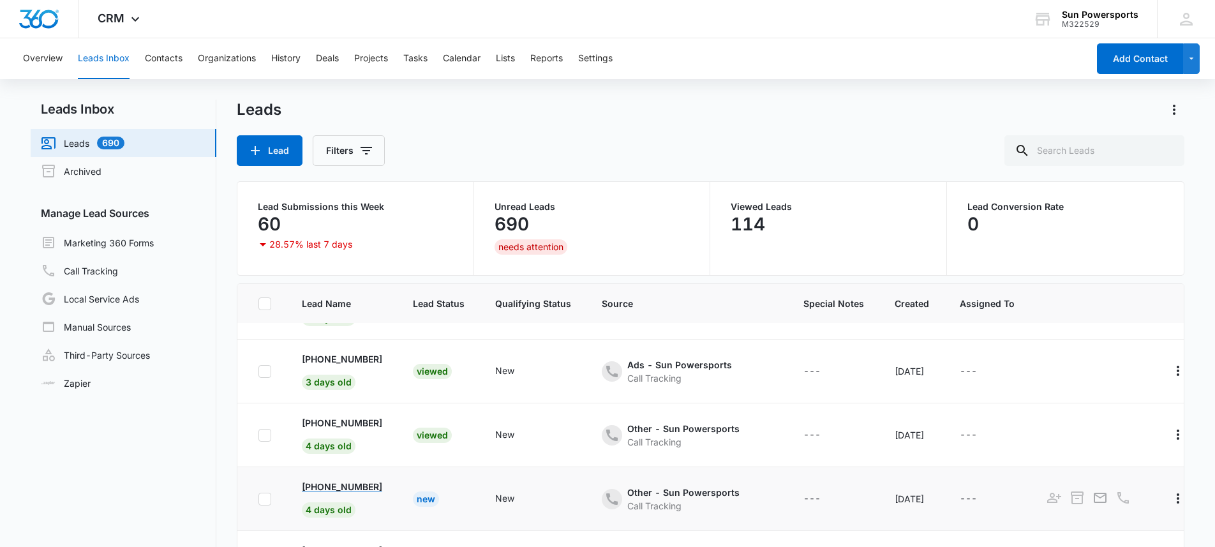
click at [350, 488] on p "+1 (509) 565-0224" at bounding box center [342, 486] width 80 height 13
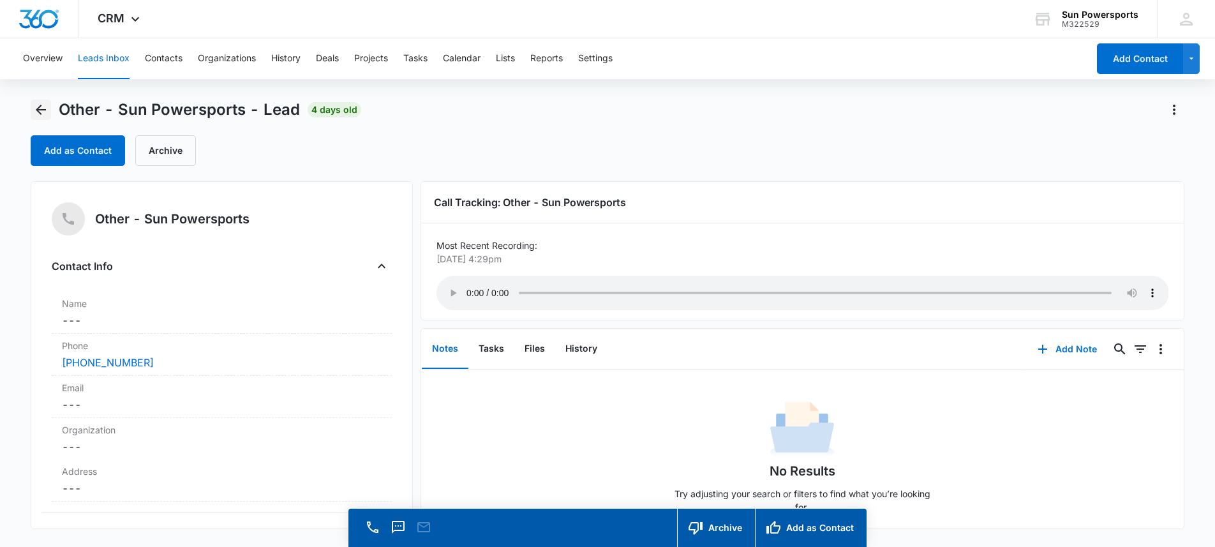
click at [47, 110] on icon "Back" at bounding box center [40, 109] width 15 height 15
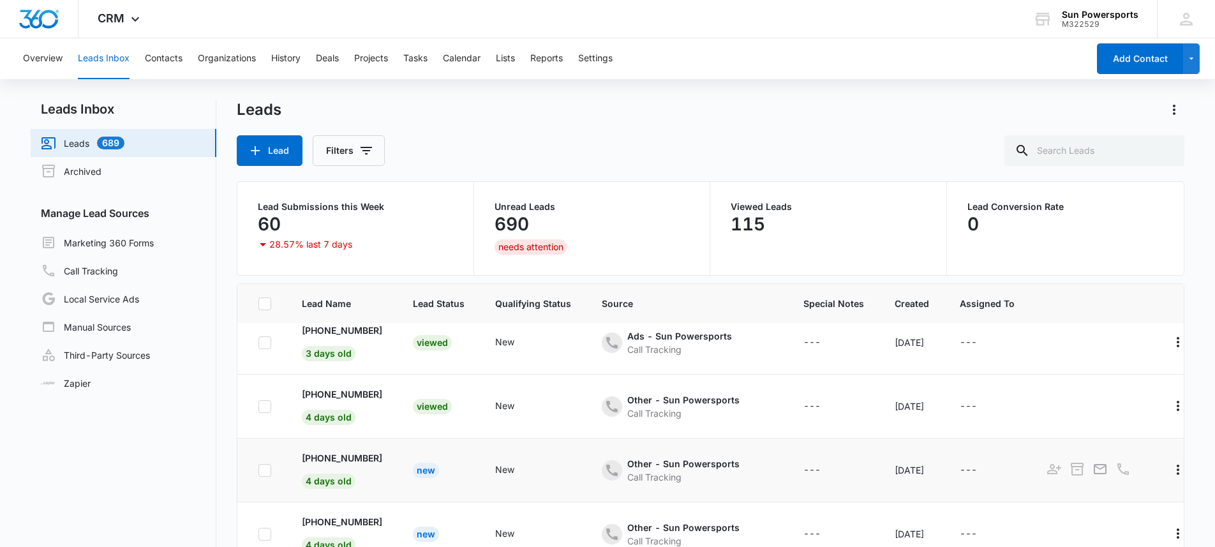
scroll to position [357, 0]
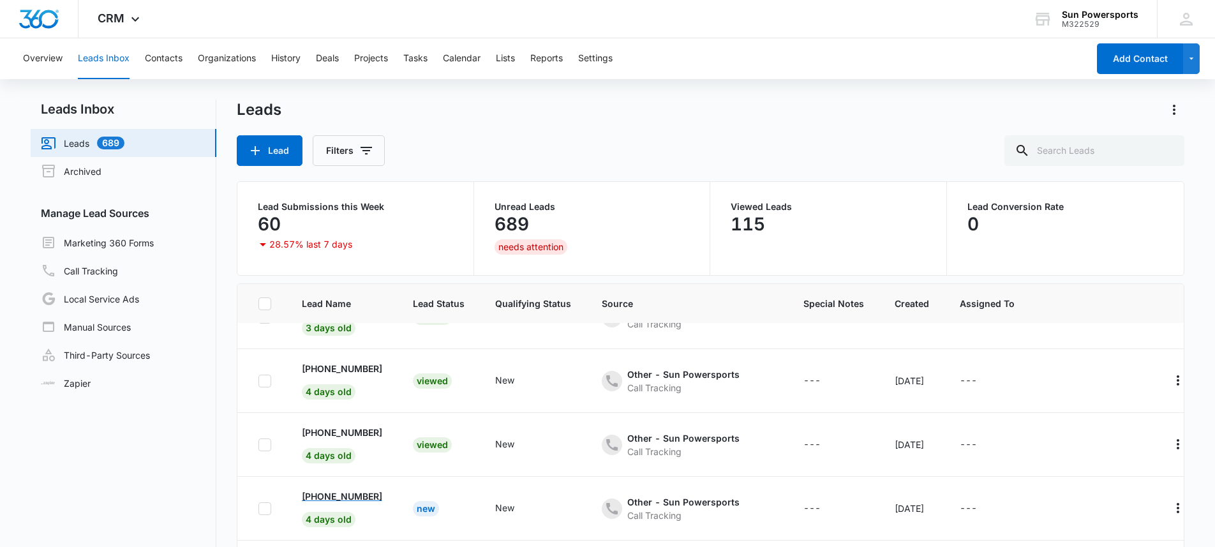
click at [375, 497] on p "+1 (402) 881-1601" at bounding box center [342, 496] width 80 height 13
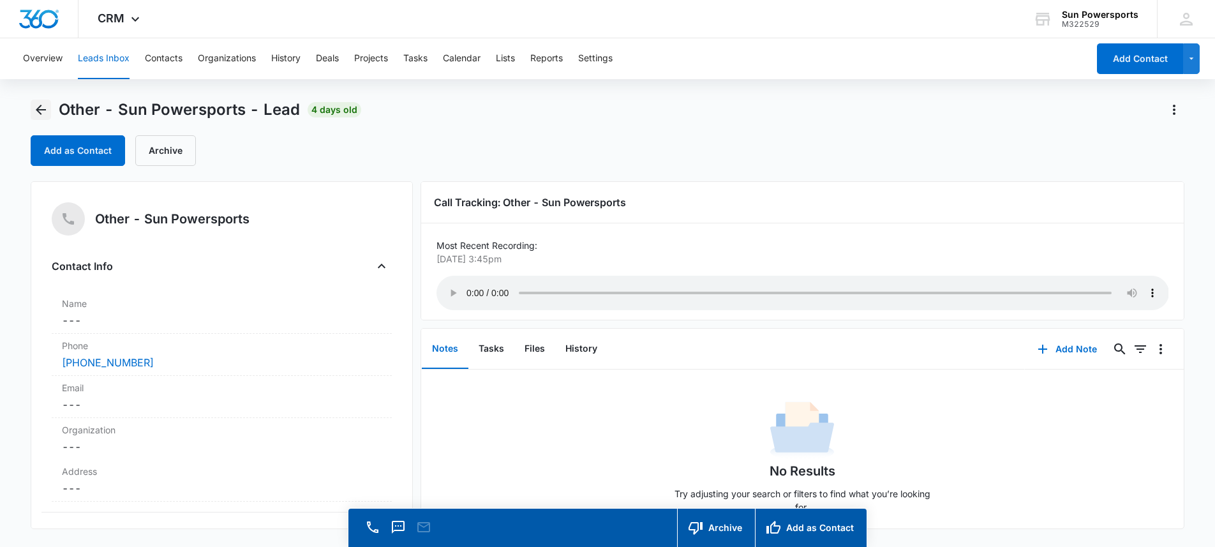
click at [35, 108] on icon "Back" at bounding box center [40, 109] width 15 height 15
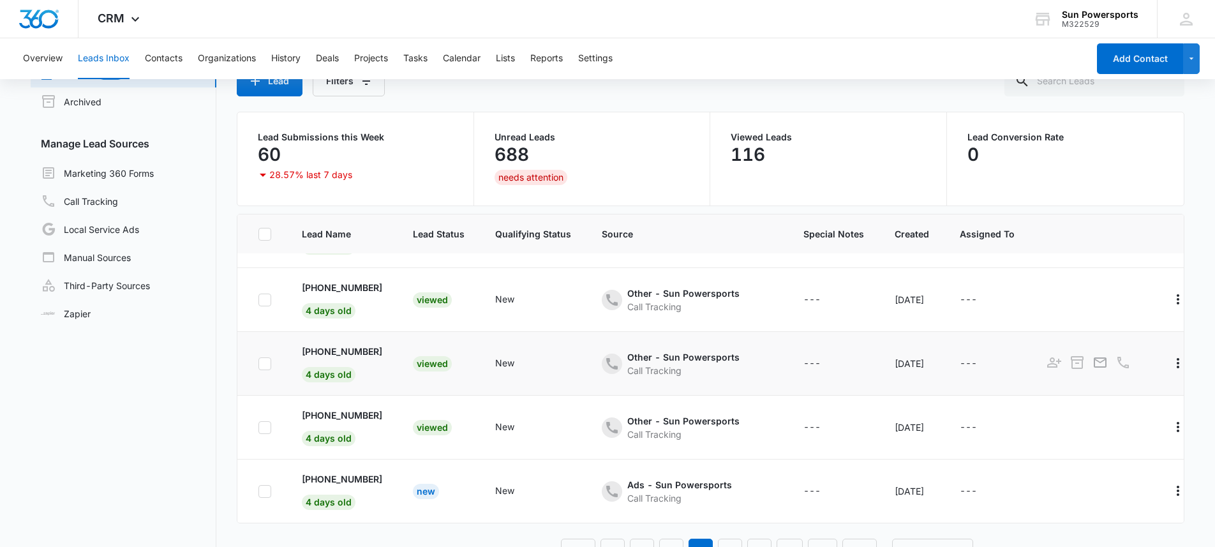
scroll to position [83, 0]
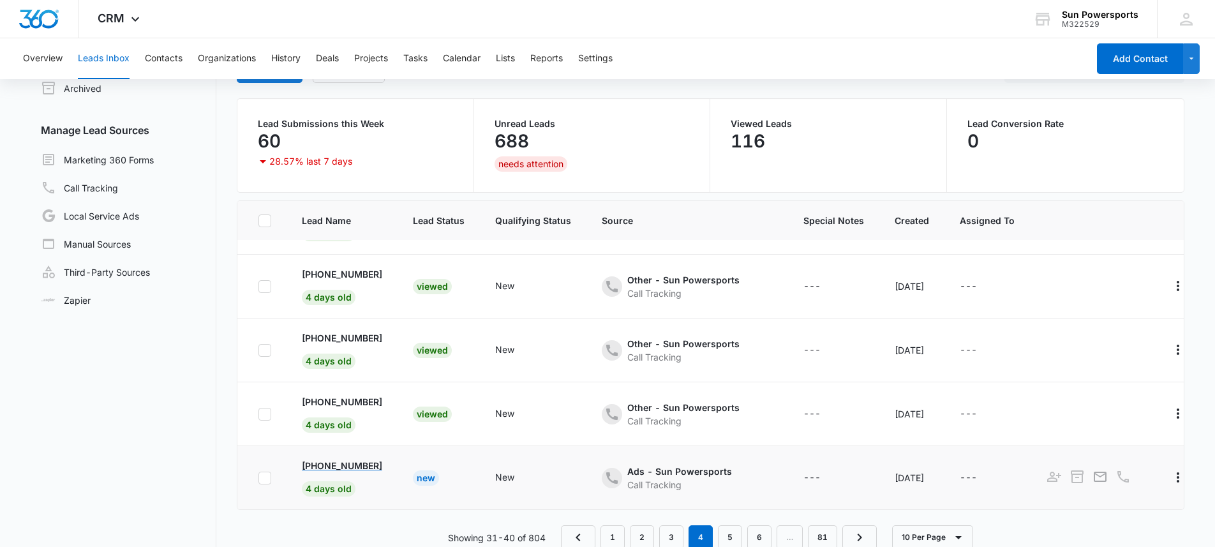
click at [362, 459] on p "+1 (602) 486-5110" at bounding box center [342, 465] width 80 height 13
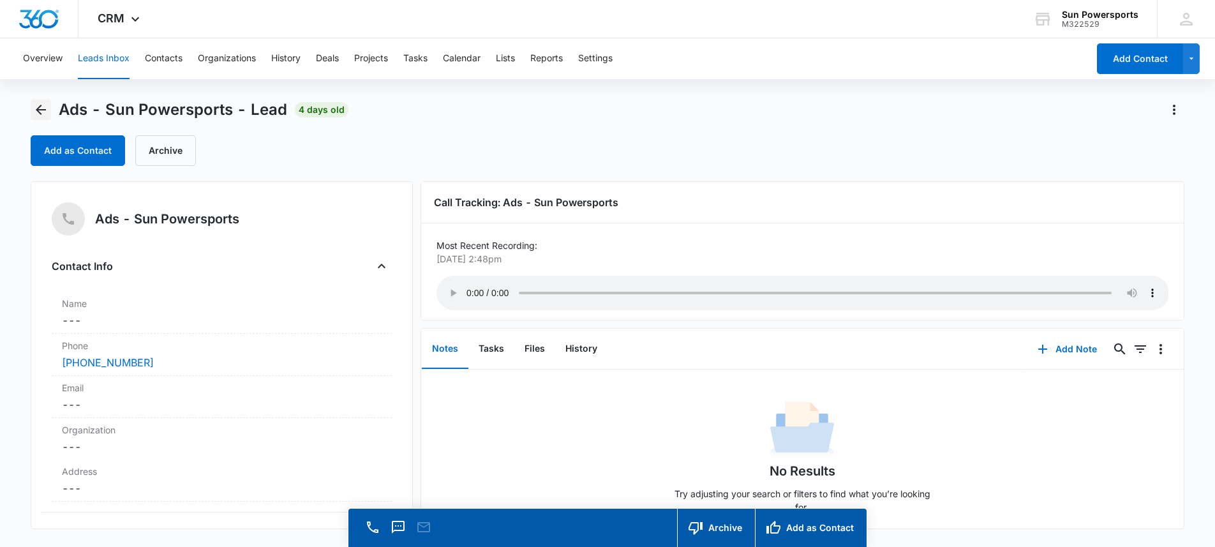
click at [46, 111] on icon "Back" at bounding box center [40, 109] width 15 height 15
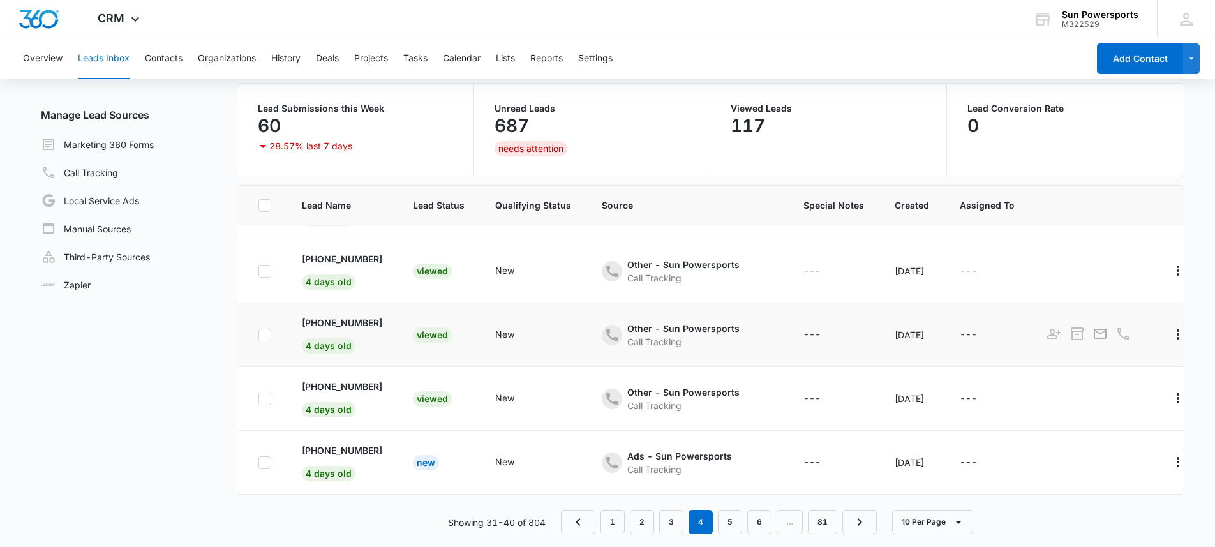
scroll to position [101, 0]
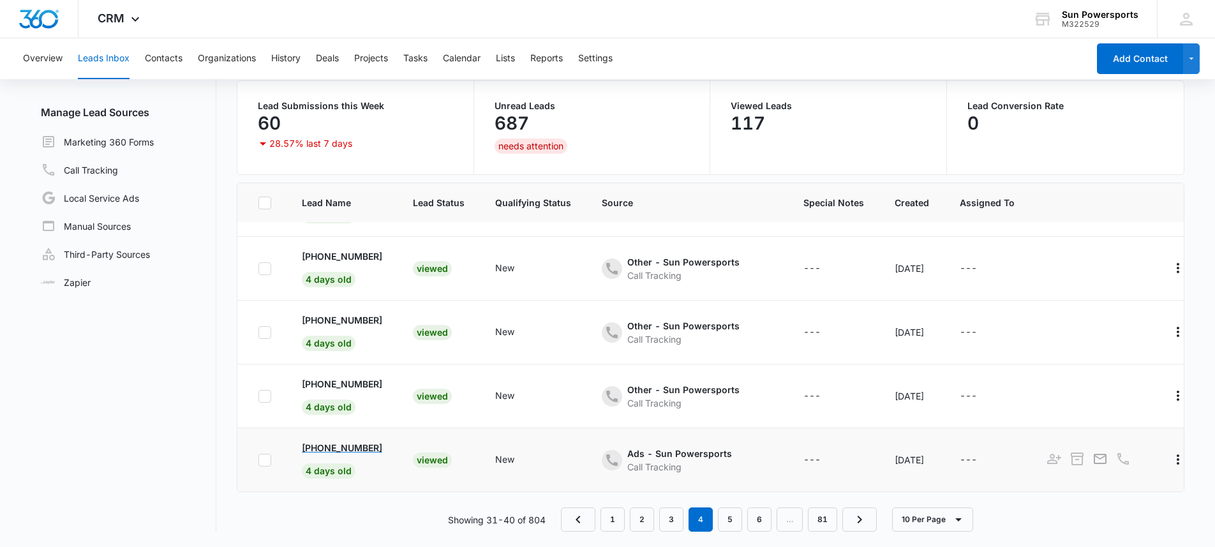
click at [340, 441] on p "+1 (602) 486-5110" at bounding box center [342, 447] width 80 height 13
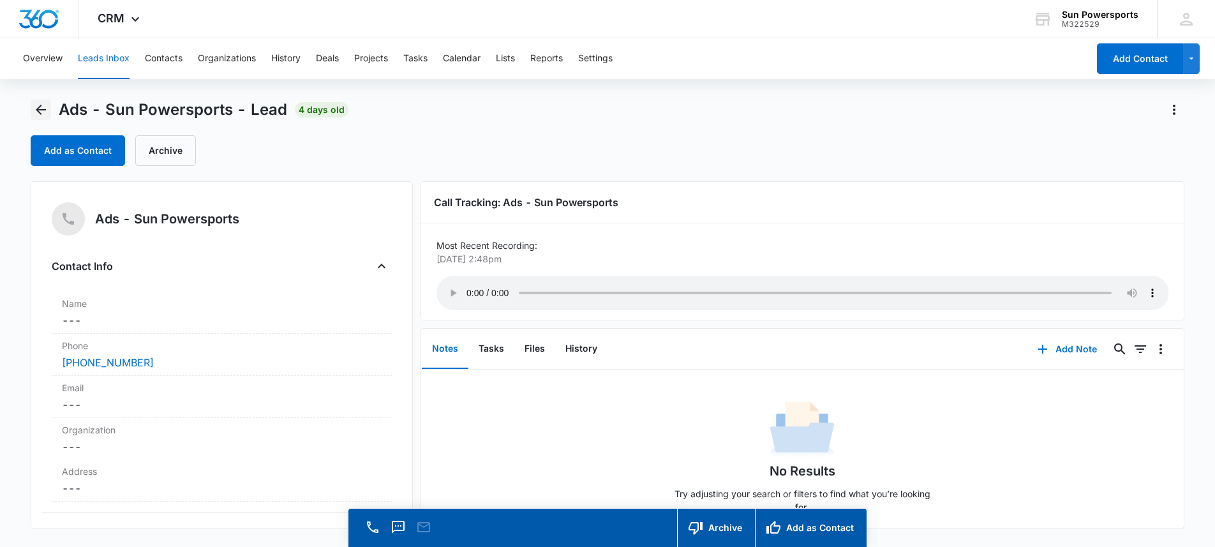
click at [34, 103] on icon "Back" at bounding box center [40, 109] width 15 height 15
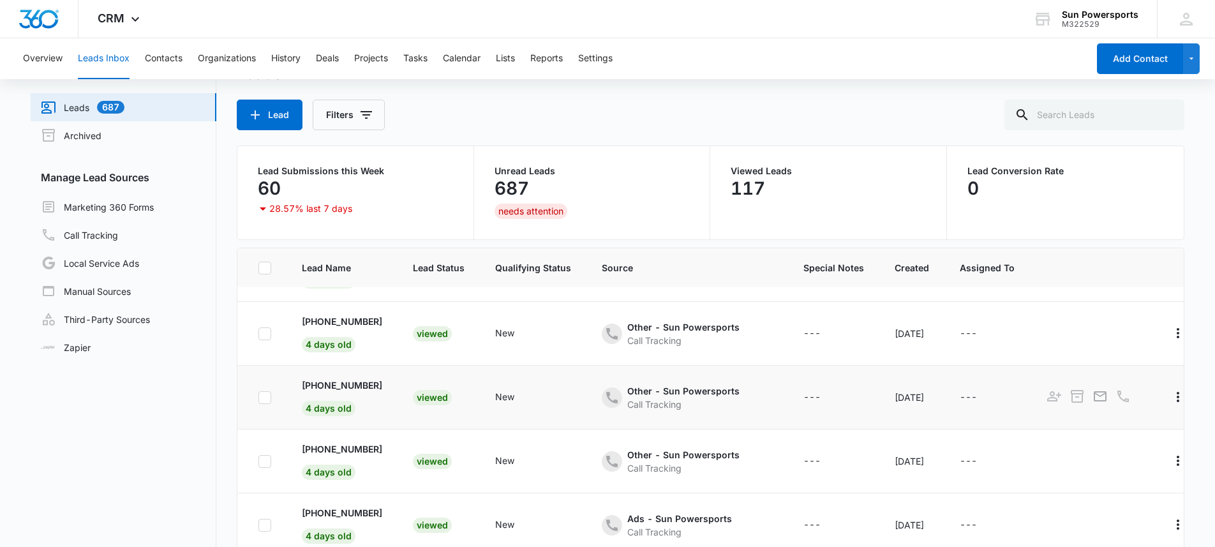
scroll to position [101, 0]
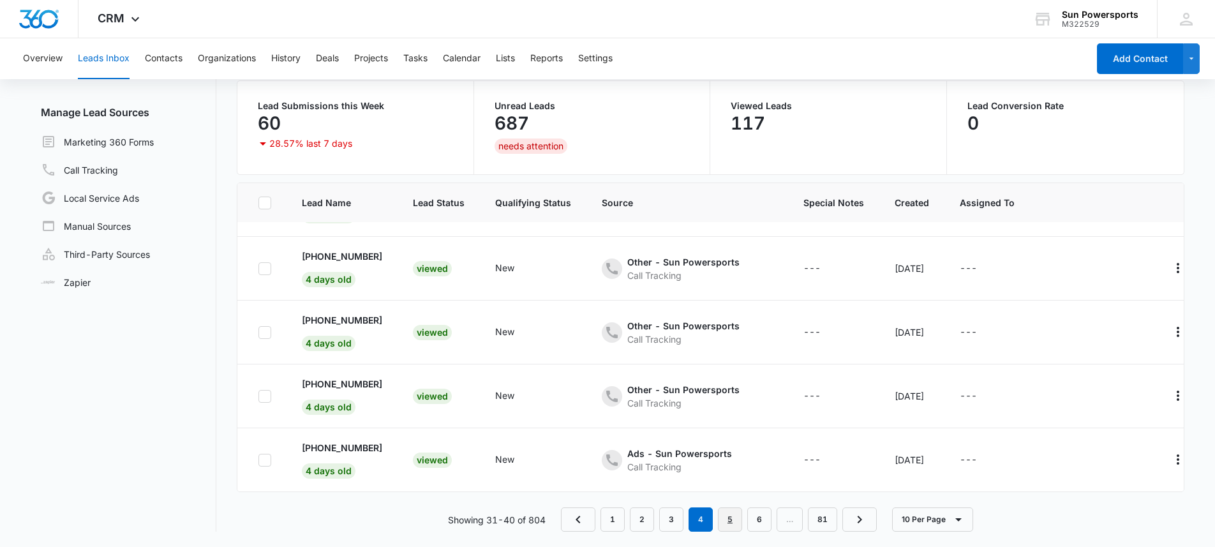
click at [729, 518] on link "5" at bounding box center [730, 519] width 24 height 24
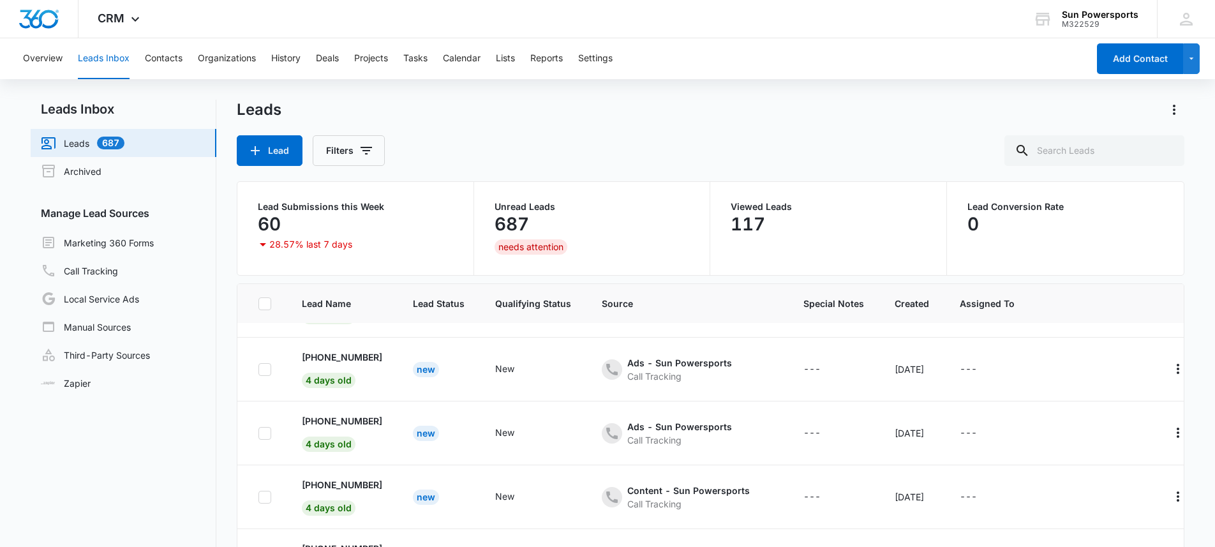
scroll to position [0, 0]
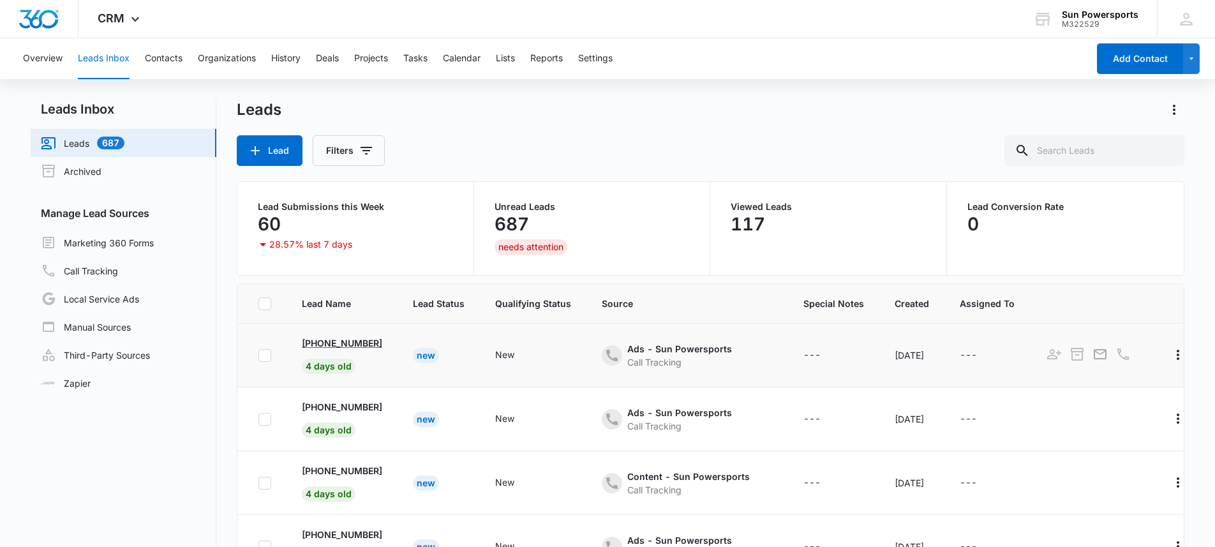
click at [354, 340] on p "+1 (402) 639-1798" at bounding box center [342, 342] width 80 height 13
